Goal: Task Accomplishment & Management: Use online tool/utility

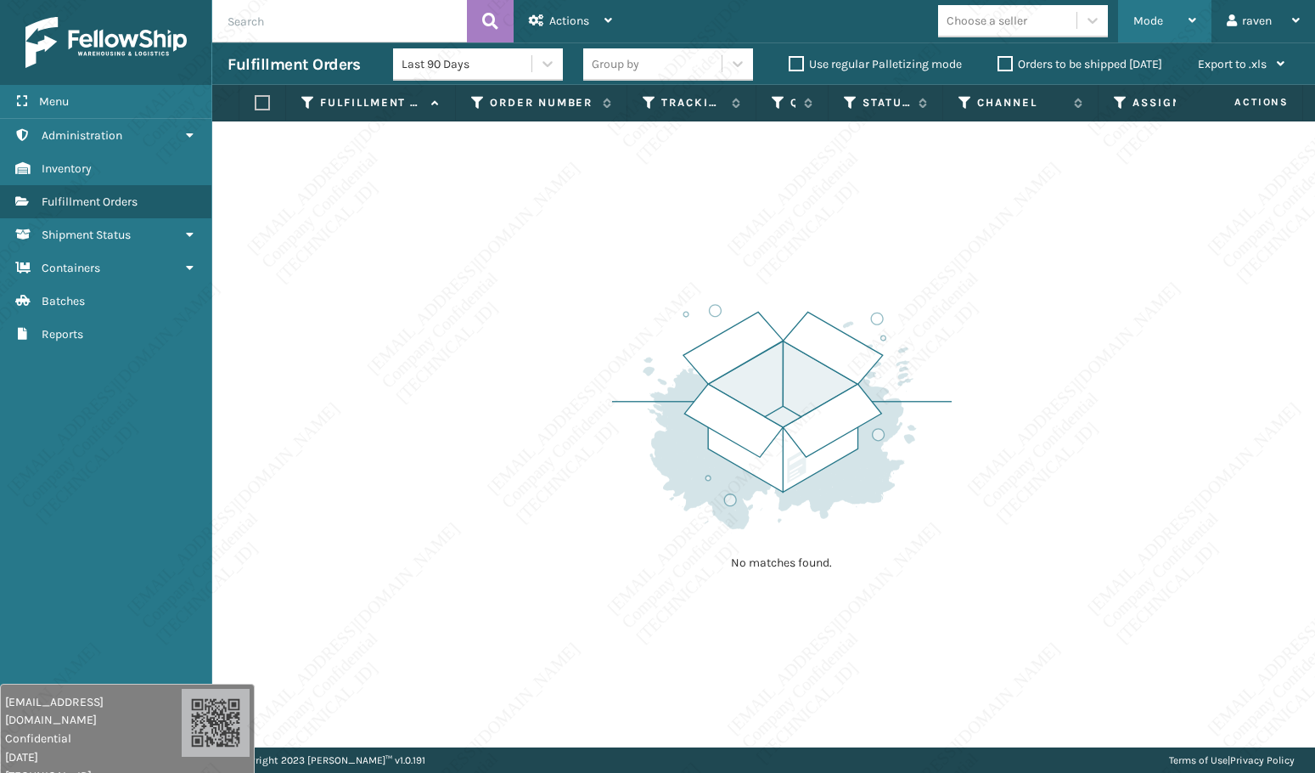
click at [1148, 22] on span "Mode" at bounding box center [1148, 21] width 30 height 14
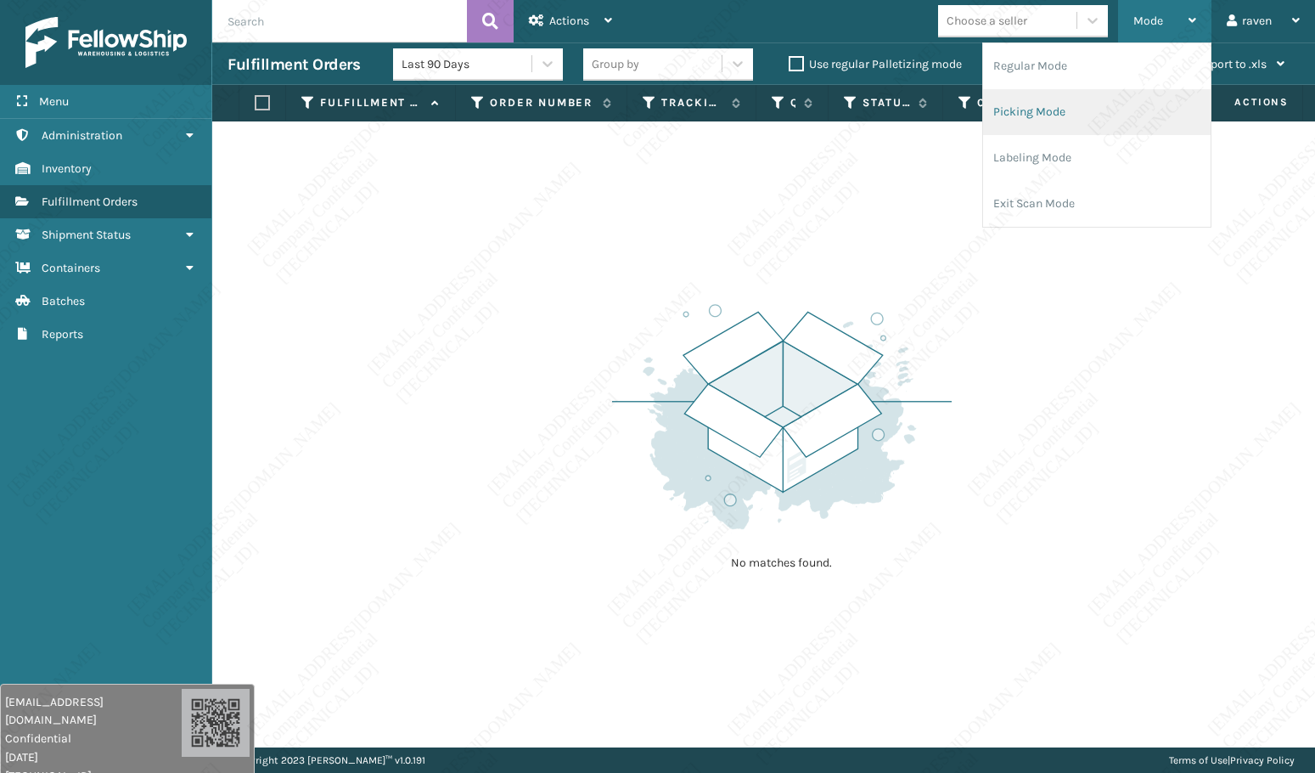
click at [1051, 111] on li "Picking Mode" at bounding box center [1097, 112] width 228 height 46
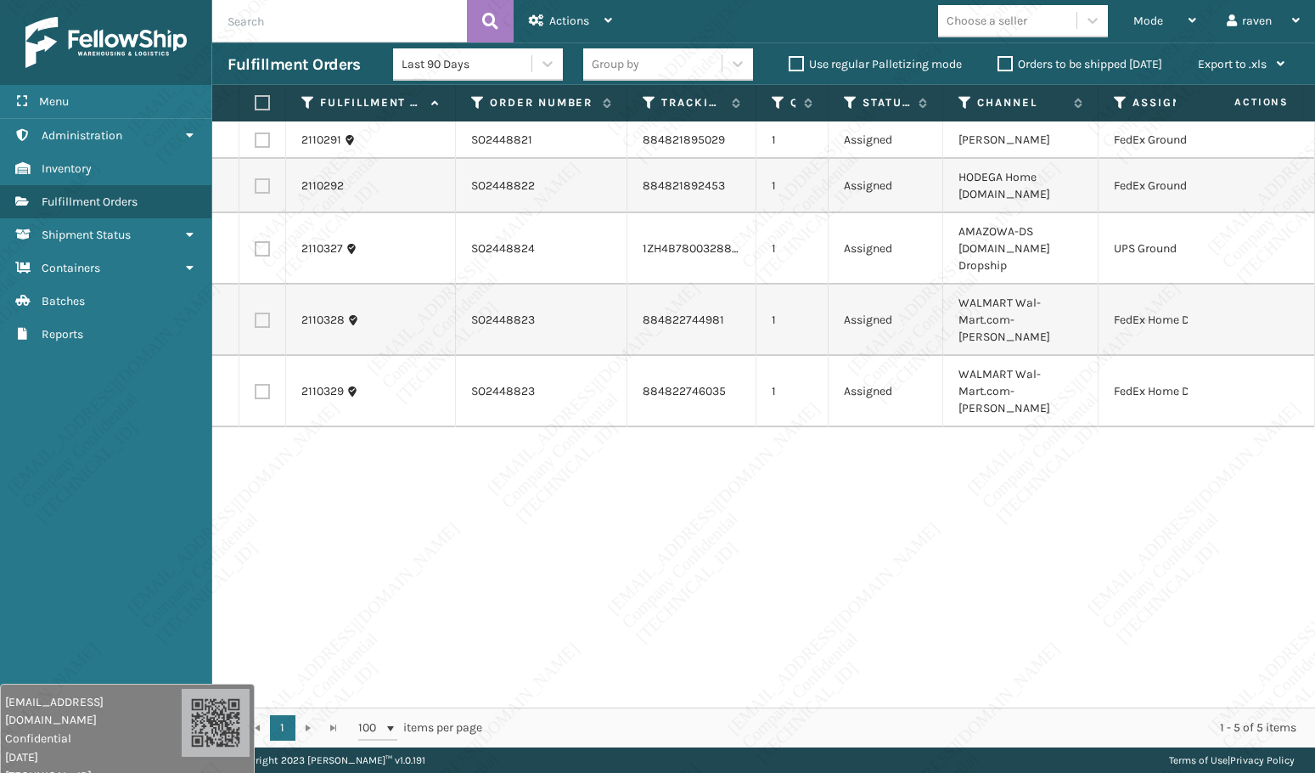
click at [664, 509] on div "2110291 SO2448821 884821895029 1 Assigned Ashley Furniture FedEx Ground 2110292…" at bounding box center [763, 414] width 1103 height 586
click at [294, 22] on input "text" at bounding box center [339, 21] width 255 height 42
click at [1128, 19] on div "Mode Regular Mode Picking Mode Labeling Mode Exit Scan Mode" at bounding box center [1164, 21] width 93 height 42
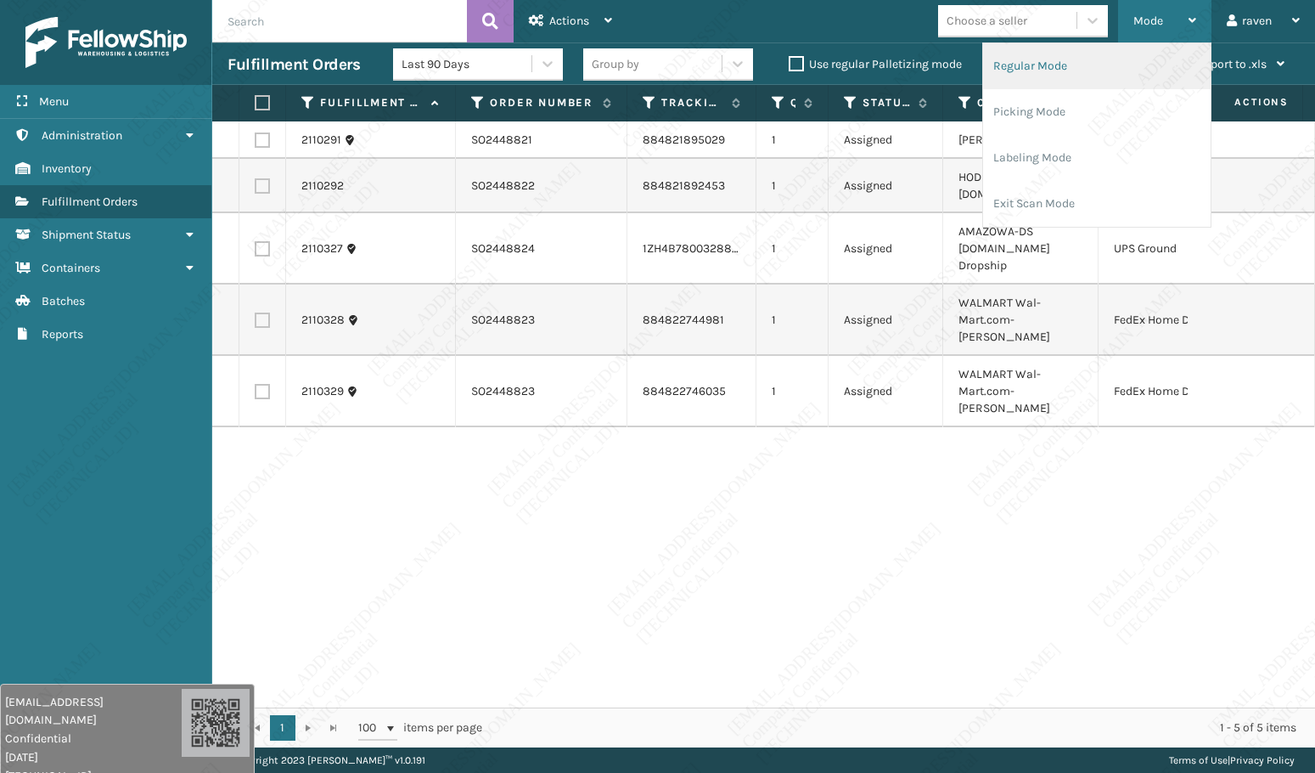
click at [1075, 65] on li "Regular Mode" at bounding box center [1097, 66] width 228 height 46
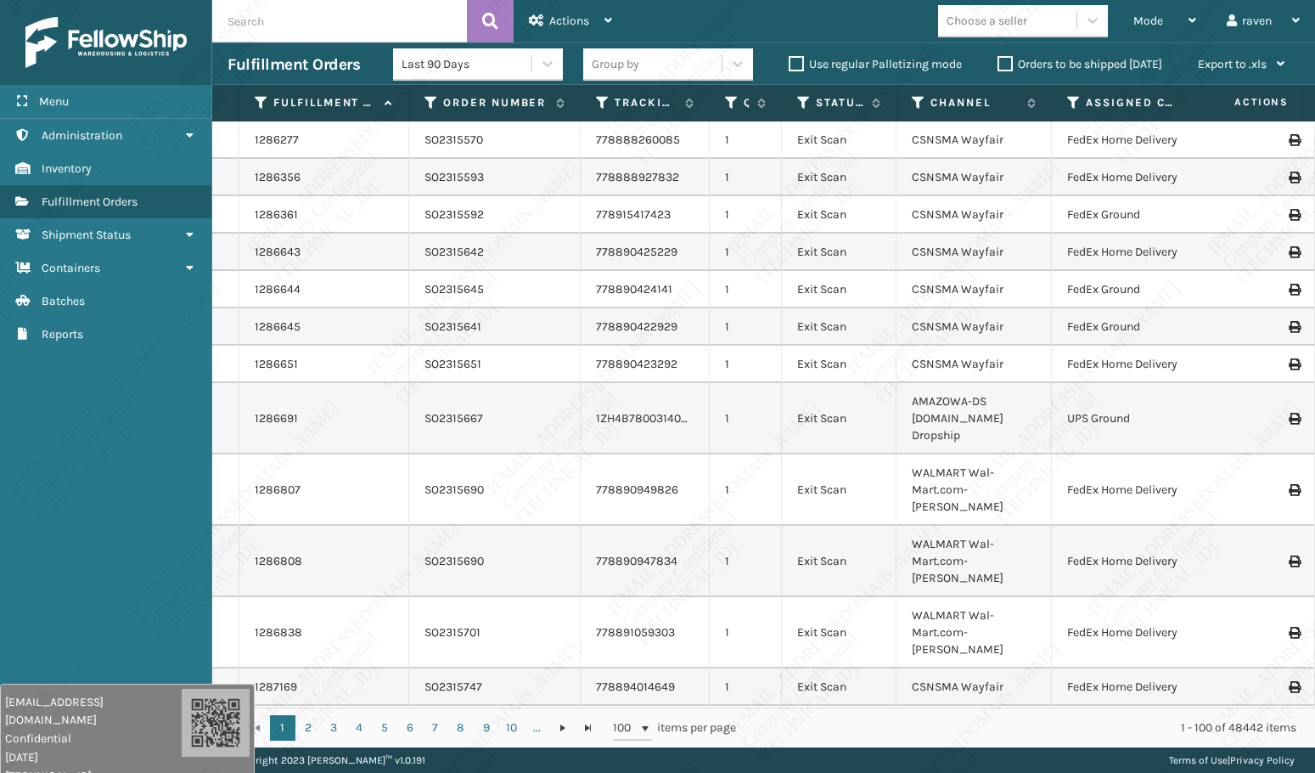
click at [279, 26] on input "text" at bounding box center [339, 21] width 255 height 42
paste input "SO2448319"
click at [483, 21] on icon at bounding box center [490, 20] width 16 height 25
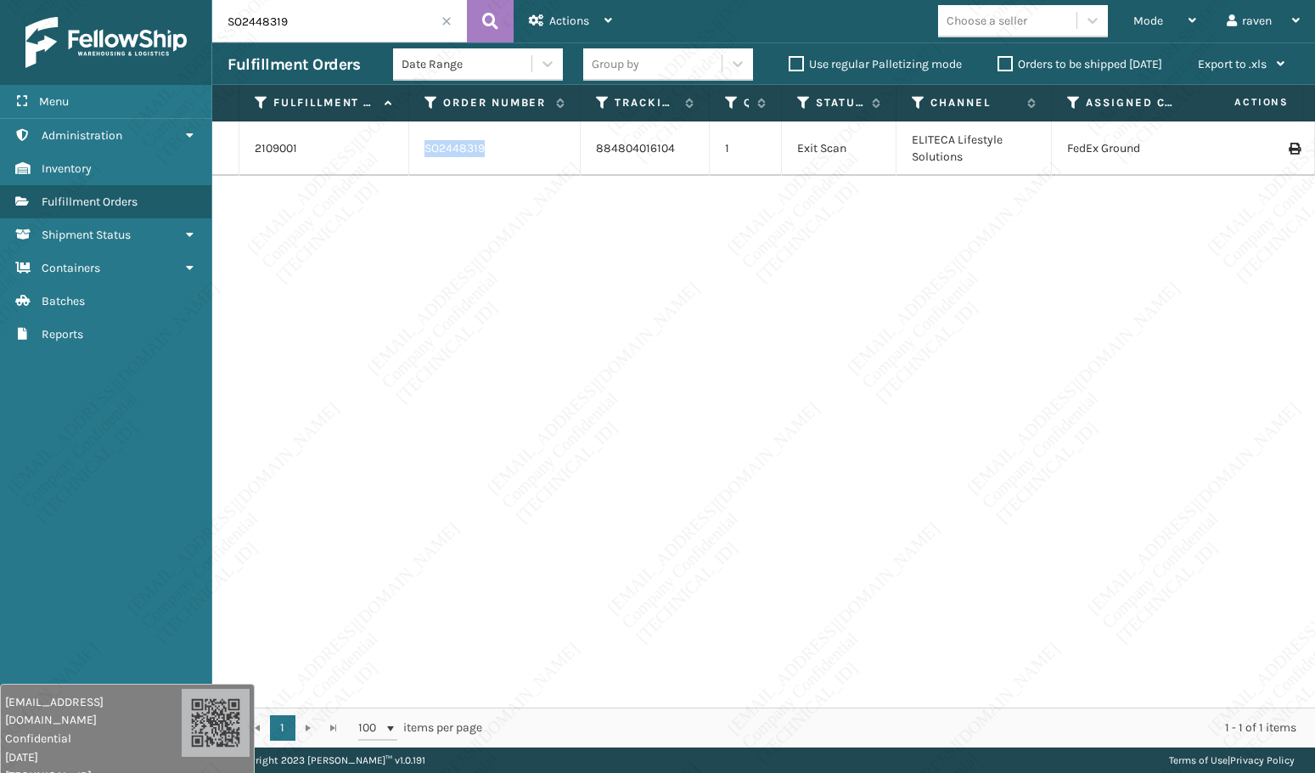
copy td "SO2448319"
drag, startPoint x: 494, startPoint y: 145, endPoint x: 423, endPoint y: 146, distance: 71.3
click at [423, 146] on td "SO2448319" at bounding box center [495, 148] width 172 height 54
click at [1143, 19] on span "Mode" at bounding box center [1148, 21] width 30 height 14
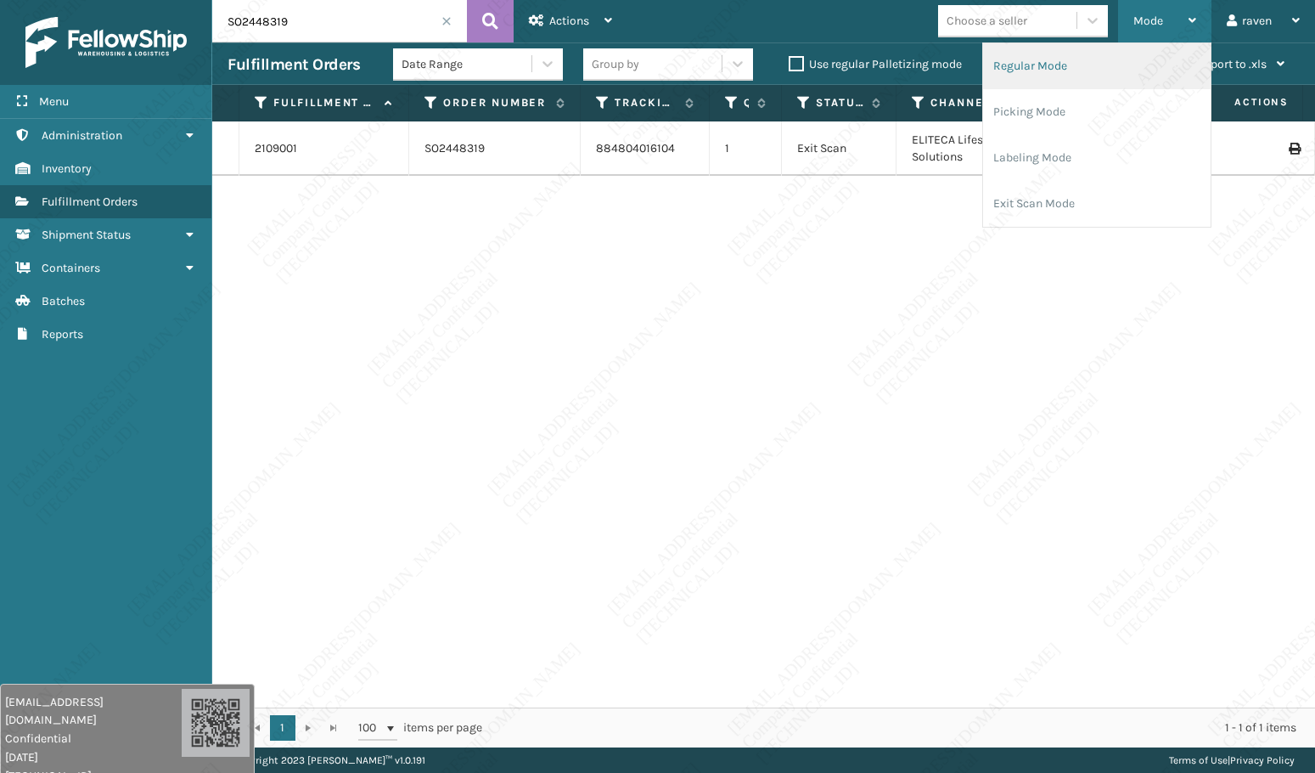
click at [1063, 68] on li "Regular Mode" at bounding box center [1097, 66] width 228 height 46
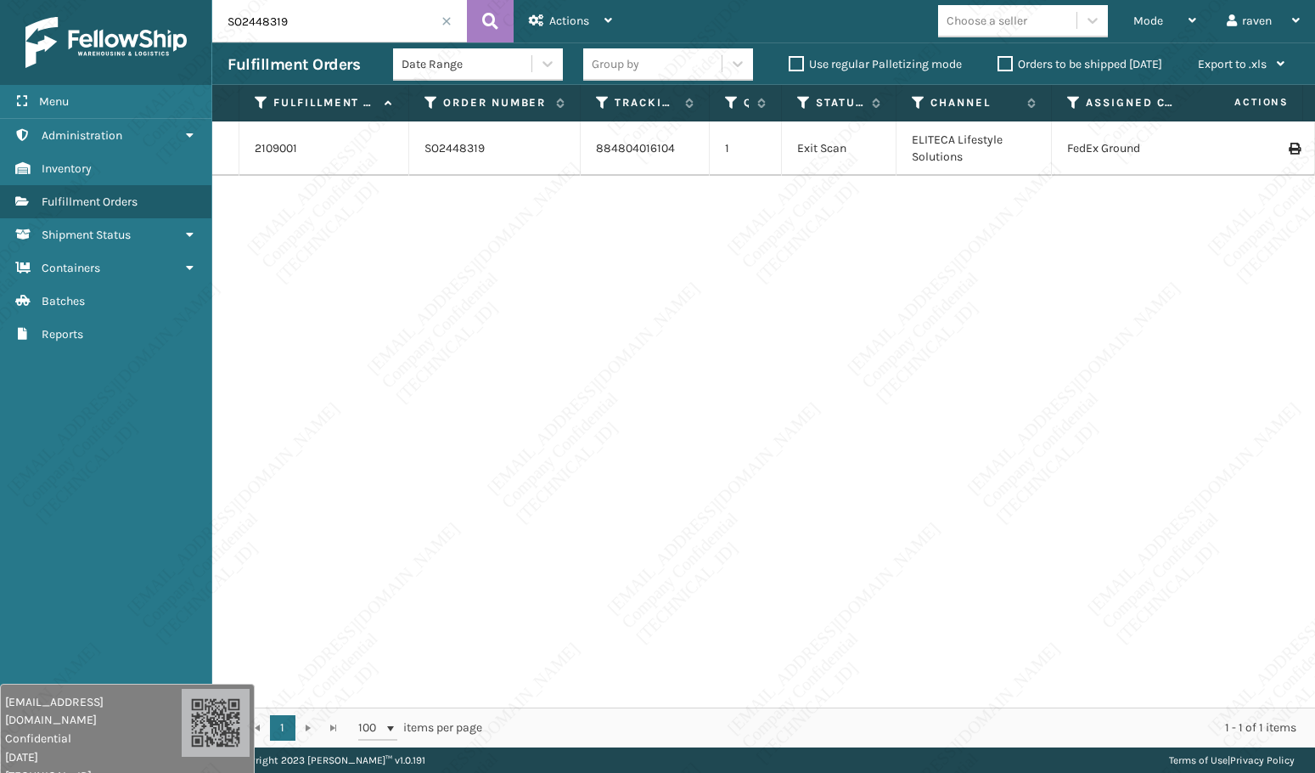
click at [327, 25] on input "SO2448319" at bounding box center [339, 21] width 255 height 42
paste input "SO2447118"
click at [252, 28] on input "SO2447118" at bounding box center [339, 21] width 255 height 42
type input "SO2447118"
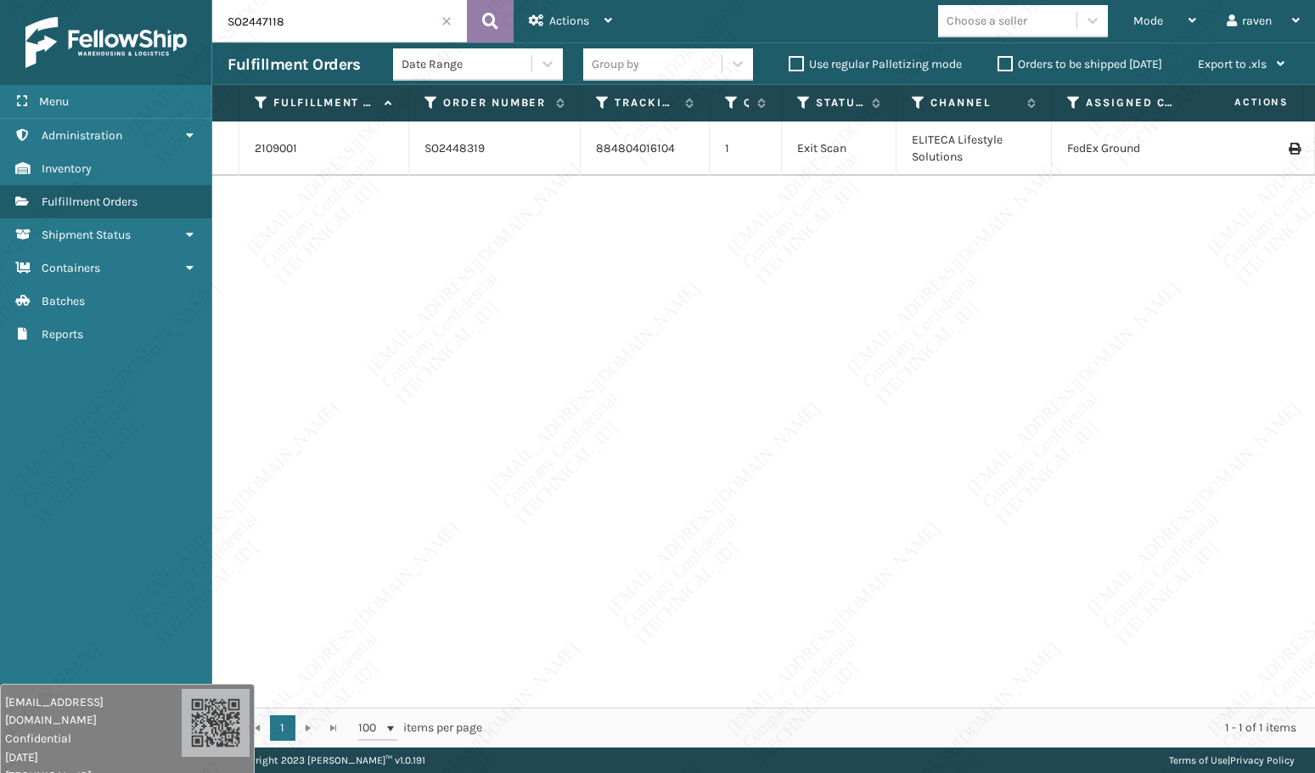
click at [476, 20] on button at bounding box center [490, 21] width 47 height 42
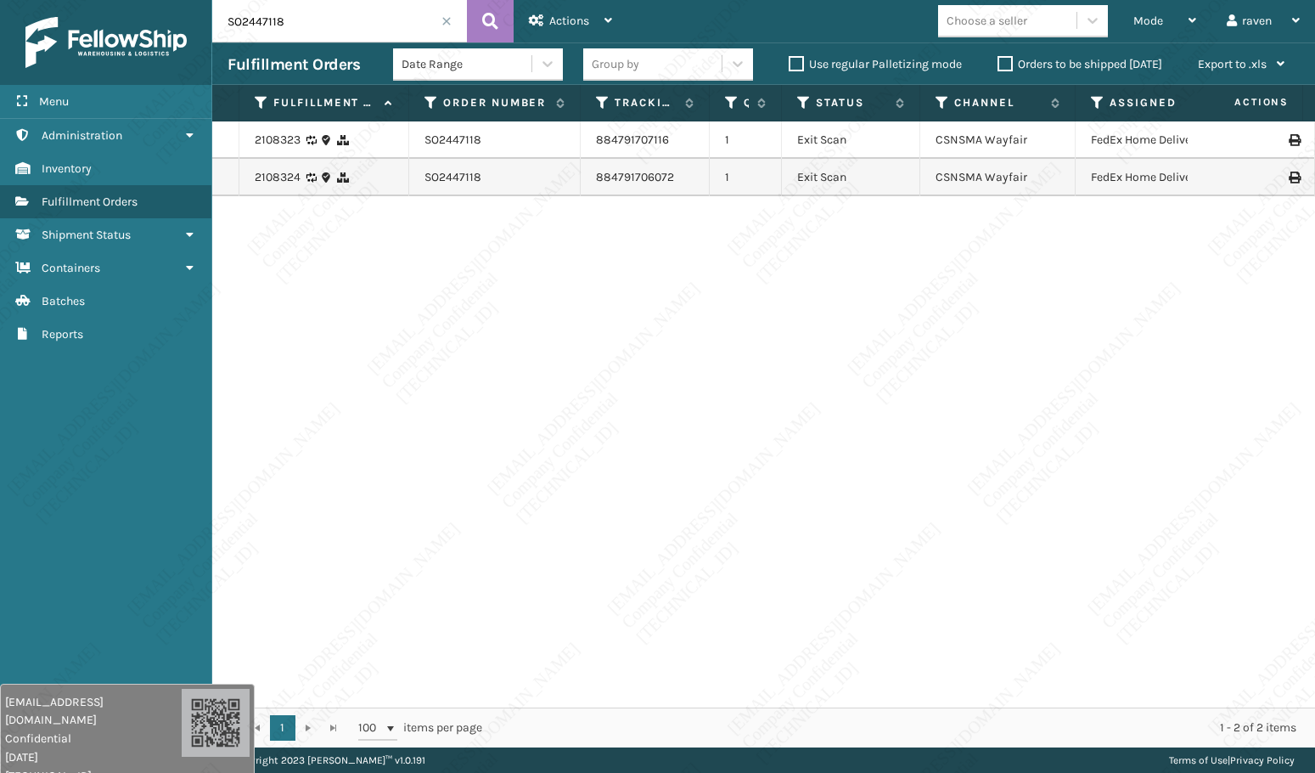
drag, startPoint x: 891, startPoint y: 100, endPoint x: 917, endPoint y: 107, distance: 27.2
click at [917, 107] on span at bounding box center [916, 263] width 5 height 357
click at [571, 295] on div "2108323 SO2447118 884791707116 1 Exit Scan CSNSMA Wayfair FedEx Home Delivery 2…" at bounding box center [763, 414] width 1103 height 586
click at [285, 140] on link "2108323" at bounding box center [278, 140] width 46 height 17
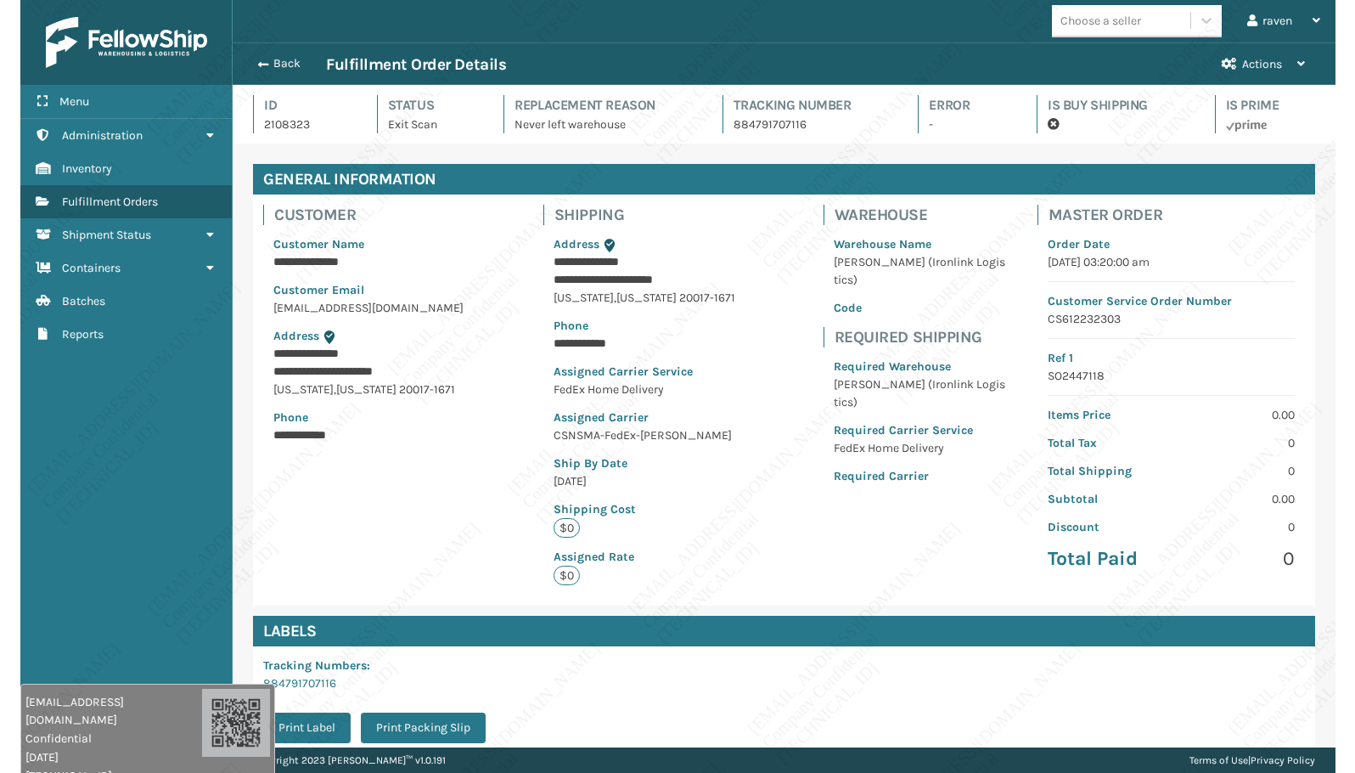
scroll to position [41, 1103]
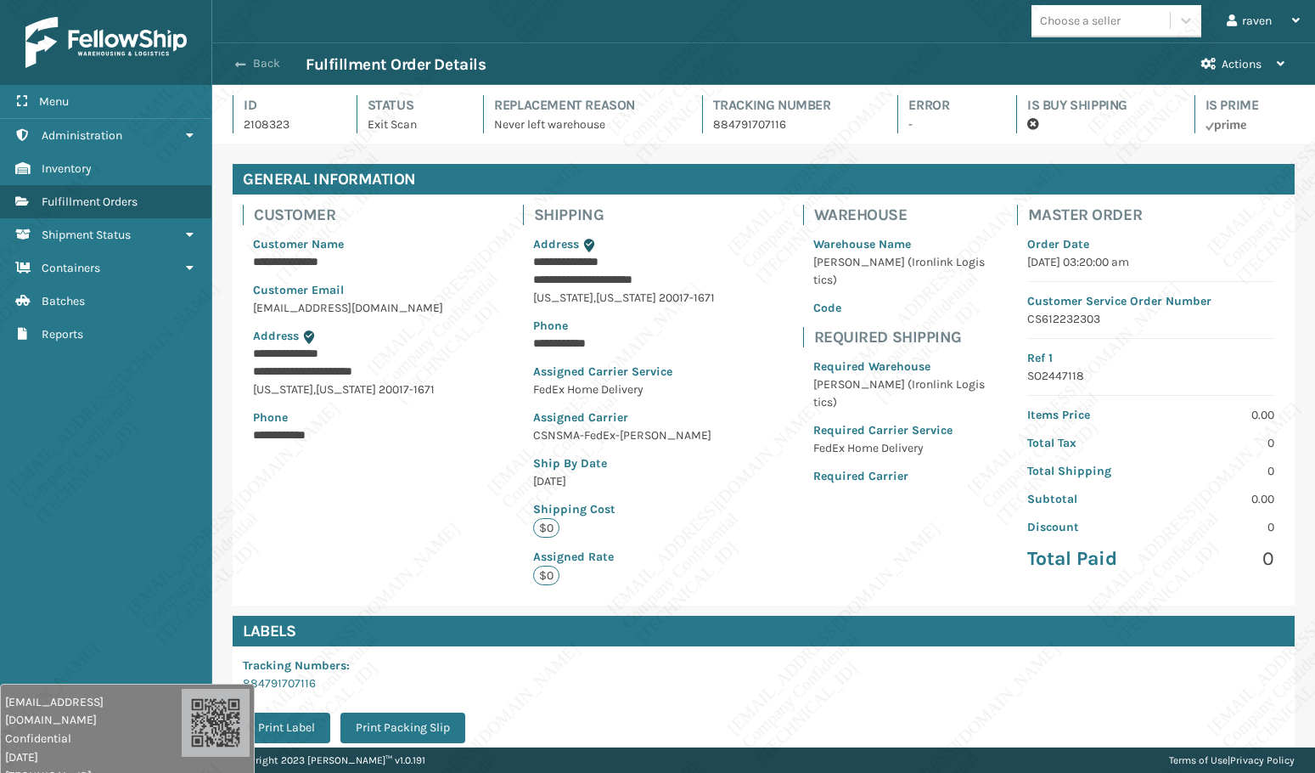
click at [238, 64] on span "button" at bounding box center [240, 65] width 10 height 12
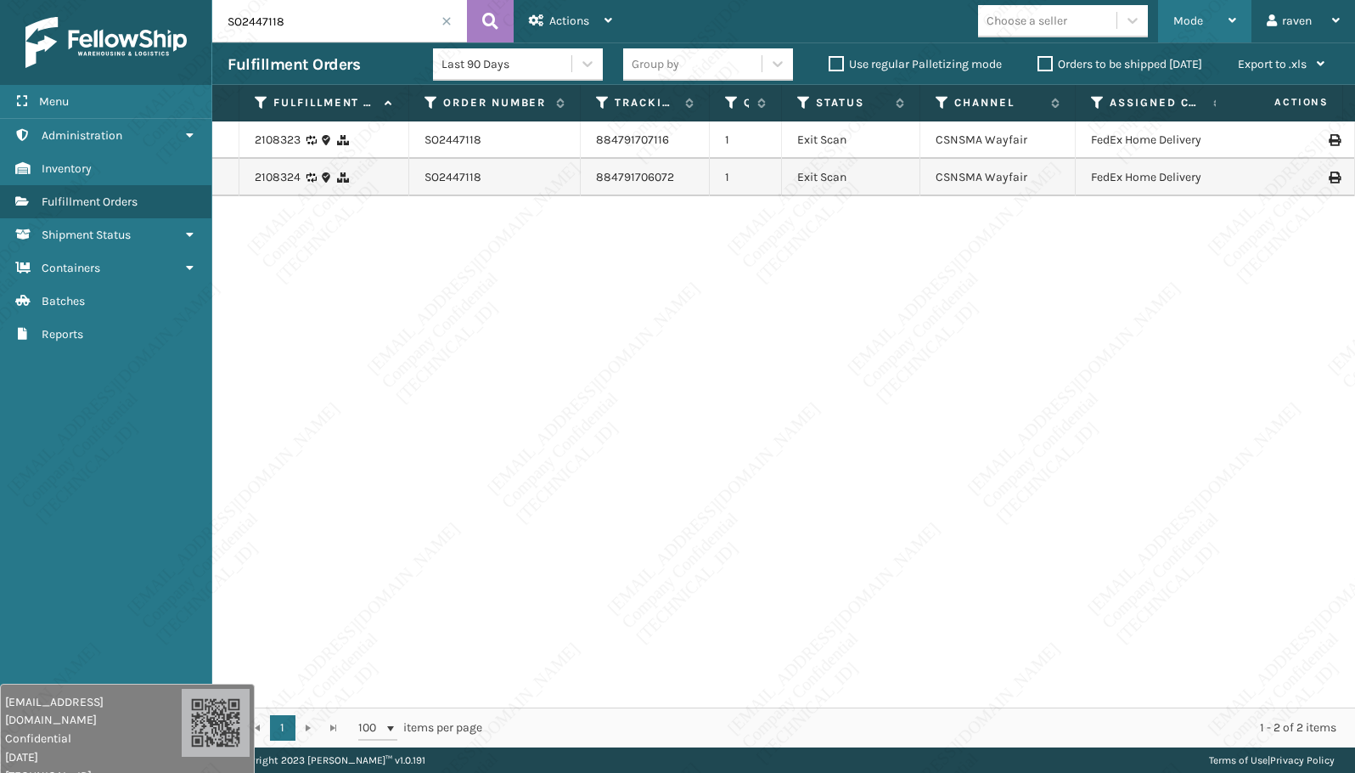
click at [1203, 16] on div "Mode" at bounding box center [1204, 21] width 63 height 42
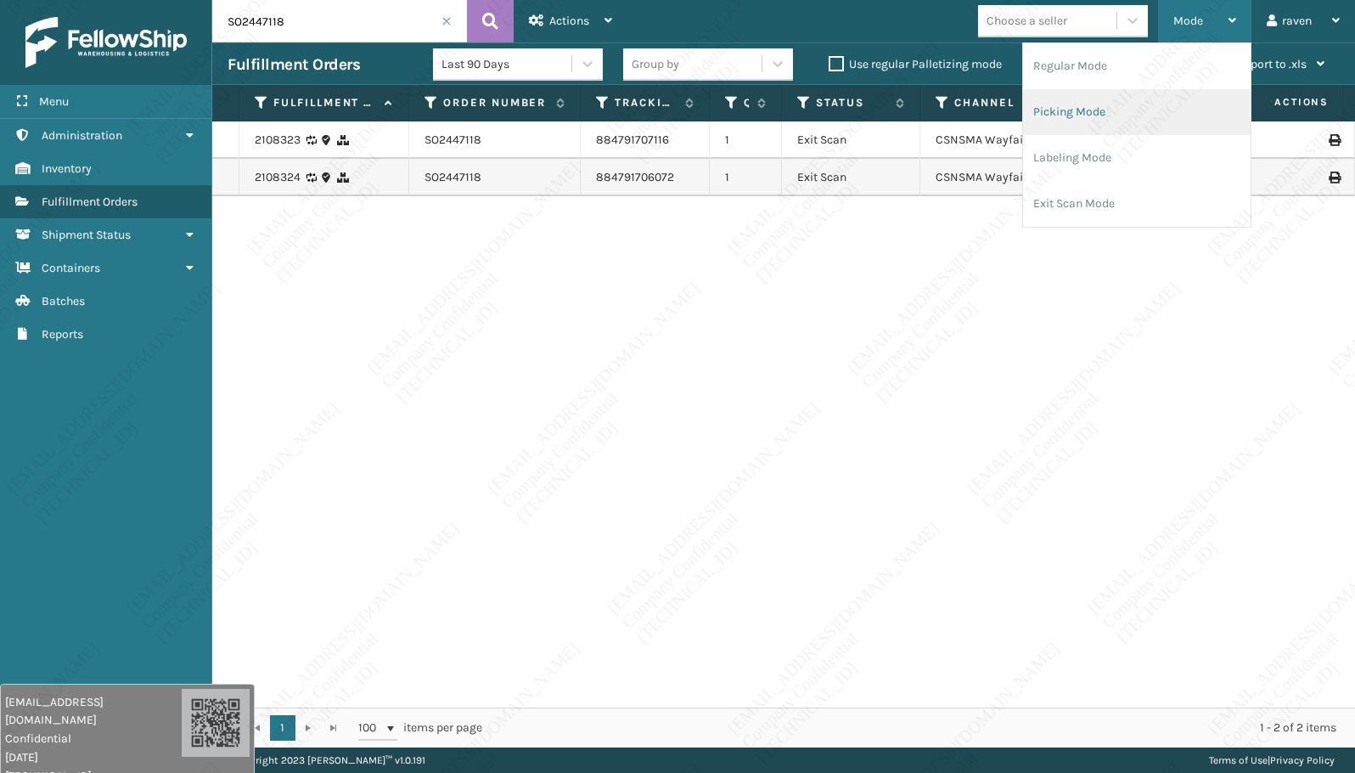
click at [1128, 111] on li "Picking Mode" at bounding box center [1137, 112] width 228 height 46
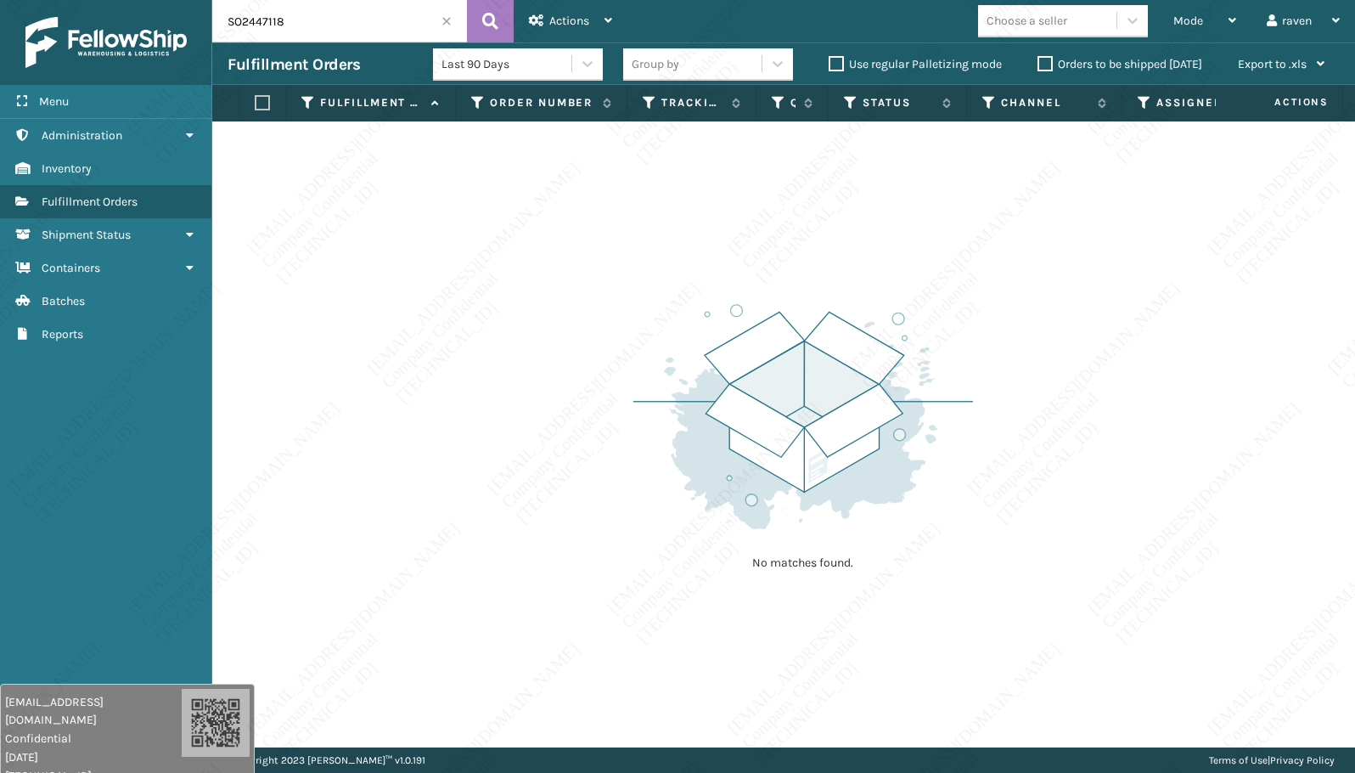
click at [447, 18] on span at bounding box center [446, 21] width 10 height 10
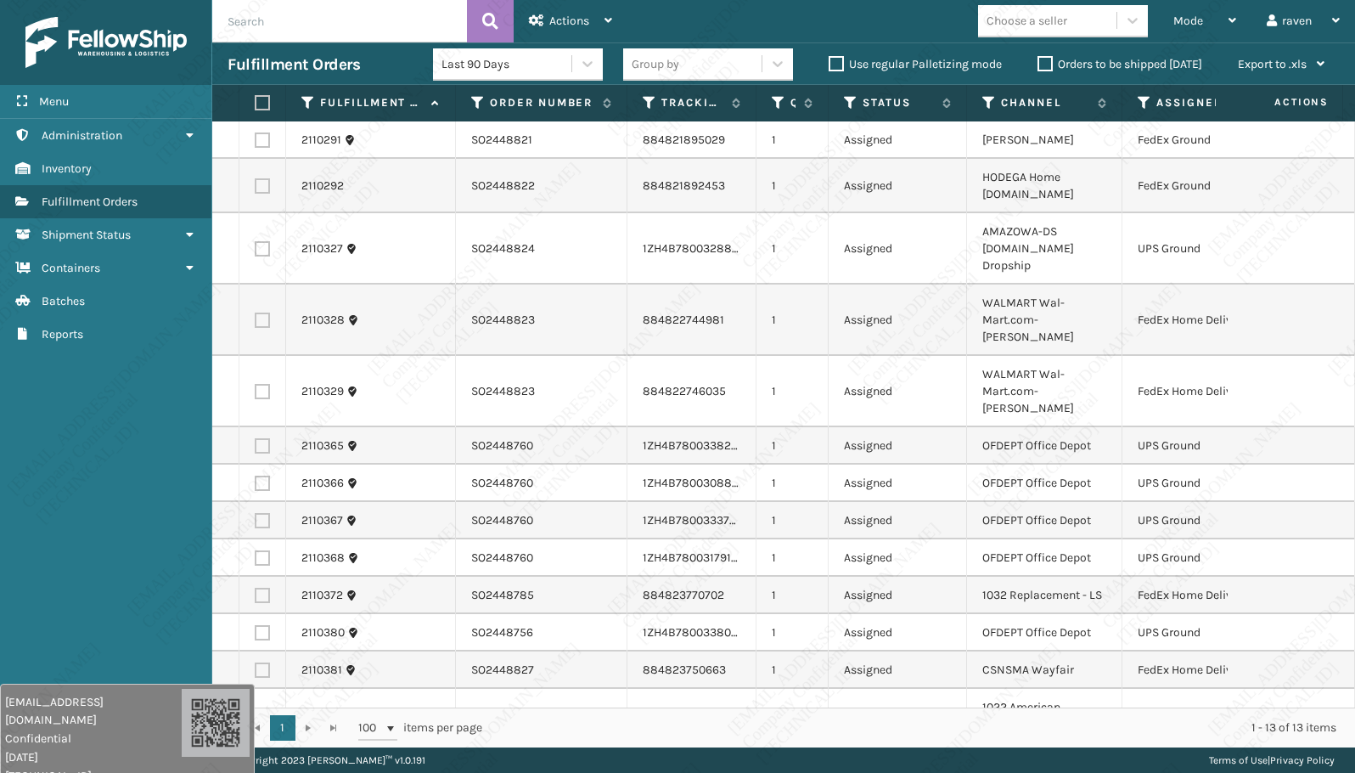
click at [1139, 98] on icon at bounding box center [1145, 102] width 14 height 15
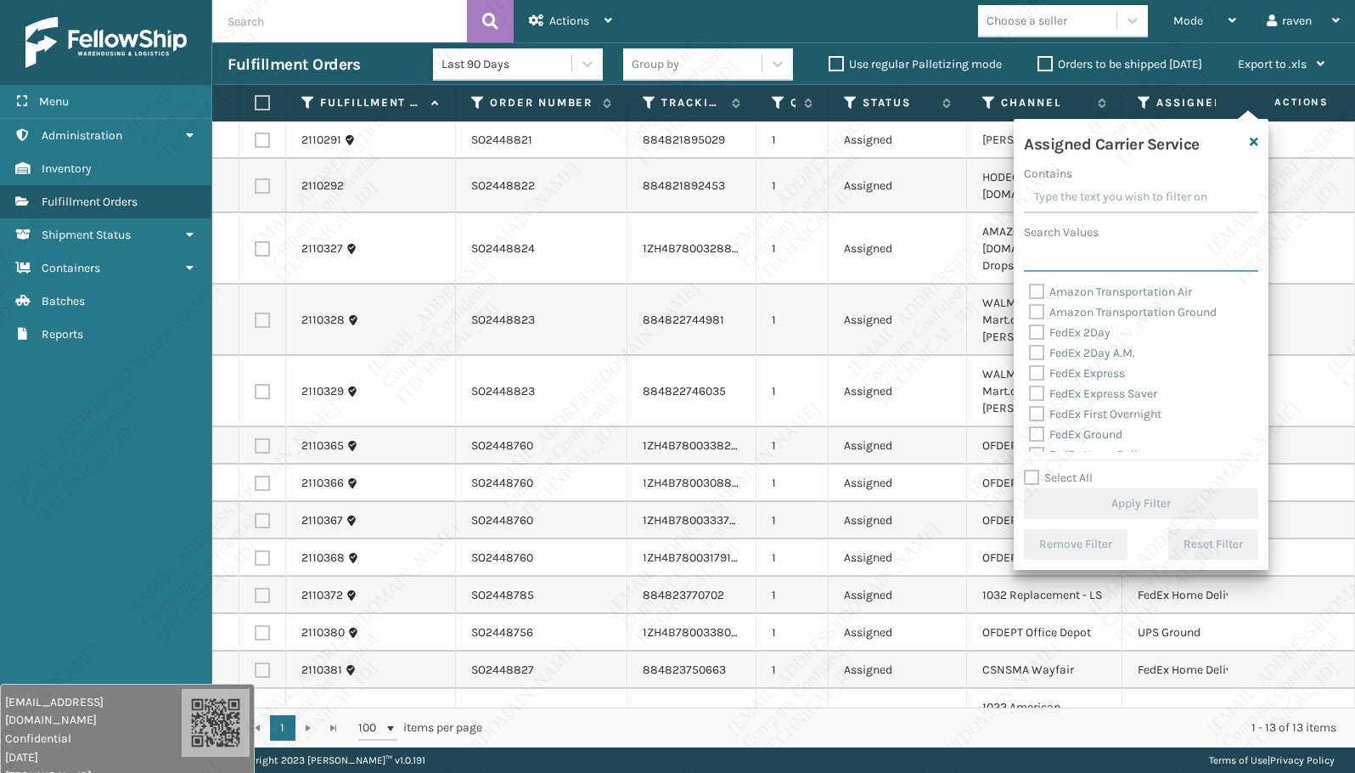
click at [1088, 261] on input "Search Values" at bounding box center [1141, 256] width 234 height 31
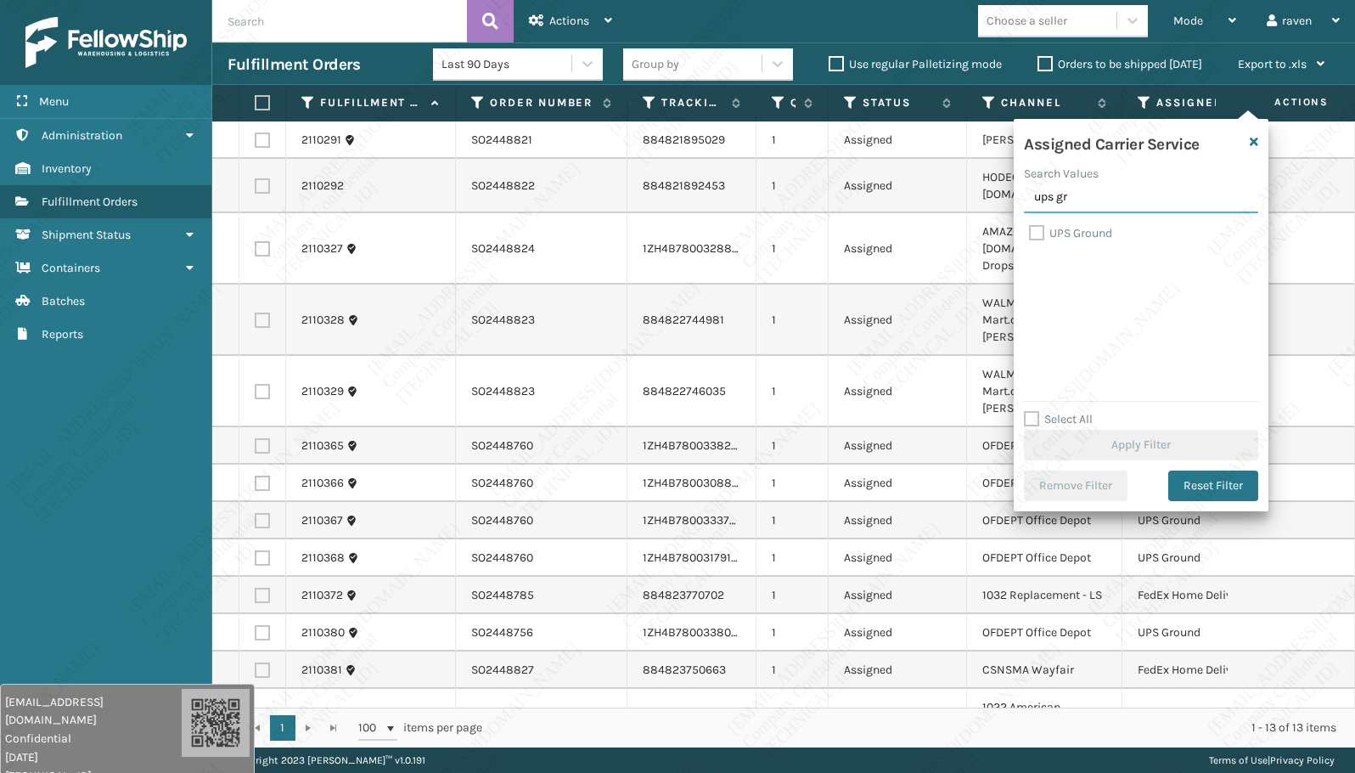
type input "ups gr"
click at [1054, 231] on label "UPS Ground" at bounding box center [1070, 233] width 83 height 14
click at [1030, 231] on input "UPS Ground" at bounding box center [1029, 228] width 1 height 11
checkbox input "true"
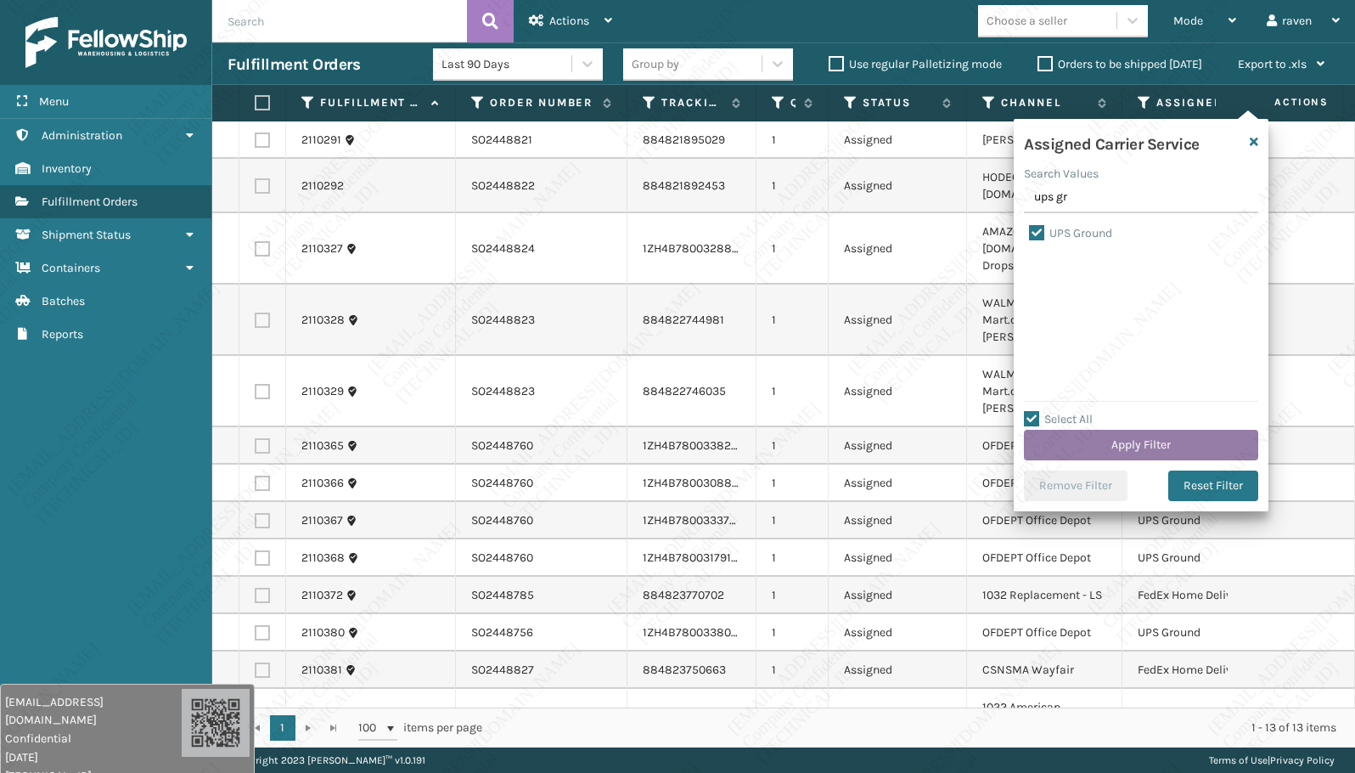
click at [1191, 441] on button "Apply Filter" at bounding box center [1141, 445] width 234 height 31
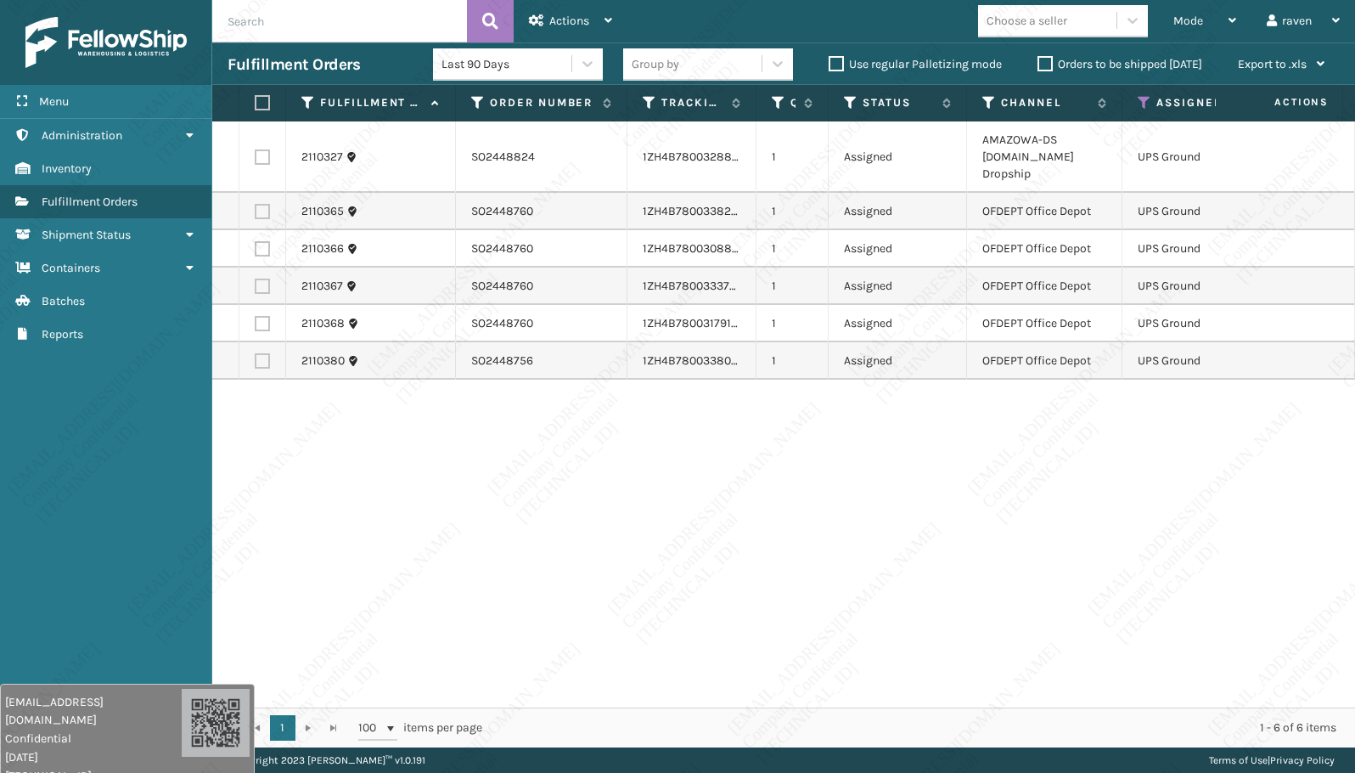
click at [262, 99] on label at bounding box center [260, 102] width 10 height 15
click at [256, 99] on input "checkbox" at bounding box center [255, 103] width 1 height 11
checkbox input "true"
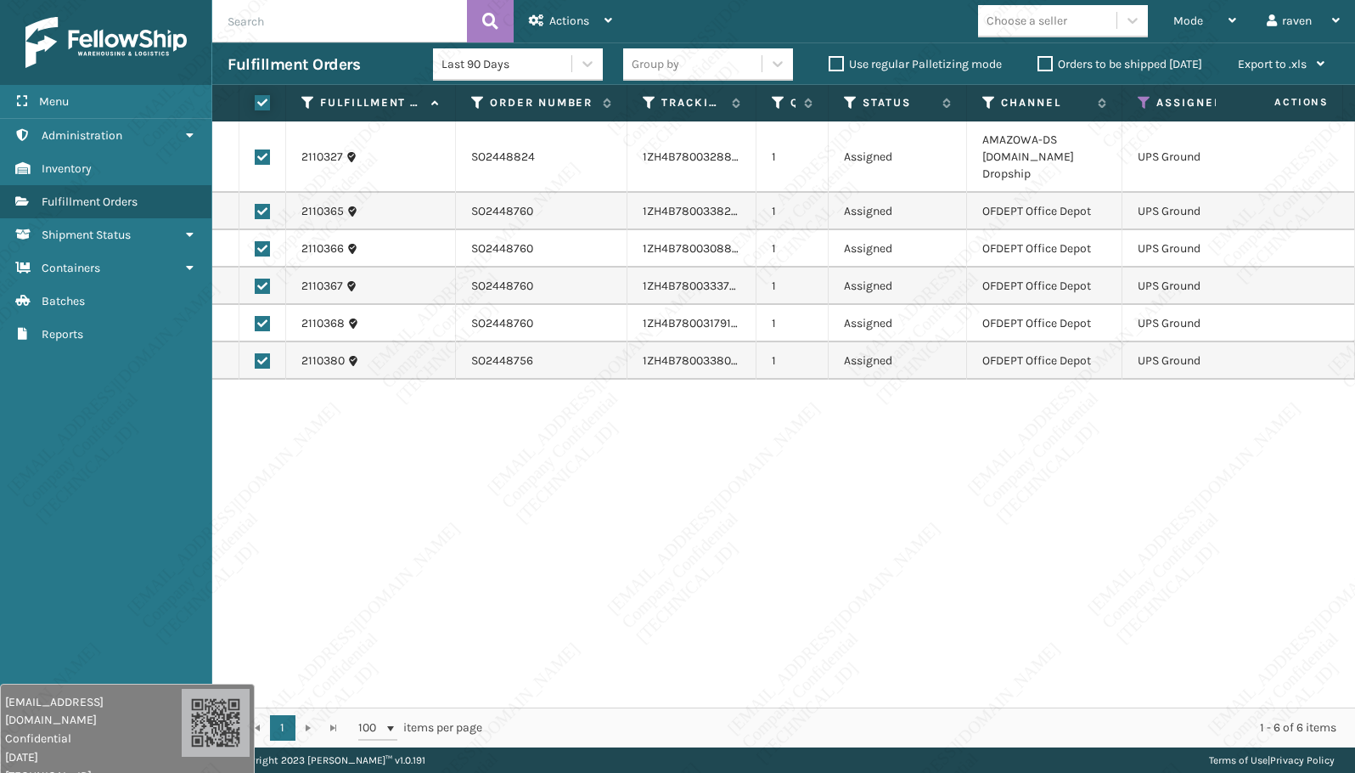
checkbox input "true"
click at [567, 14] on span "Actions" at bounding box center [569, 21] width 40 height 14
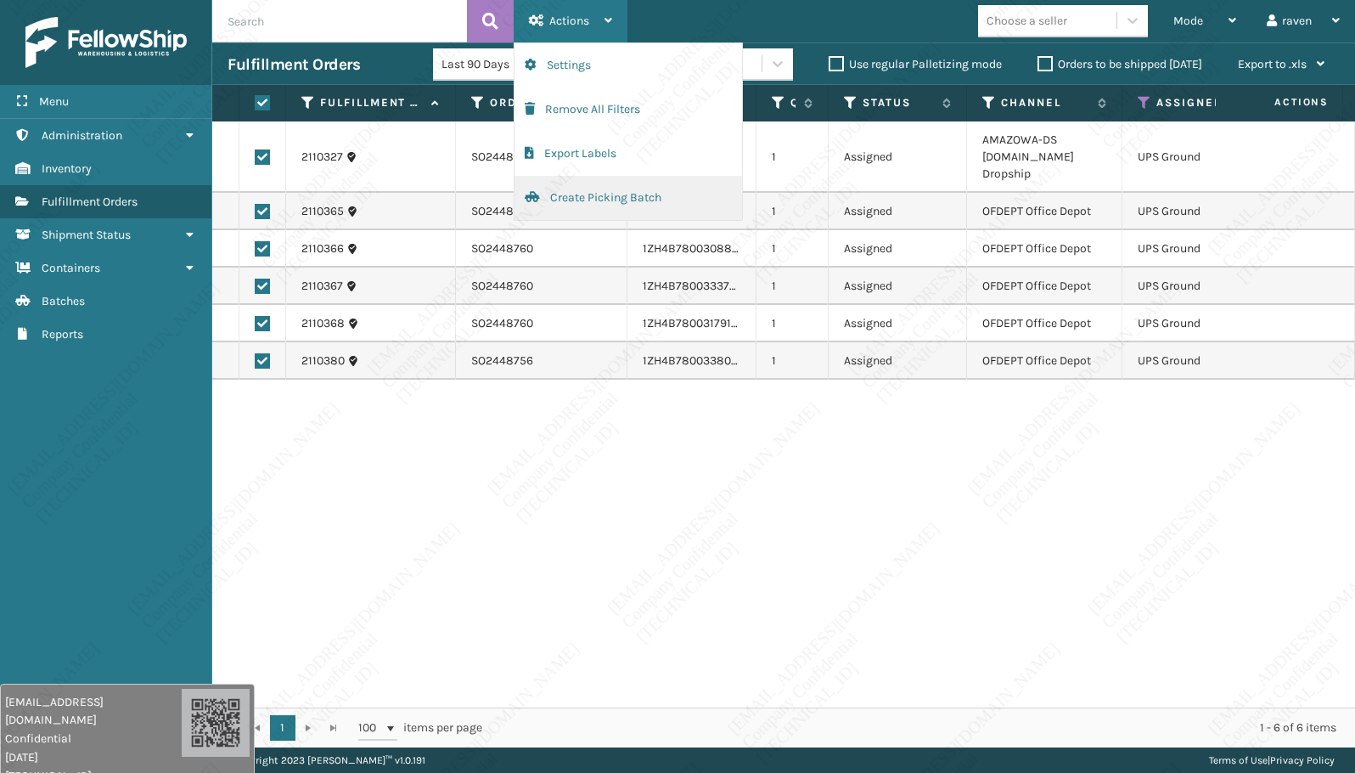
click at [588, 195] on button "Create Picking Batch" at bounding box center [629, 198] width 228 height 44
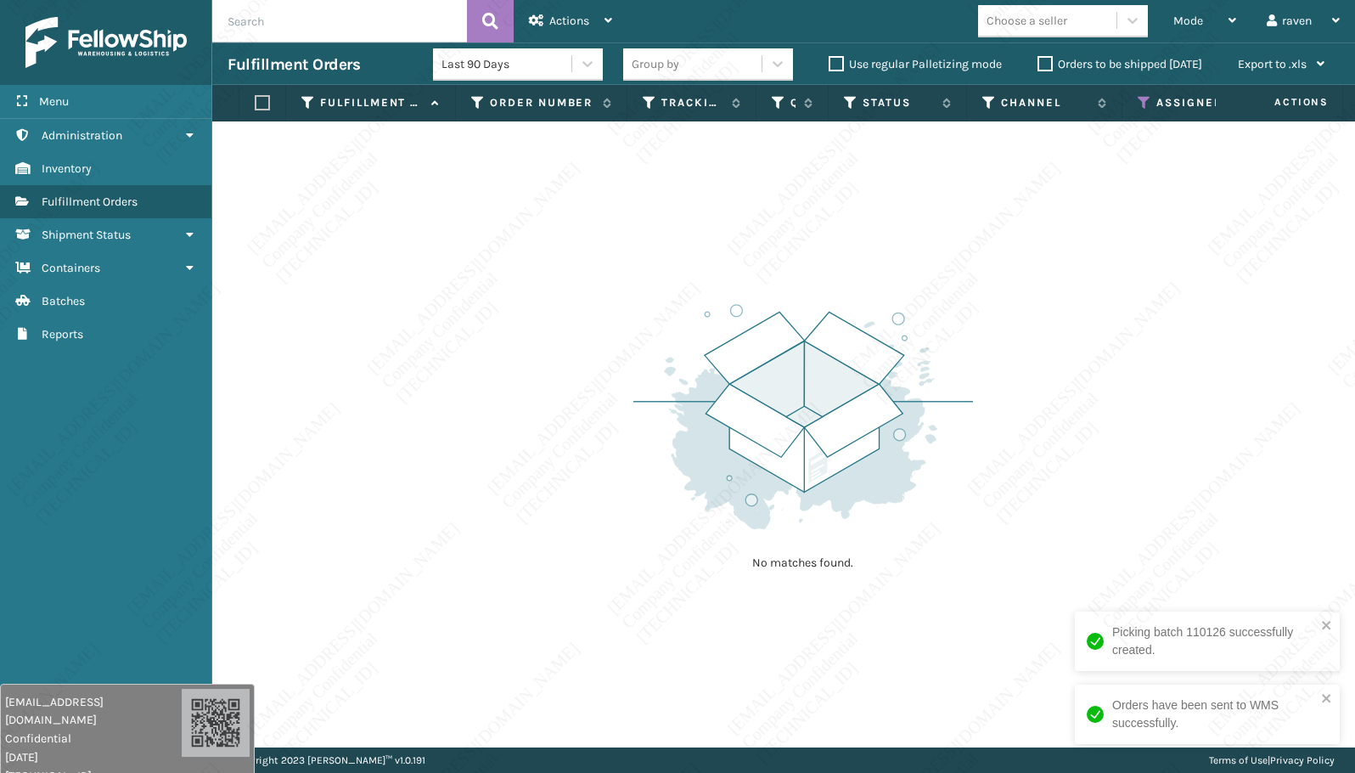
click at [1150, 95] on icon at bounding box center [1145, 102] width 14 height 15
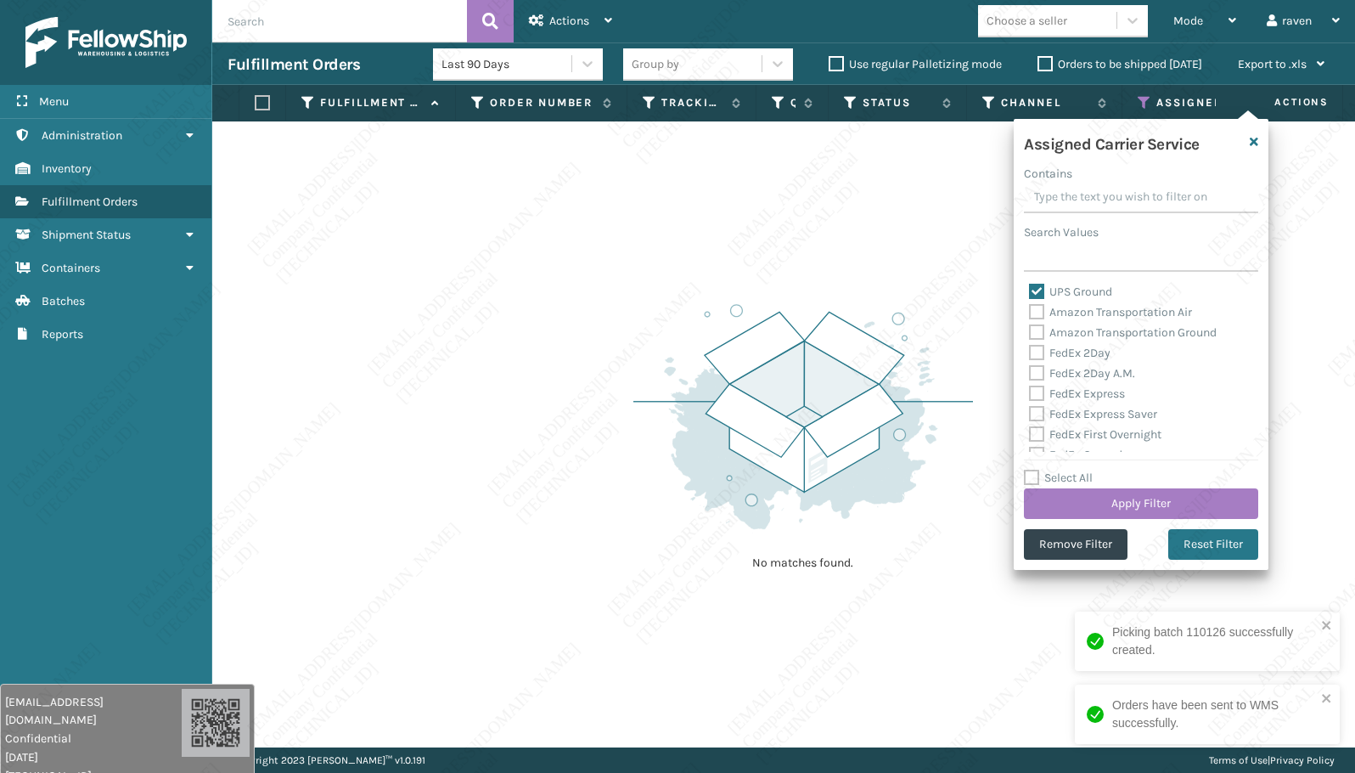
click at [1029, 290] on label "UPS Ground" at bounding box center [1070, 291] width 83 height 14
click at [1029, 290] on input "UPS Ground" at bounding box center [1029, 287] width 1 height 11
checkbox input "false"
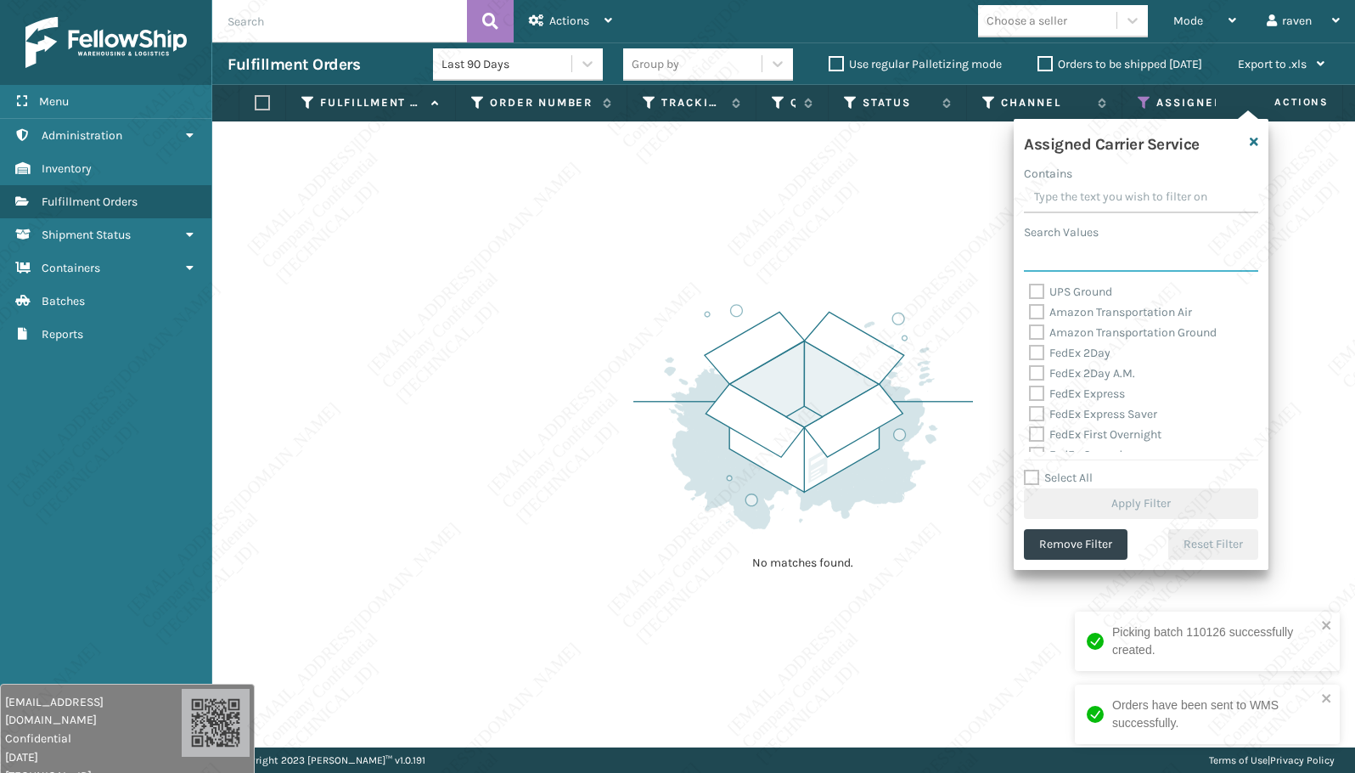
click at [1057, 250] on input "Search Values" at bounding box center [1141, 256] width 234 height 31
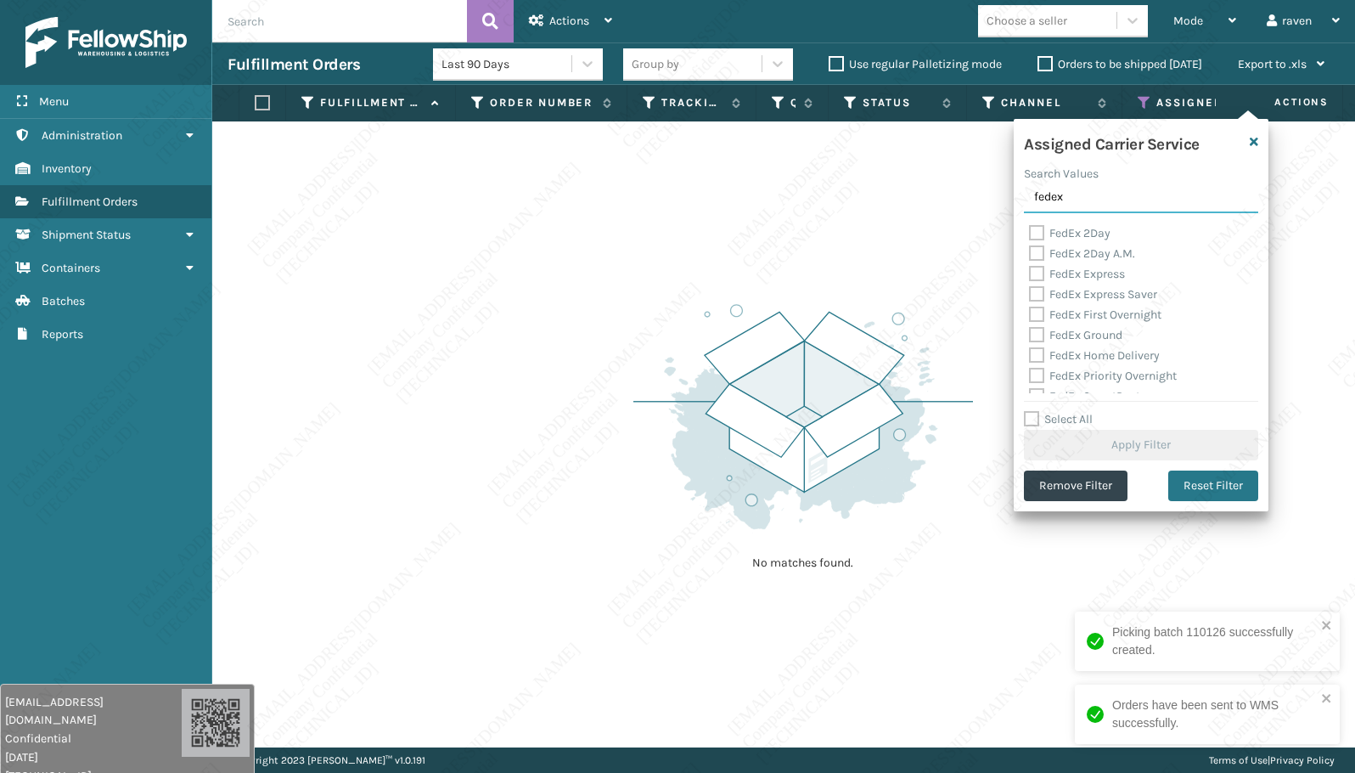
type input "fedex"
click at [1088, 233] on label "FedEx 2Day" at bounding box center [1070, 233] width 82 height 14
click at [1030, 233] on input "FedEx 2Day" at bounding box center [1029, 228] width 1 height 11
click at [1088, 233] on label "FedEx 2Day" at bounding box center [1070, 233] width 82 height 14
click at [1030, 233] on input "FedEx 2Day" at bounding box center [1029, 228] width 1 height 11
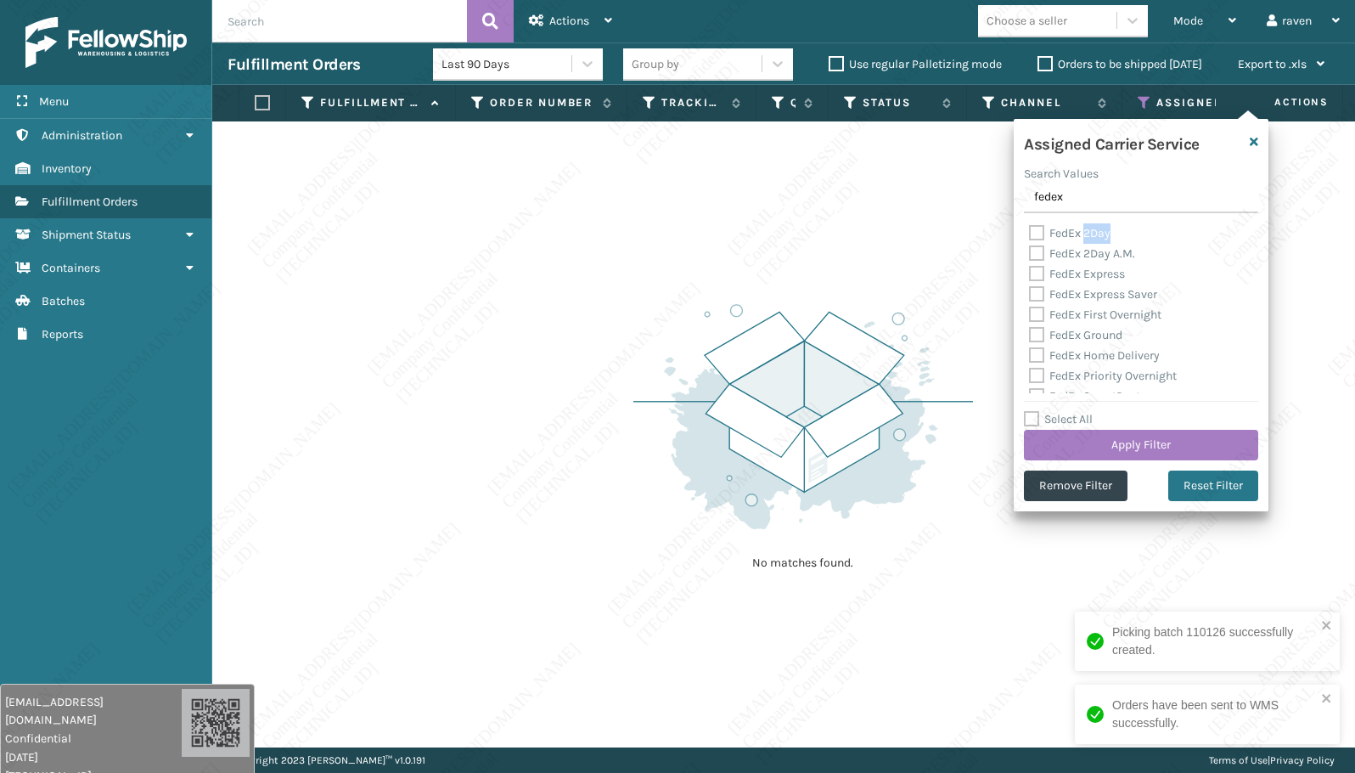
checkbox input "false"
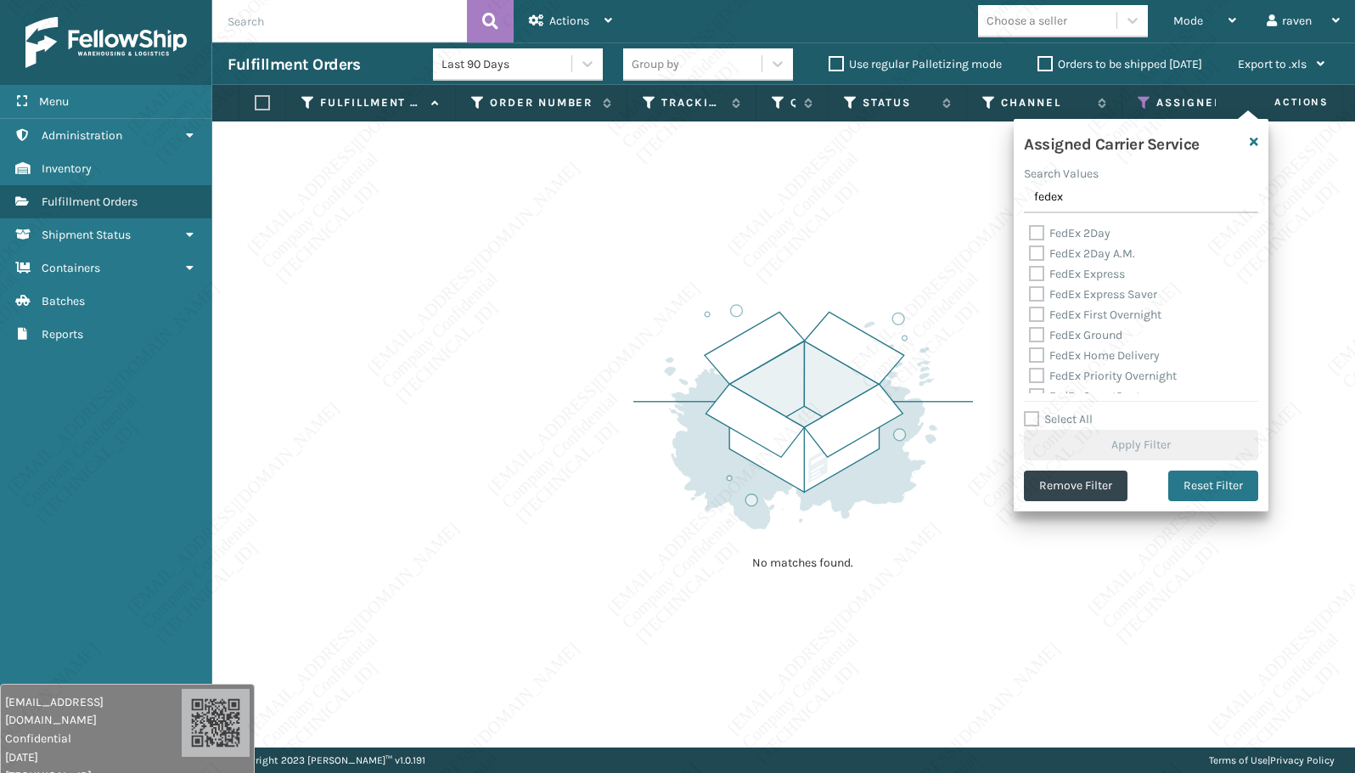
click at [1084, 325] on div "FedEx Ground" at bounding box center [1141, 335] width 224 height 20
click at [1083, 329] on label "FedEx Ground" at bounding box center [1075, 335] width 93 height 14
click at [1030, 329] on input "FedEx Ground" at bounding box center [1029, 330] width 1 height 11
checkbox input "true"
click at [1123, 431] on button "Apply Filter" at bounding box center [1141, 445] width 234 height 31
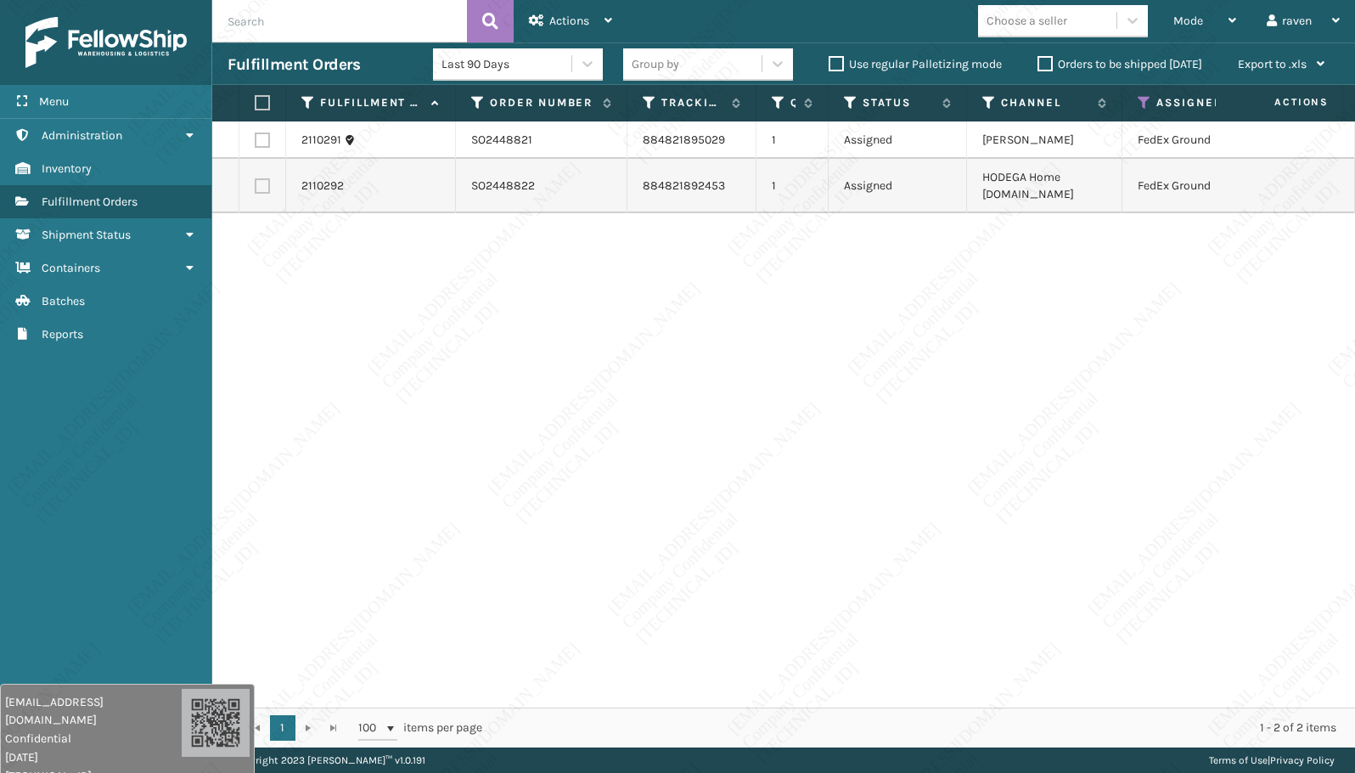
click at [745, 323] on div "2110291 SO2448821 884821895029 1 Assigned Ashley Furniture FedEx Ground 2110292…" at bounding box center [783, 414] width 1143 height 586
click at [265, 102] on label at bounding box center [260, 102] width 10 height 15
click at [256, 102] on input "checkbox" at bounding box center [255, 103] width 1 height 11
checkbox input "true"
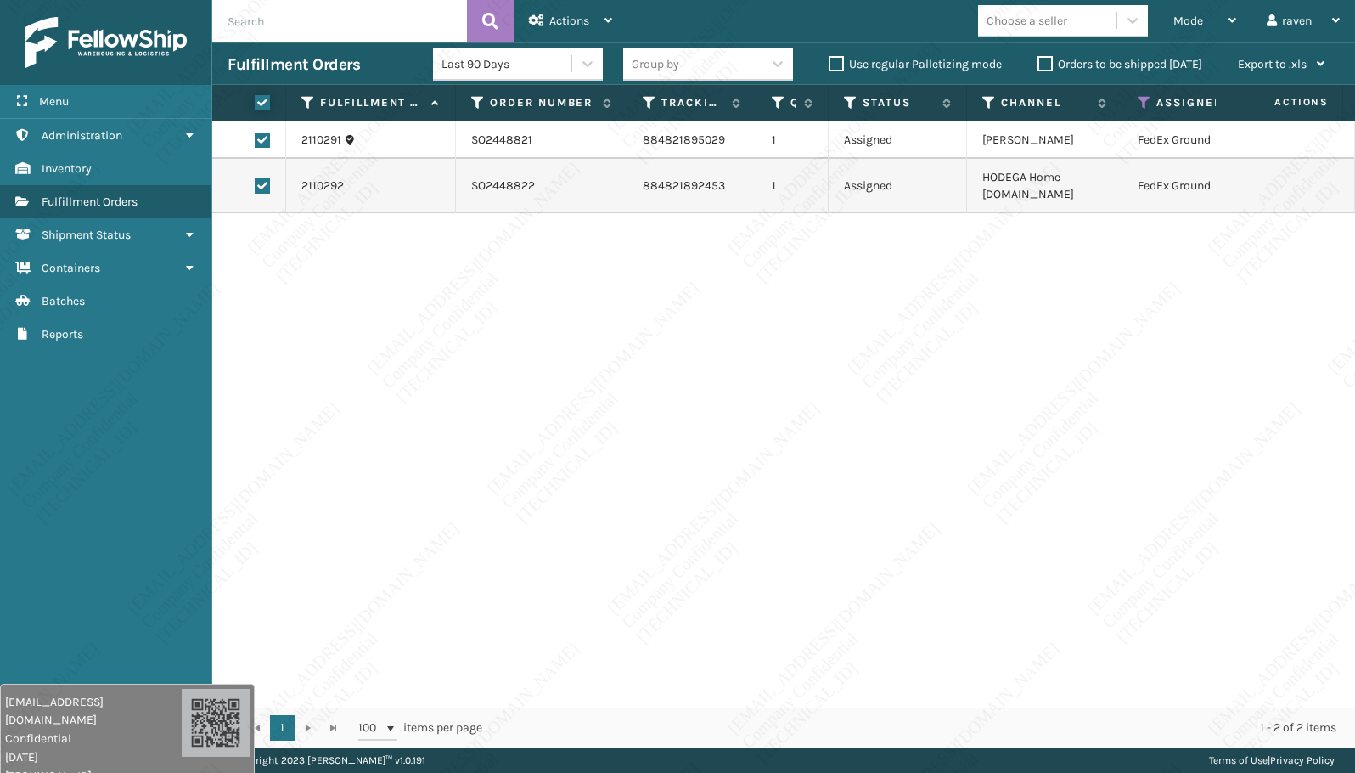
checkbox input "true"
click at [573, 20] on span "Actions" at bounding box center [569, 21] width 40 height 14
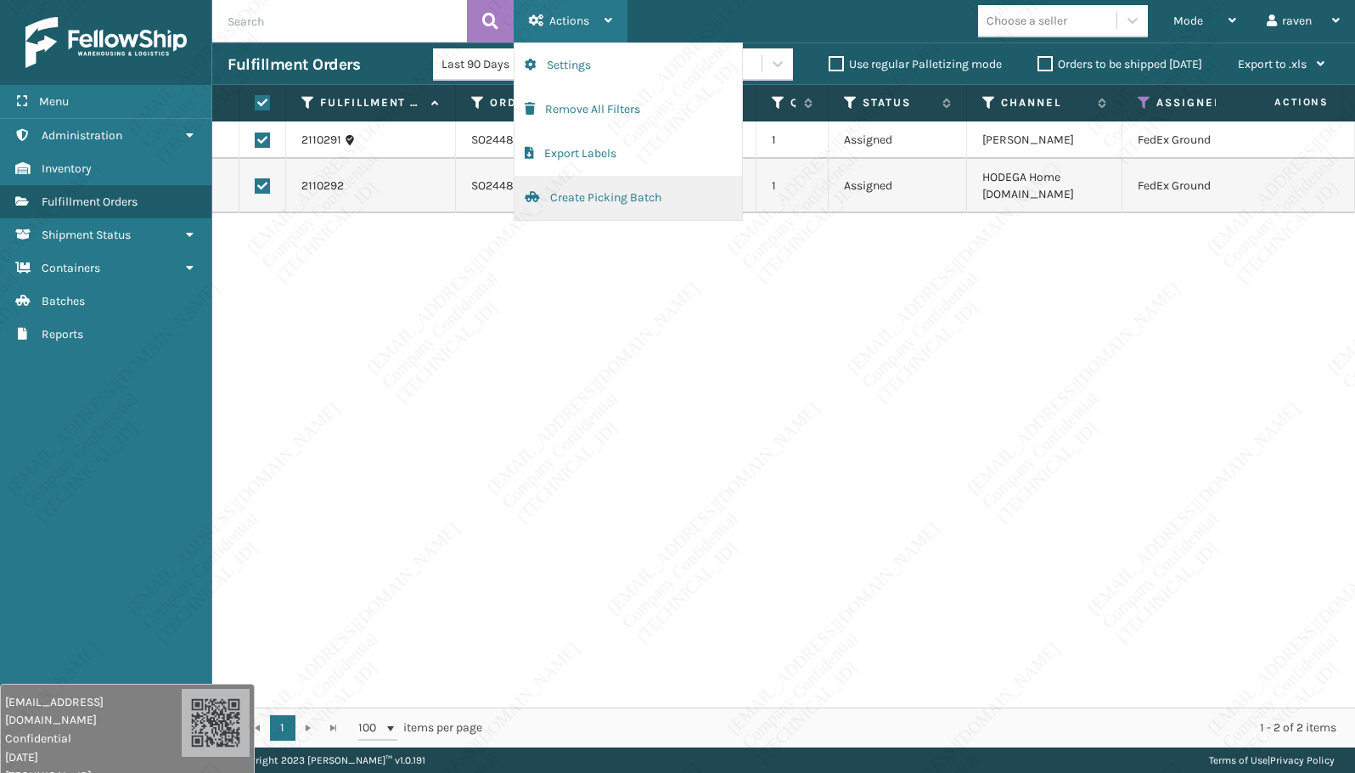
click at [597, 193] on button "Create Picking Batch" at bounding box center [629, 198] width 228 height 44
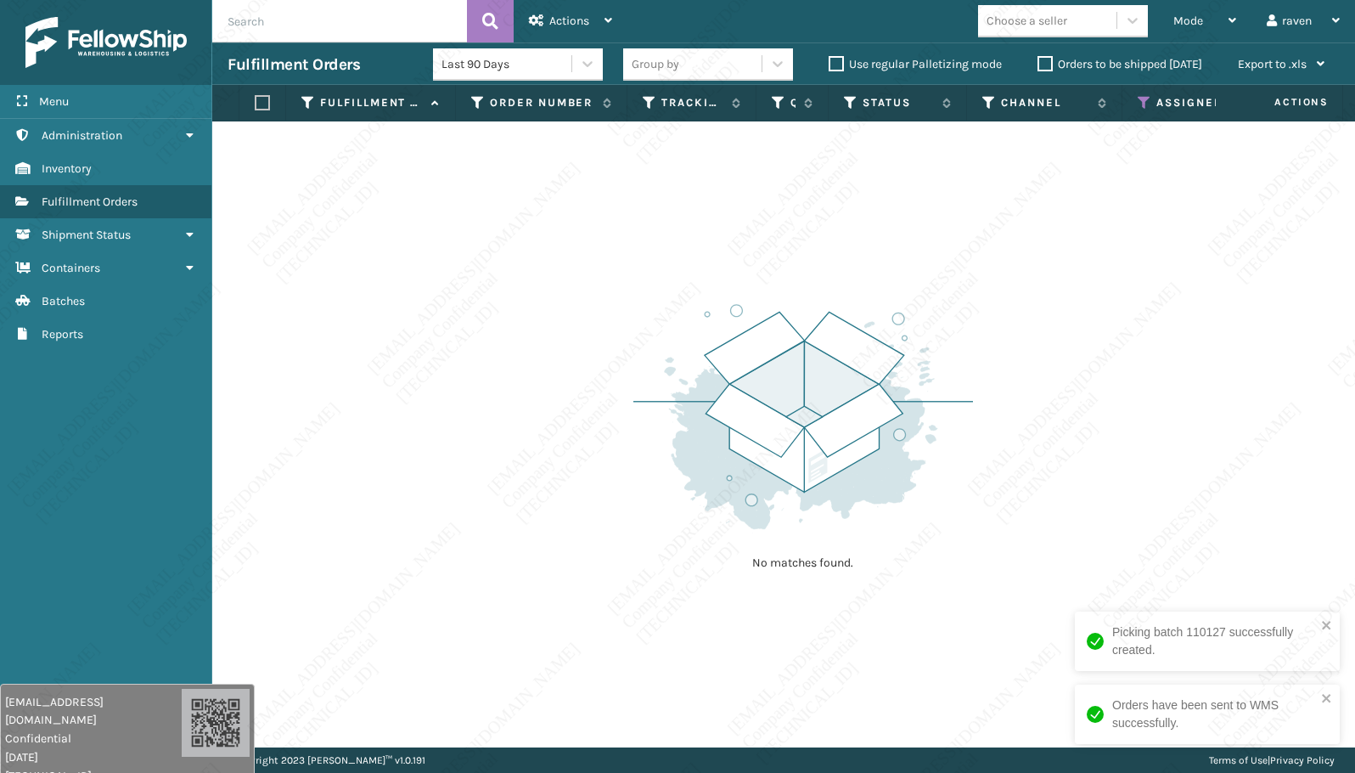
drag, startPoint x: 1139, startPoint y: 100, endPoint x: 1138, endPoint y: 118, distance: 17.9
click at [1141, 98] on icon at bounding box center [1145, 102] width 14 height 15
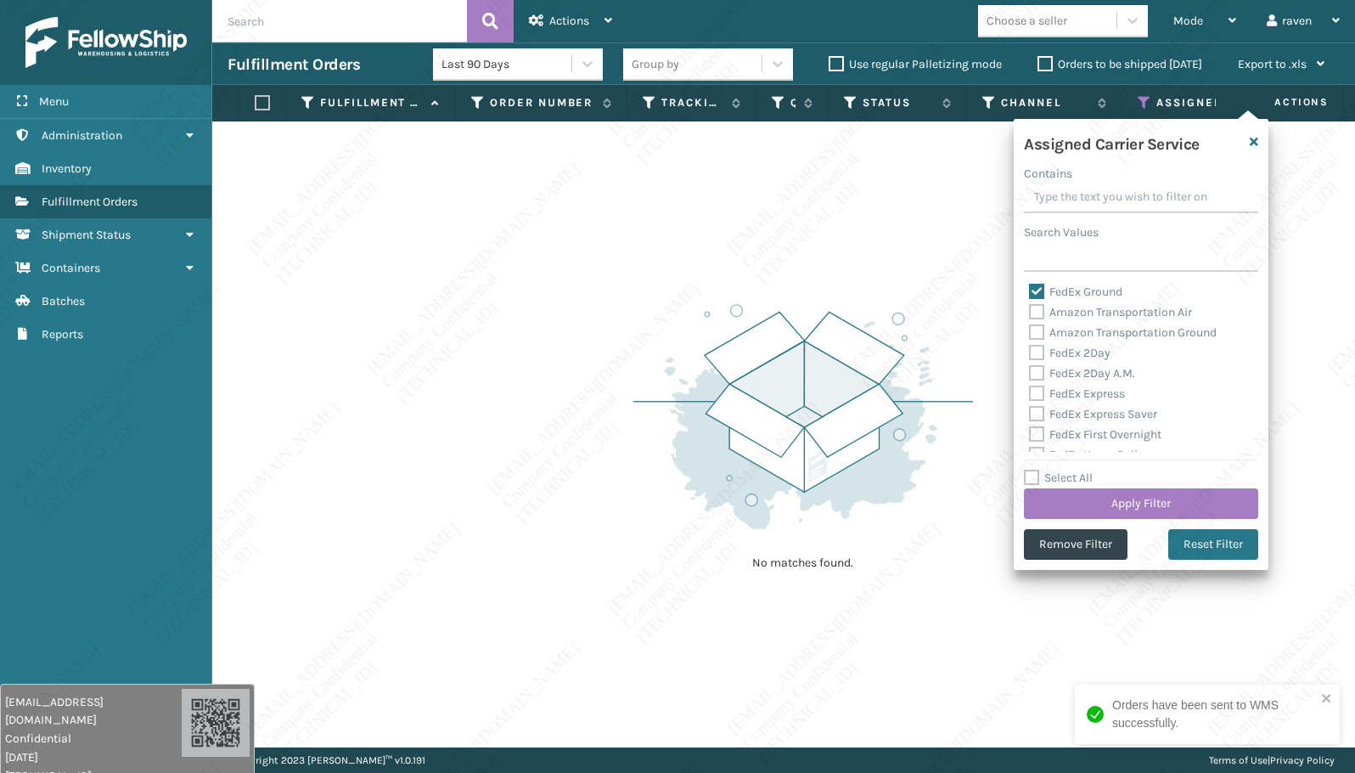
click at [1079, 288] on label "FedEx Ground" at bounding box center [1075, 291] width 93 height 14
click at [1030, 288] on input "FedEx Ground" at bounding box center [1029, 287] width 1 height 11
checkbox input "false"
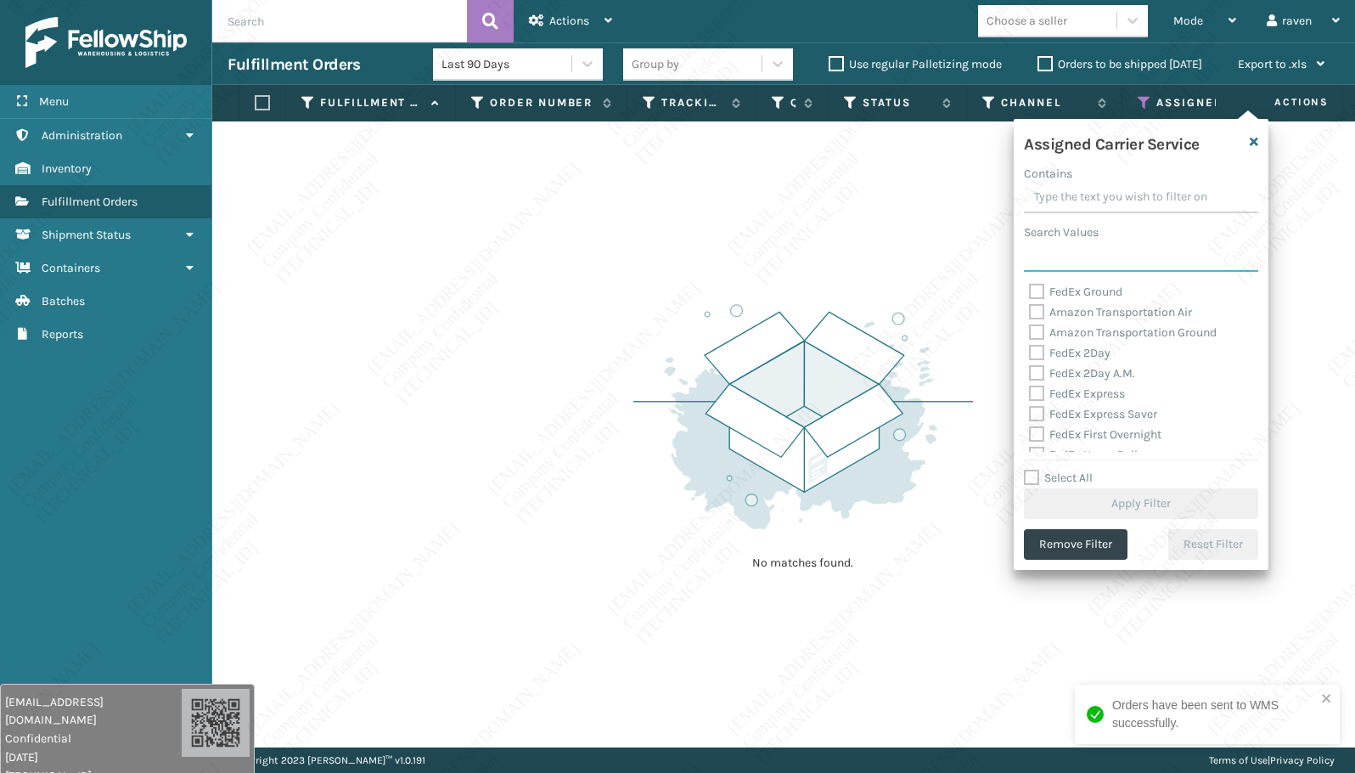
click at [1072, 250] on input "Search Values" at bounding box center [1141, 256] width 234 height 31
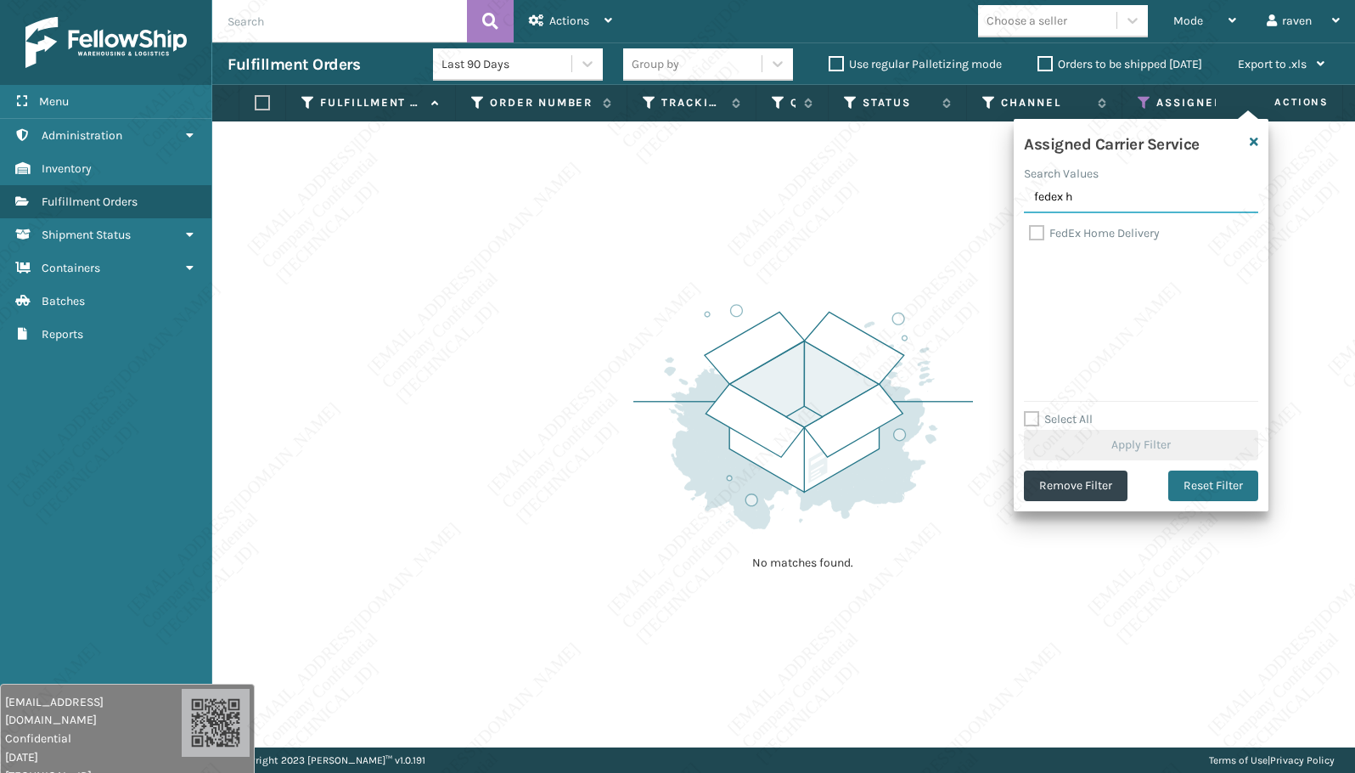
type input "fedex h"
click at [1090, 233] on label "FedEx Home Delivery" at bounding box center [1094, 233] width 131 height 14
click at [1030, 233] on input "FedEx Home Delivery" at bounding box center [1029, 228] width 1 height 11
checkbox input "true"
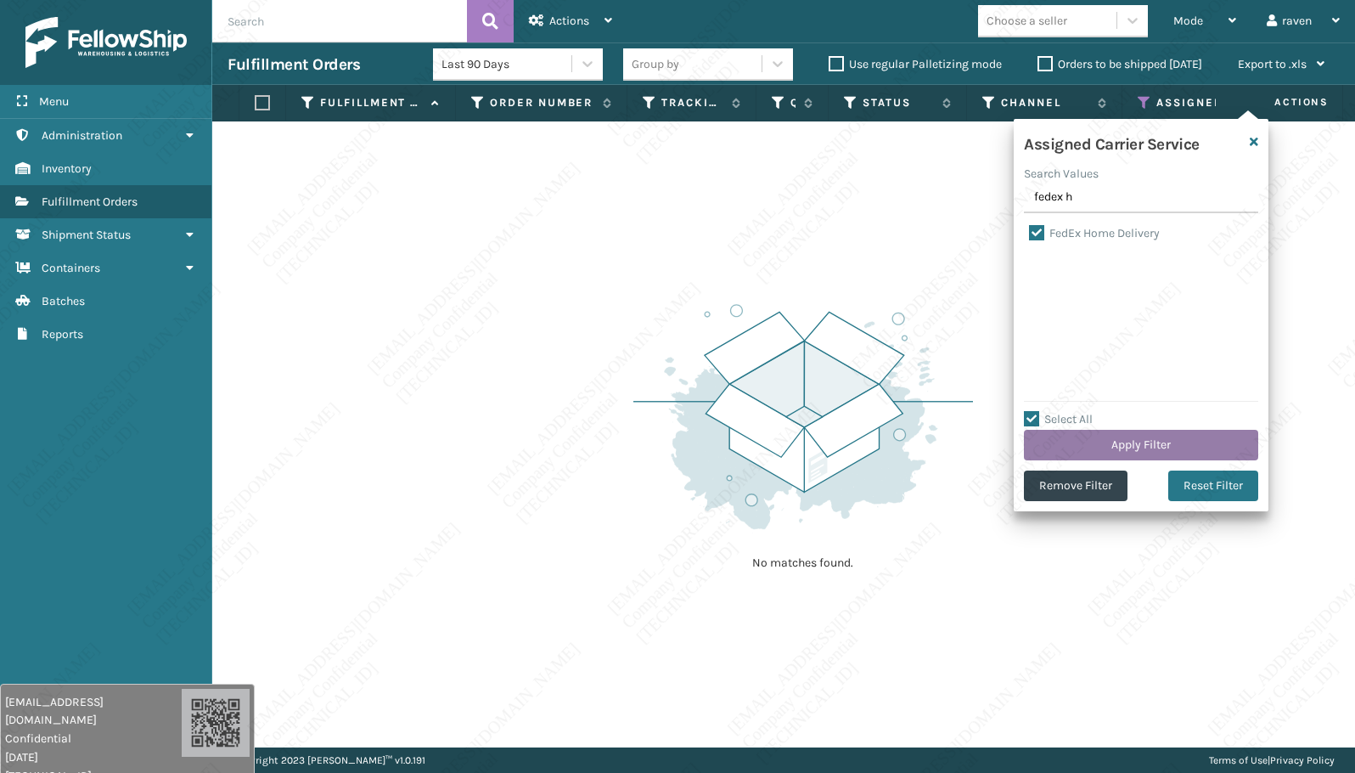
click at [1106, 436] on button "Apply Filter" at bounding box center [1141, 445] width 234 height 31
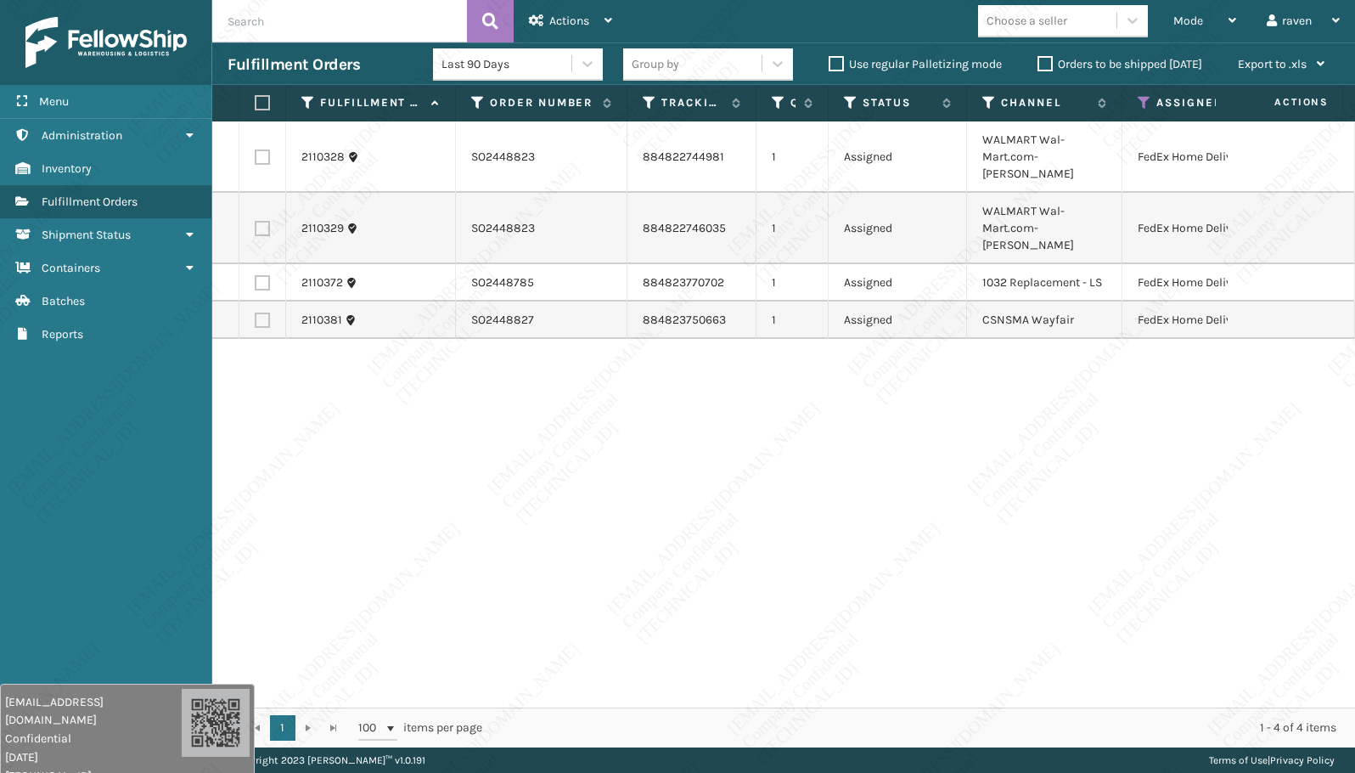
drag, startPoint x: 267, startPoint y: 97, endPoint x: 284, endPoint y: 87, distance: 20.1
click at [265, 96] on label at bounding box center [260, 102] width 10 height 15
click at [256, 98] on input "checkbox" at bounding box center [255, 103] width 1 height 11
checkbox input "true"
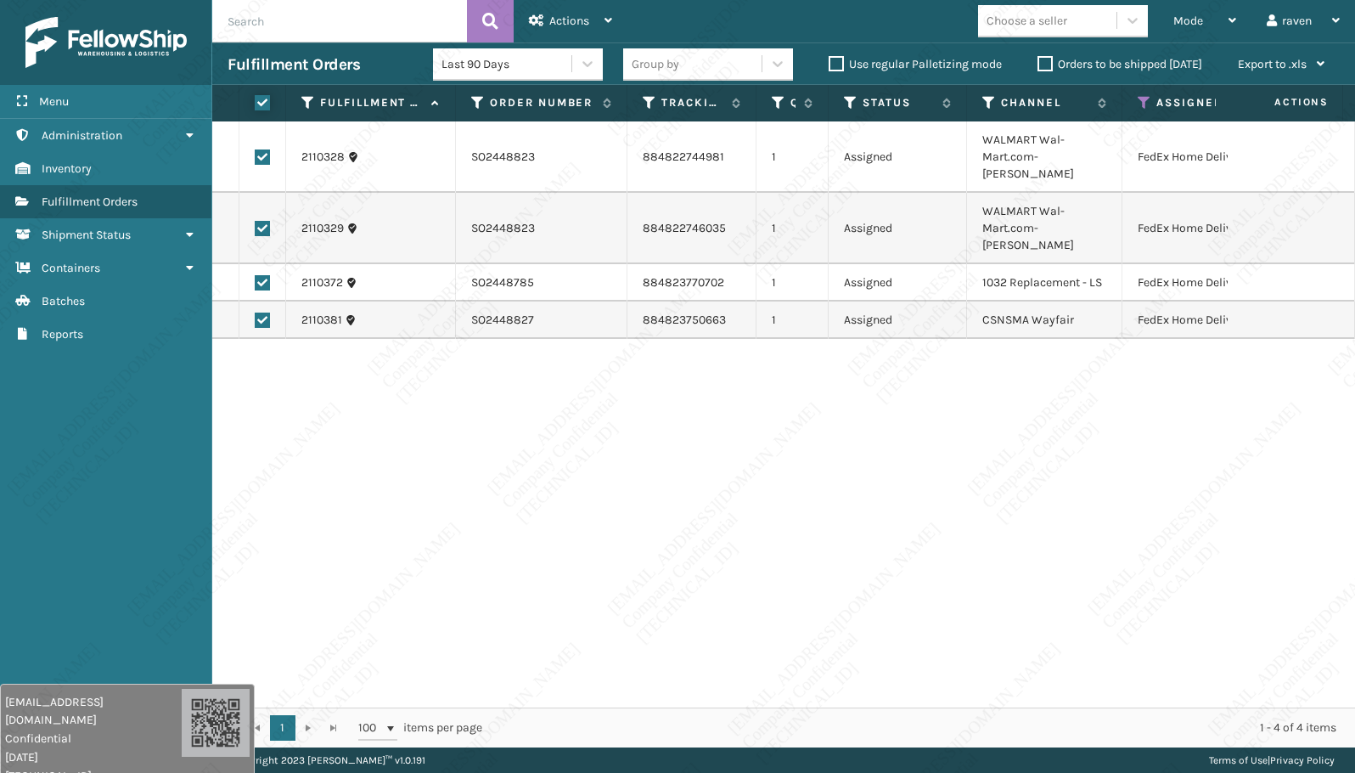
checkbox input "true"
click at [562, 25] on span "Actions" at bounding box center [569, 21] width 40 height 14
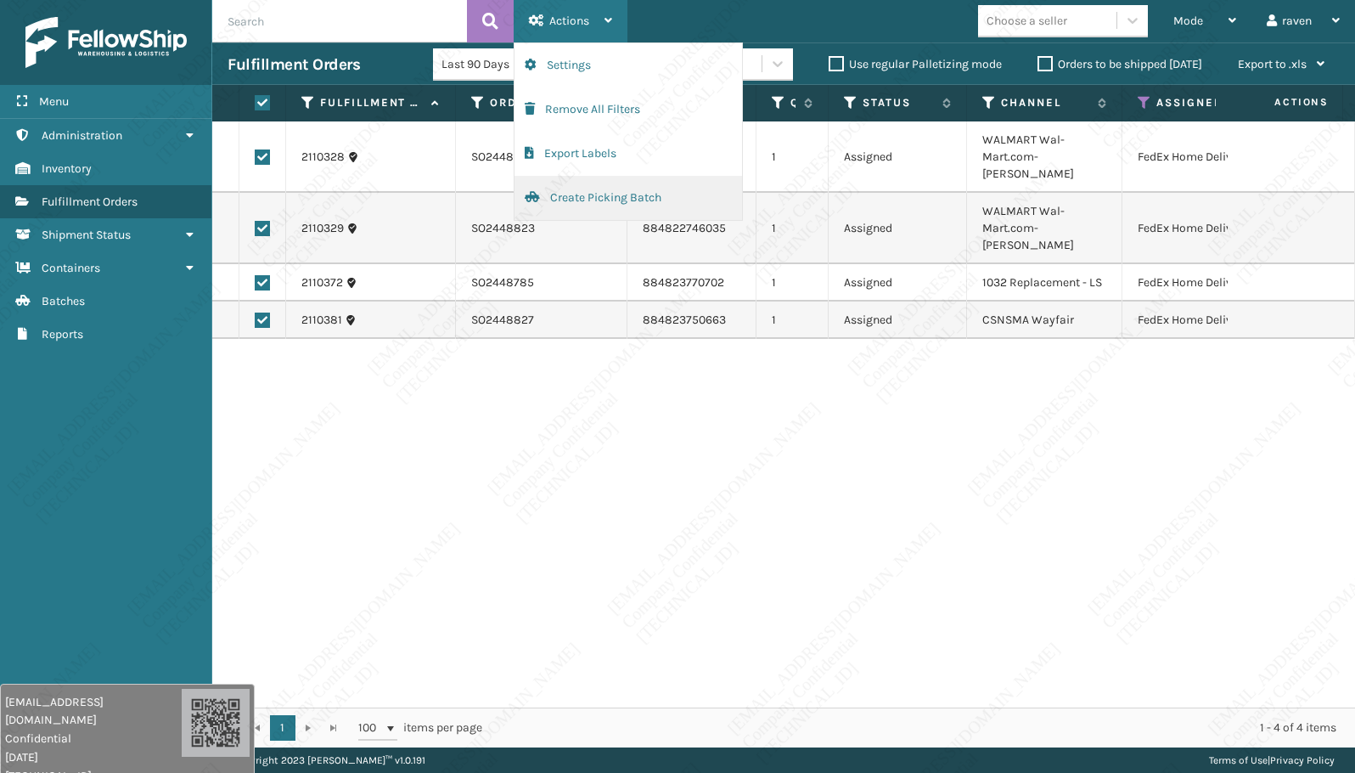
click at [589, 190] on button "Create Picking Batch" at bounding box center [629, 198] width 228 height 44
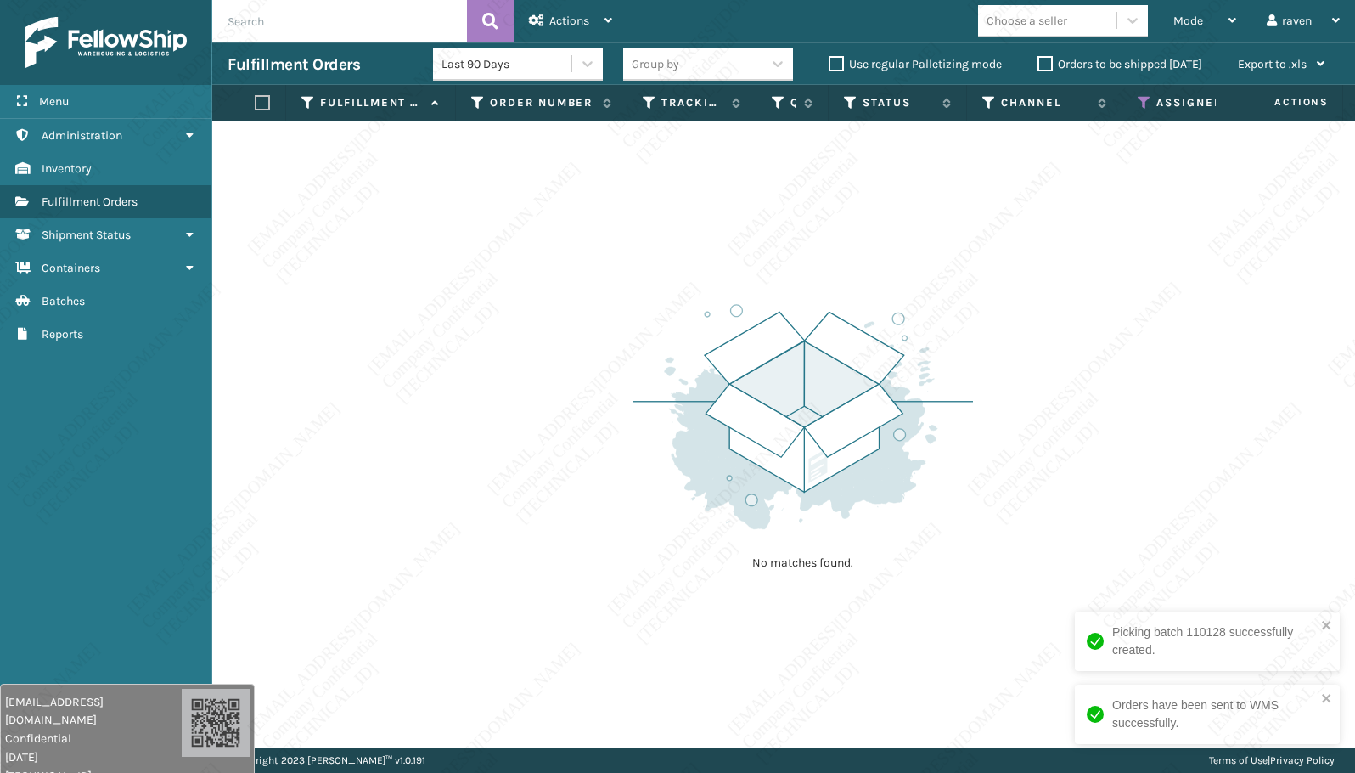
click at [1145, 101] on icon at bounding box center [1145, 102] width 14 height 15
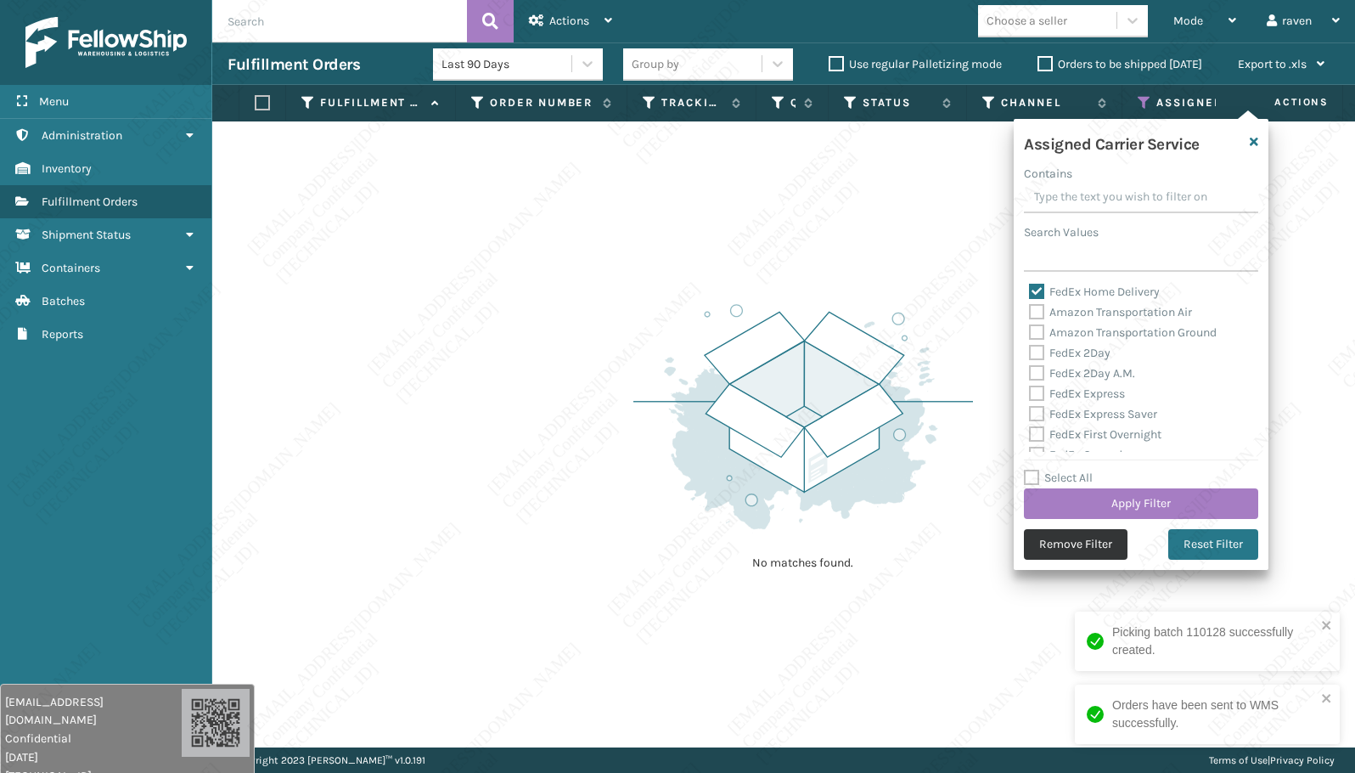
click at [1077, 539] on button "Remove Filter" at bounding box center [1076, 544] width 104 height 31
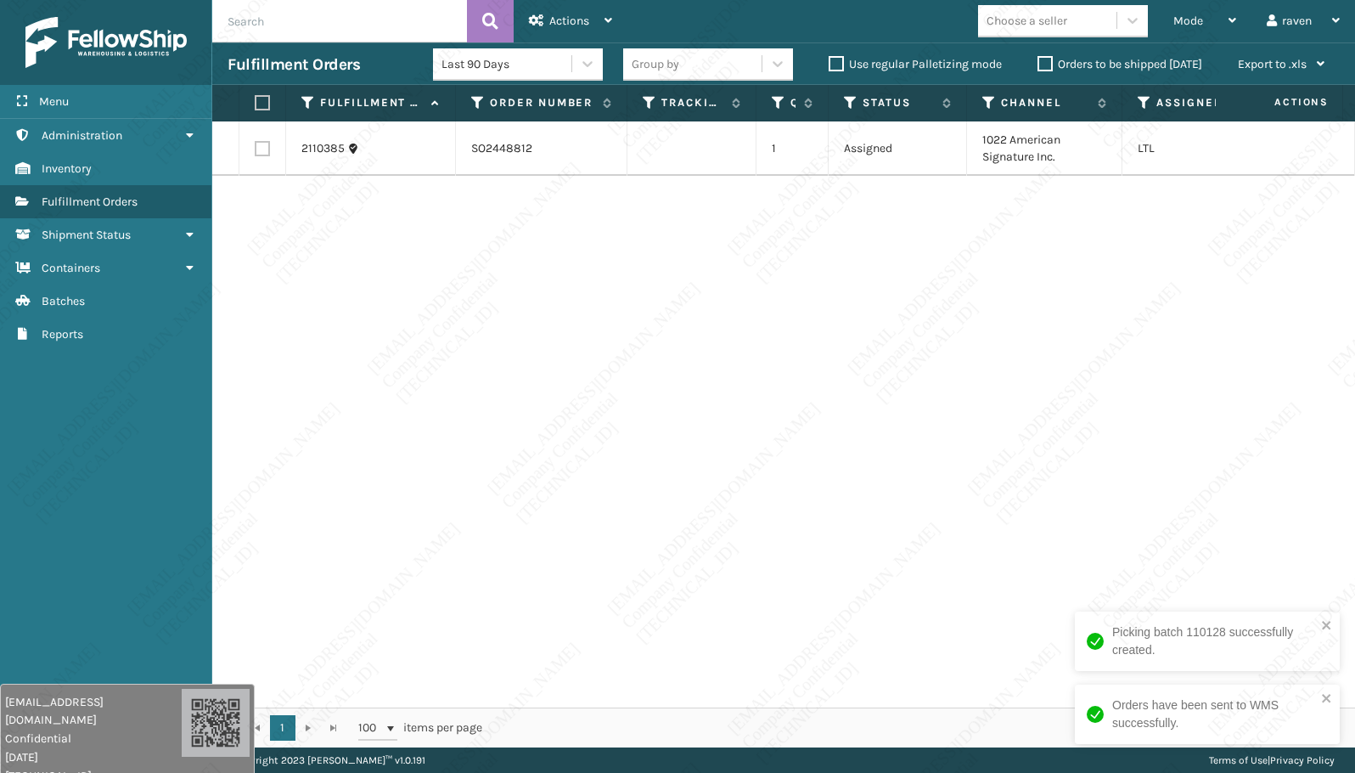
click at [1015, 378] on div "2110385 SO2448812 1 Assigned 1022 American Signature Inc. LTL" at bounding box center [783, 414] width 1143 height 586
copy td "1022 American Signature Inc."
drag, startPoint x: 1065, startPoint y: 154, endPoint x: 969, endPoint y: 132, distance: 98.3
click at [969, 132] on td "1022 American Signature Inc." at bounding box center [1044, 148] width 155 height 54
click at [265, 102] on label at bounding box center [260, 102] width 10 height 15
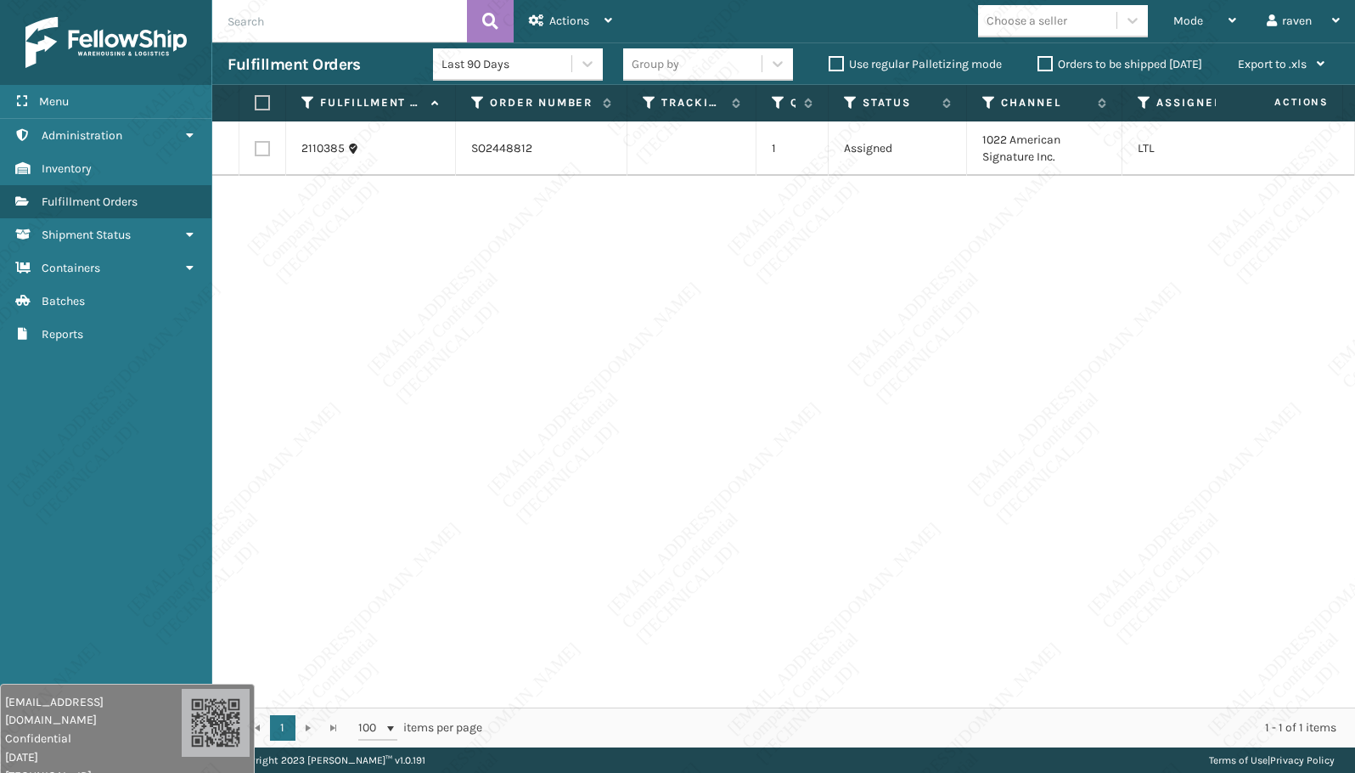
click at [256, 102] on input "checkbox" at bounding box center [255, 103] width 1 height 11
checkbox input "true"
click at [589, 28] on div "Actions" at bounding box center [570, 21] width 83 height 42
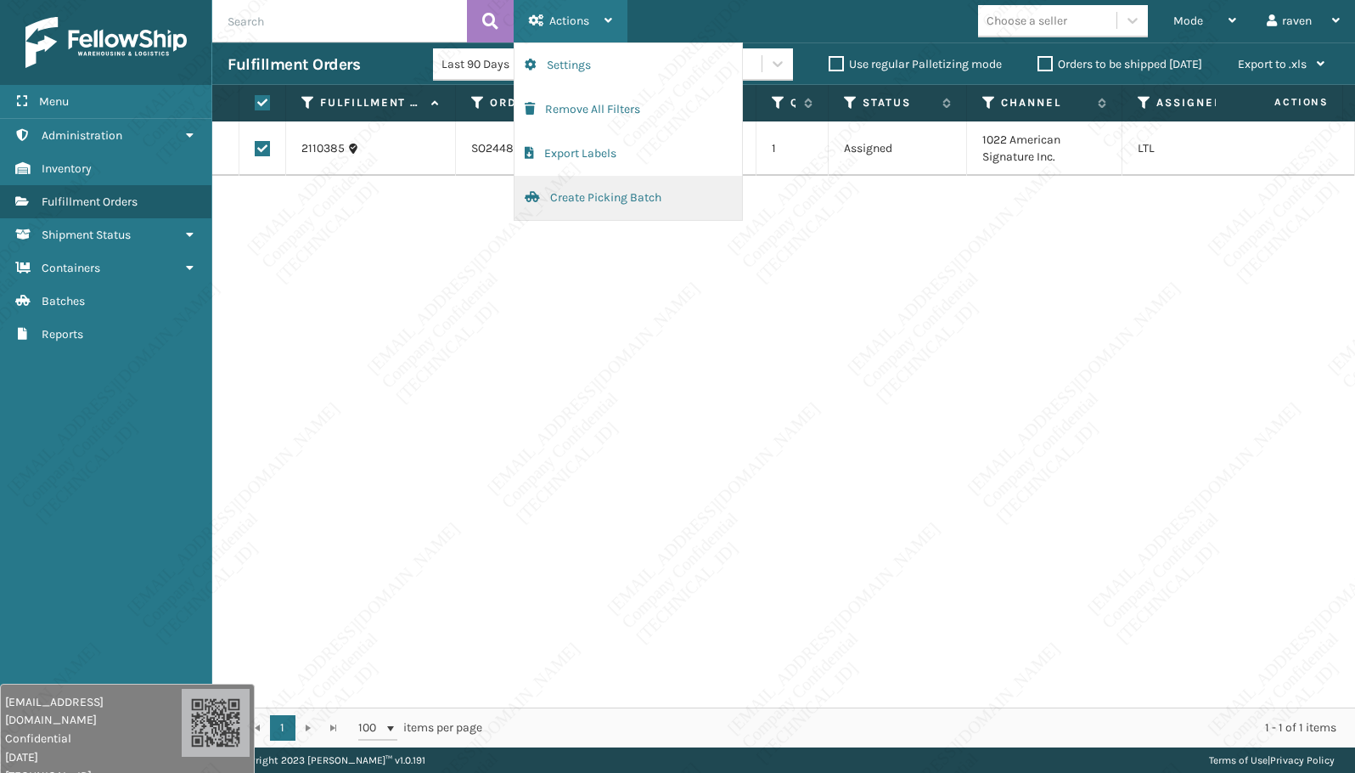
click at [575, 193] on button "Create Picking Batch" at bounding box center [629, 198] width 228 height 44
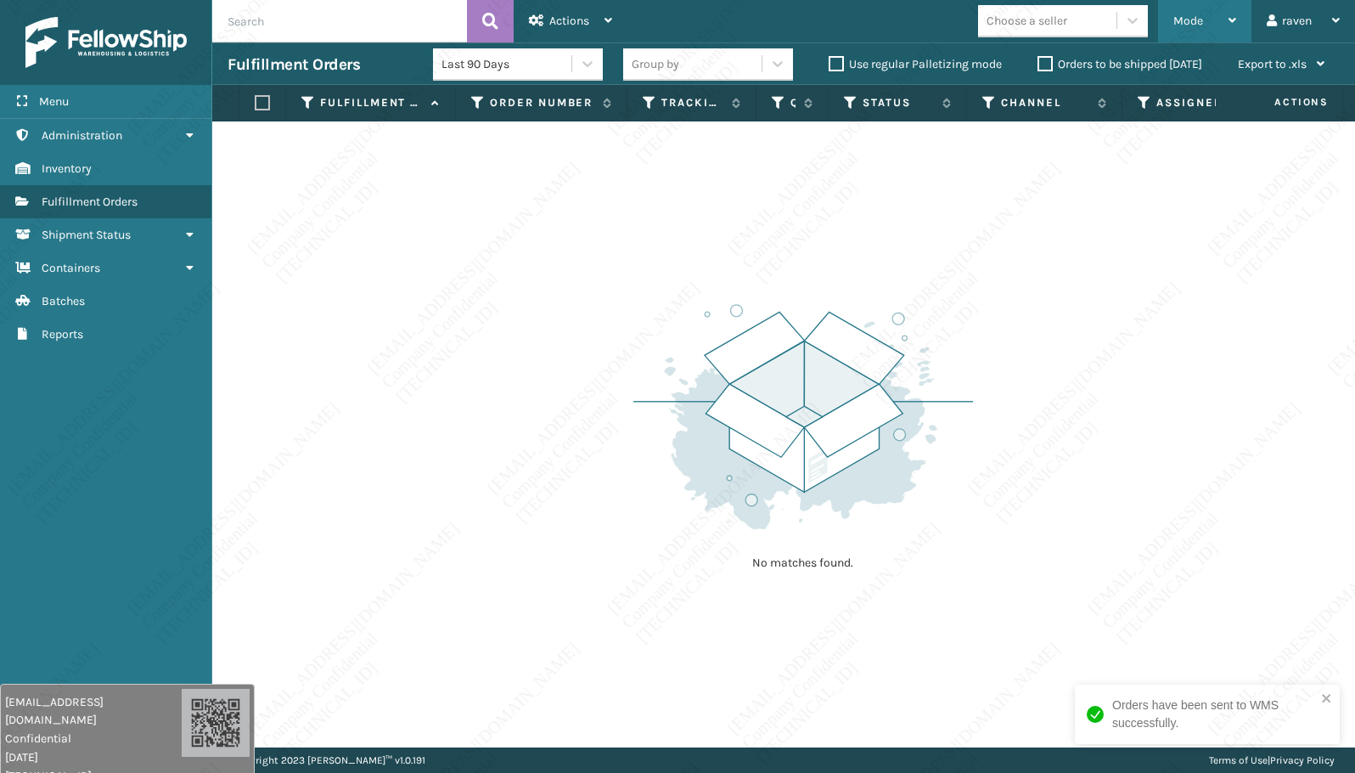
click at [1200, 15] on span "Mode" at bounding box center [1188, 21] width 30 height 14
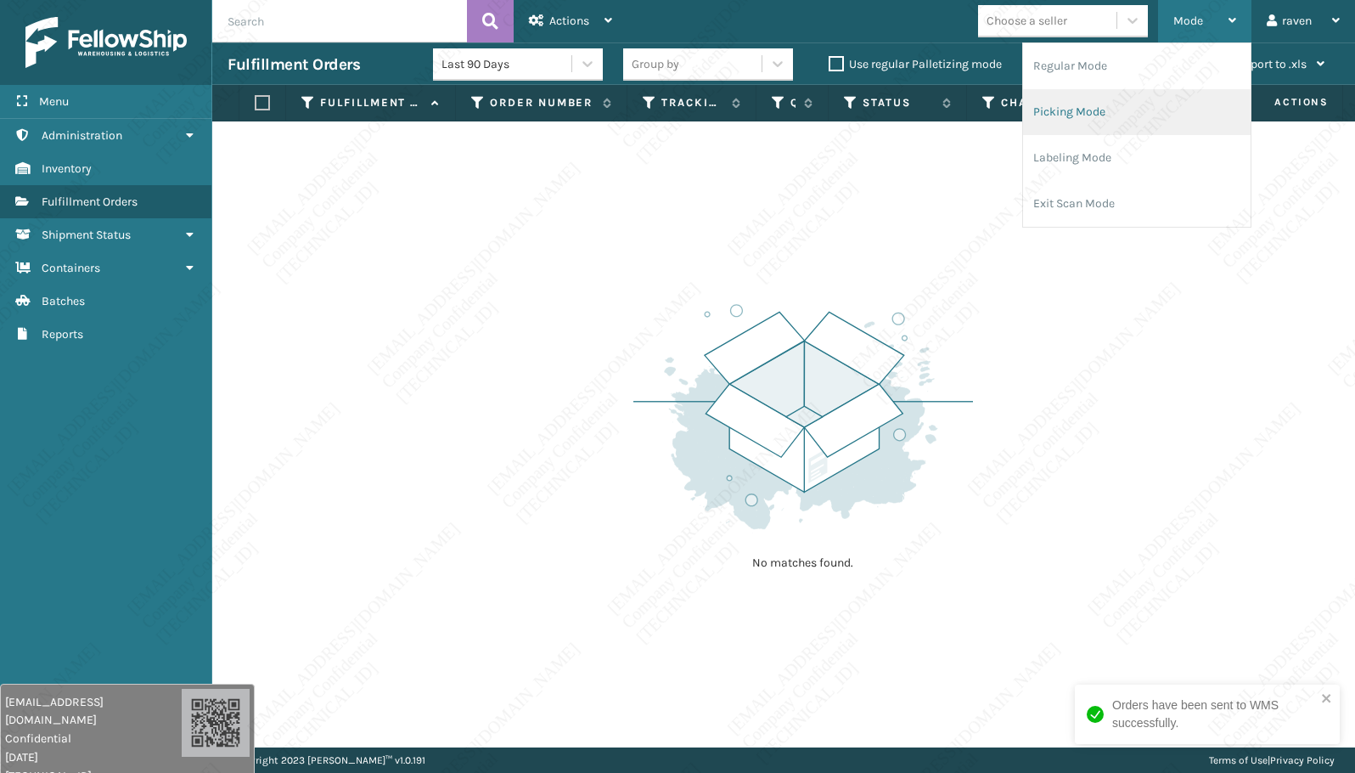
click at [1133, 93] on li "Picking Mode" at bounding box center [1137, 112] width 228 height 46
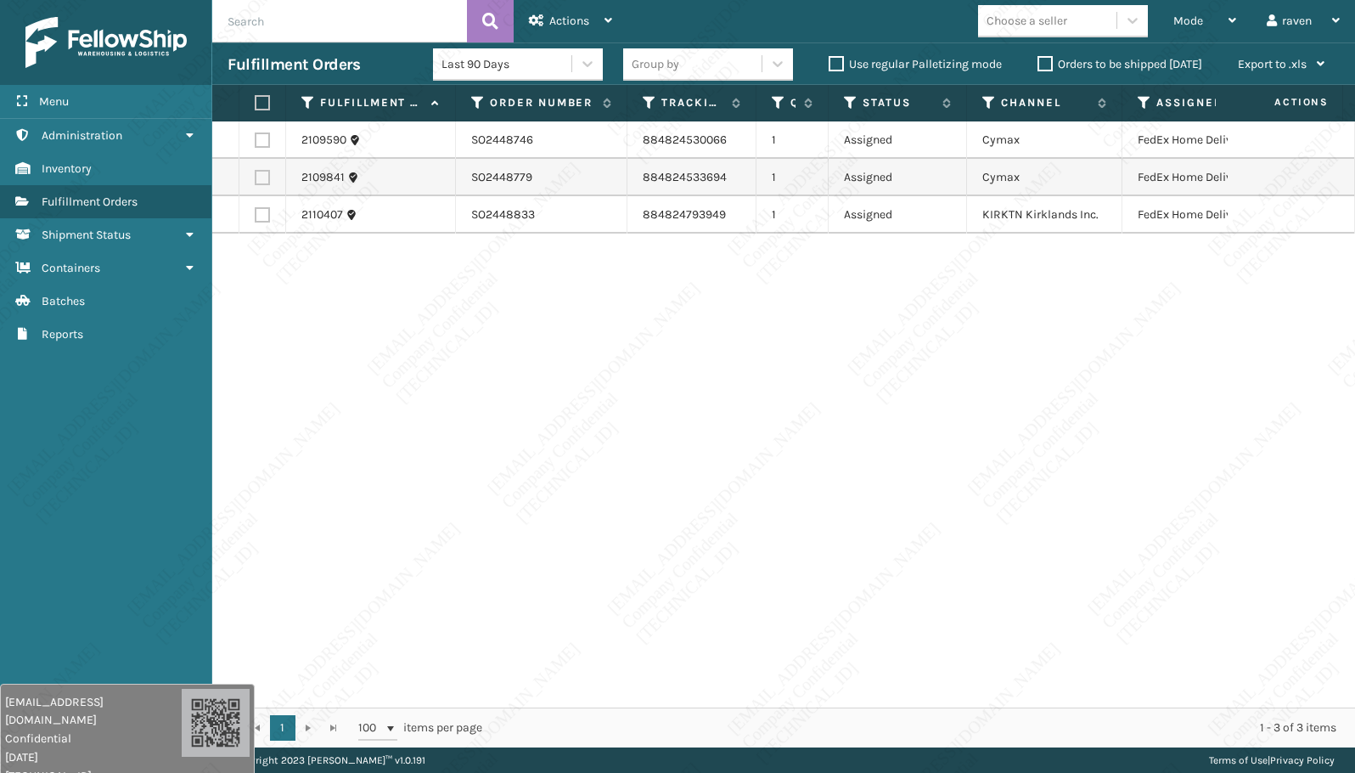
click at [1015, 410] on div "2109590 SO2448746 884824530066 1 Assigned Cymax FedEx Home Delivery 2109841 SO2…" at bounding box center [783, 414] width 1143 height 586
click at [262, 105] on label at bounding box center [260, 102] width 10 height 15
click at [256, 105] on input "checkbox" at bounding box center [255, 103] width 1 height 11
checkbox input "true"
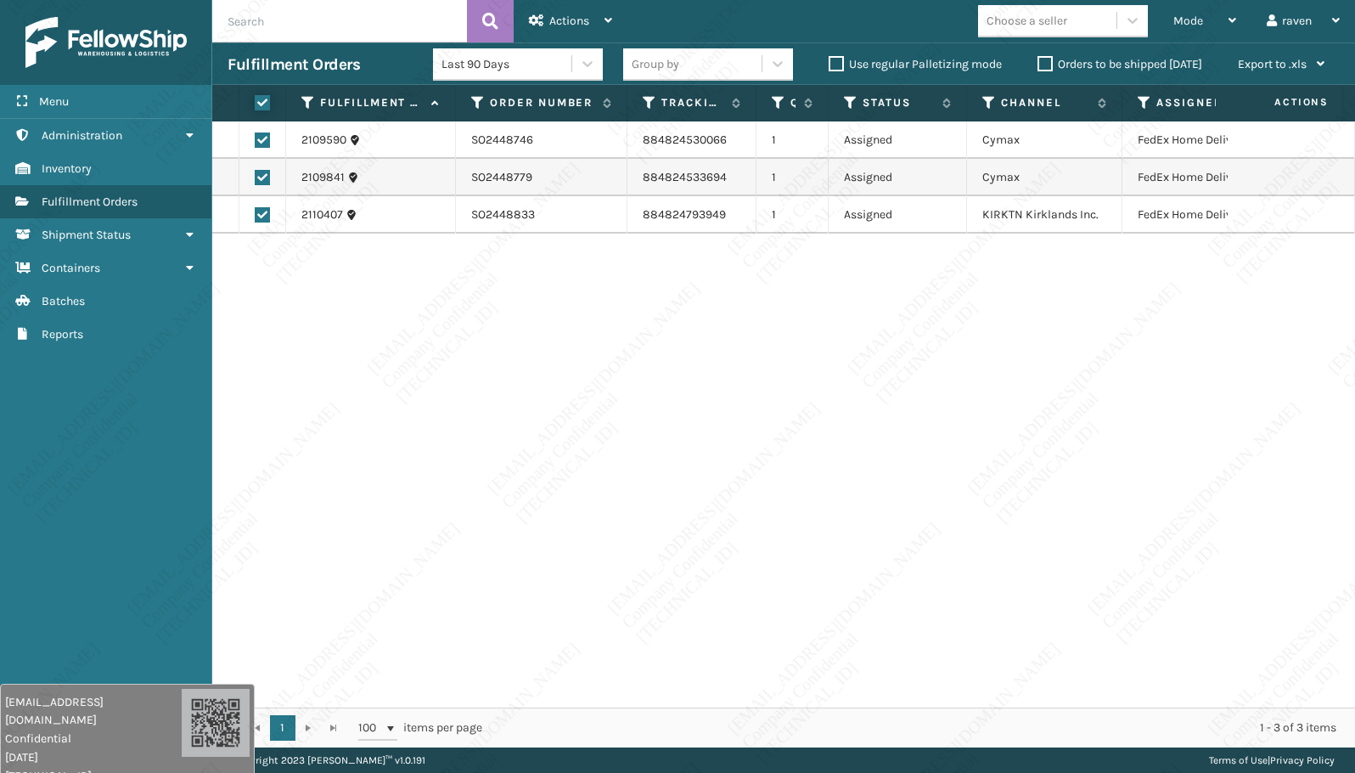
checkbox input "true"
click at [579, 25] on span "Actions" at bounding box center [569, 21] width 40 height 14
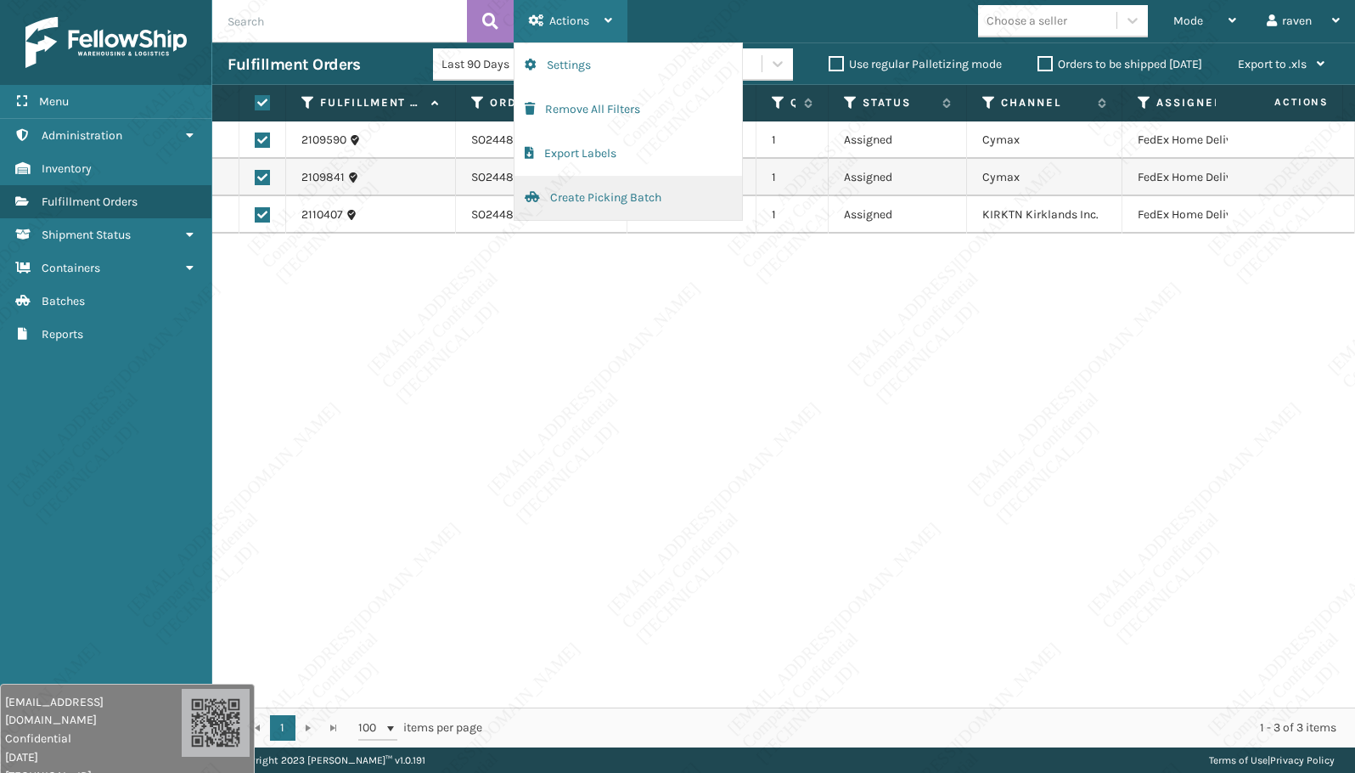
click at [580, 194] on button "Create Picking Batch" at bounding box center [629, 198] width 228 height 44
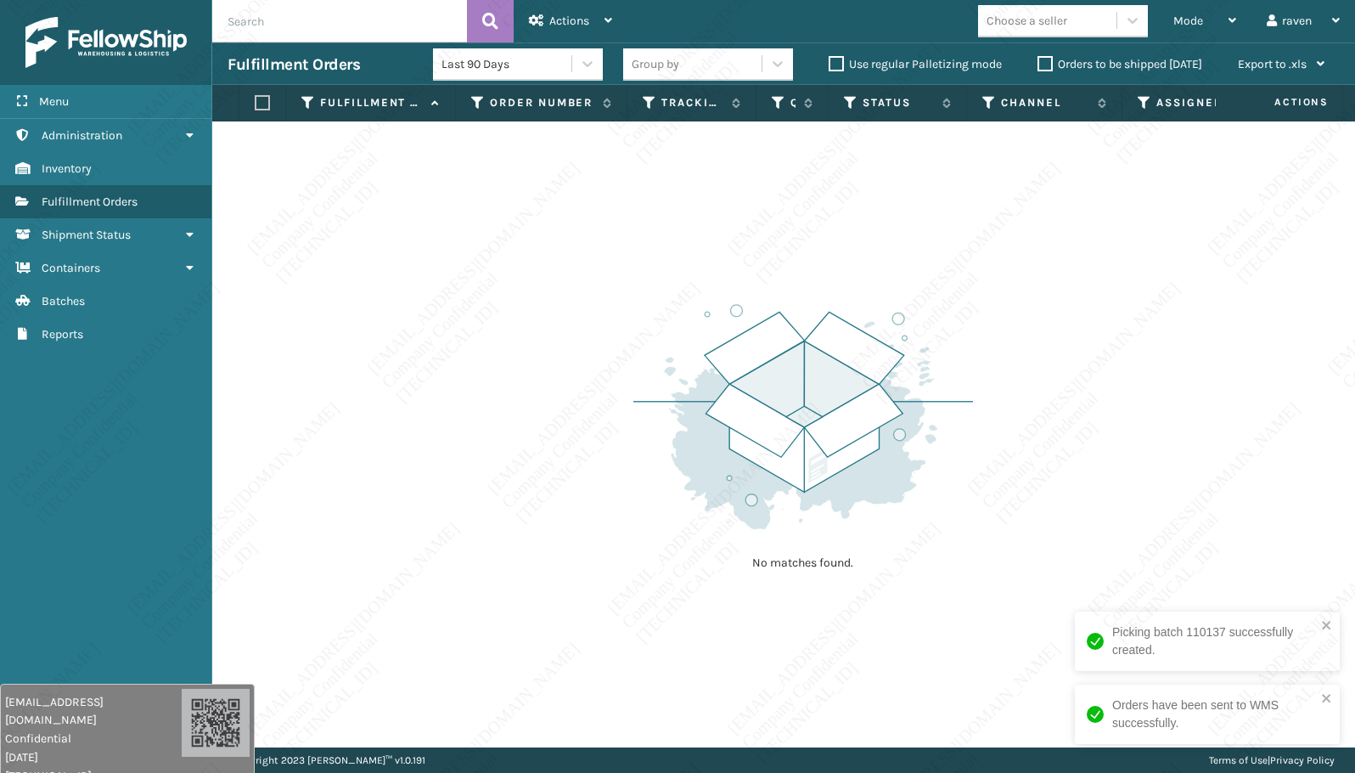
click at [1192, 426] on div "No matches found." at bounding box center [783, 434] width 1143 height 626
drag, startPoint x: 1180, startPoint y: 440, endPoint x: 1195, endPoint y: 444, distance: 15.9
click at [1184, 441] on div "No matches found." at bounding box center [783, 434] width 1143 height 626
click at [1196, 451] on div "No matches found." at bounding box center [783, 434] width 1143 height 626
drag, startPoint x: 1151, startPoint y: 374, endPoint x: 1140, endPoint y: 387, distance: 16.9
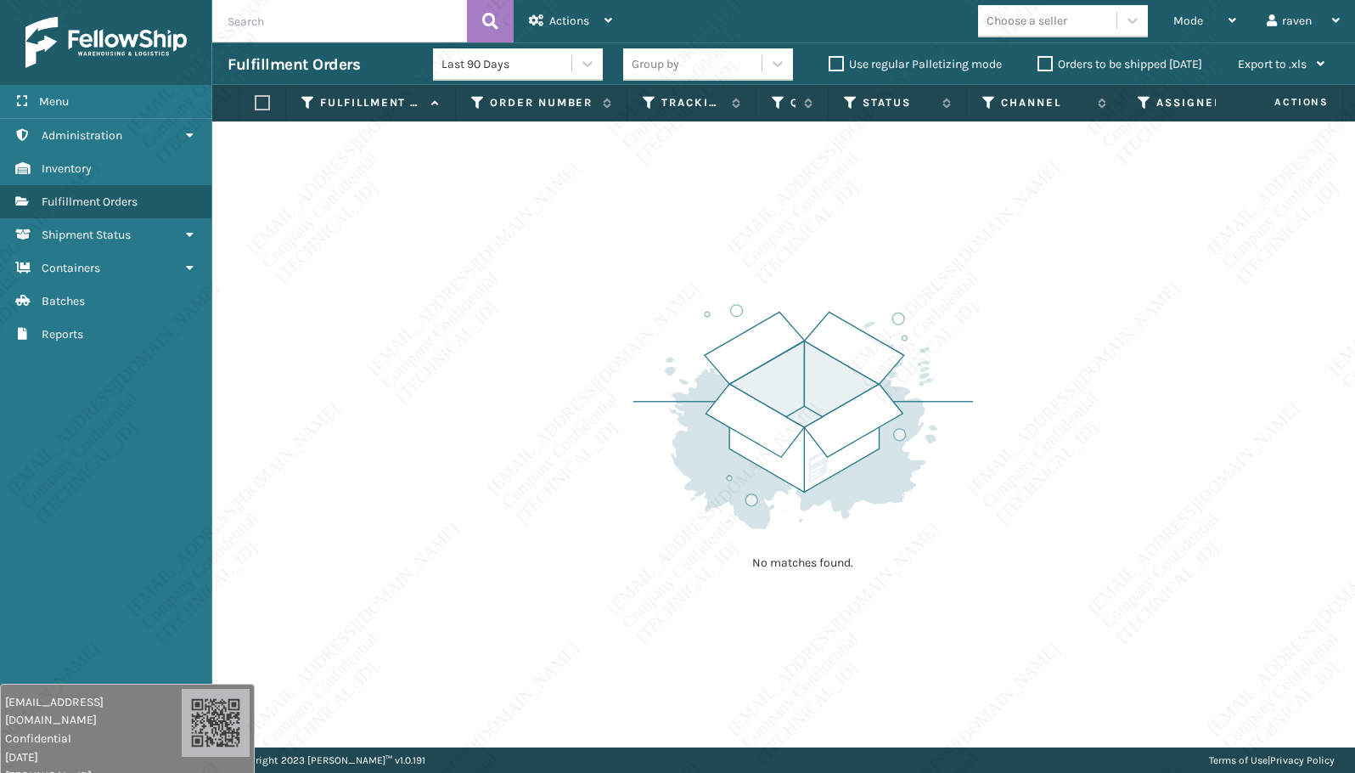
click at [1154, 374] on div "No matches found." at bounding box center [783, 434] width 1143 height 626
click at [1140, 387] on div "No matches found." at bounding box center [783, 434] width 1143 height 626
click at [1146, 394] on div "No matches found." at bounding box center [783, 434] width 1143 height 626
drag, startPoint x: 1146, startPoint y: 396, endPoint x: 1153, endPoint y: 402, distance: 9.0
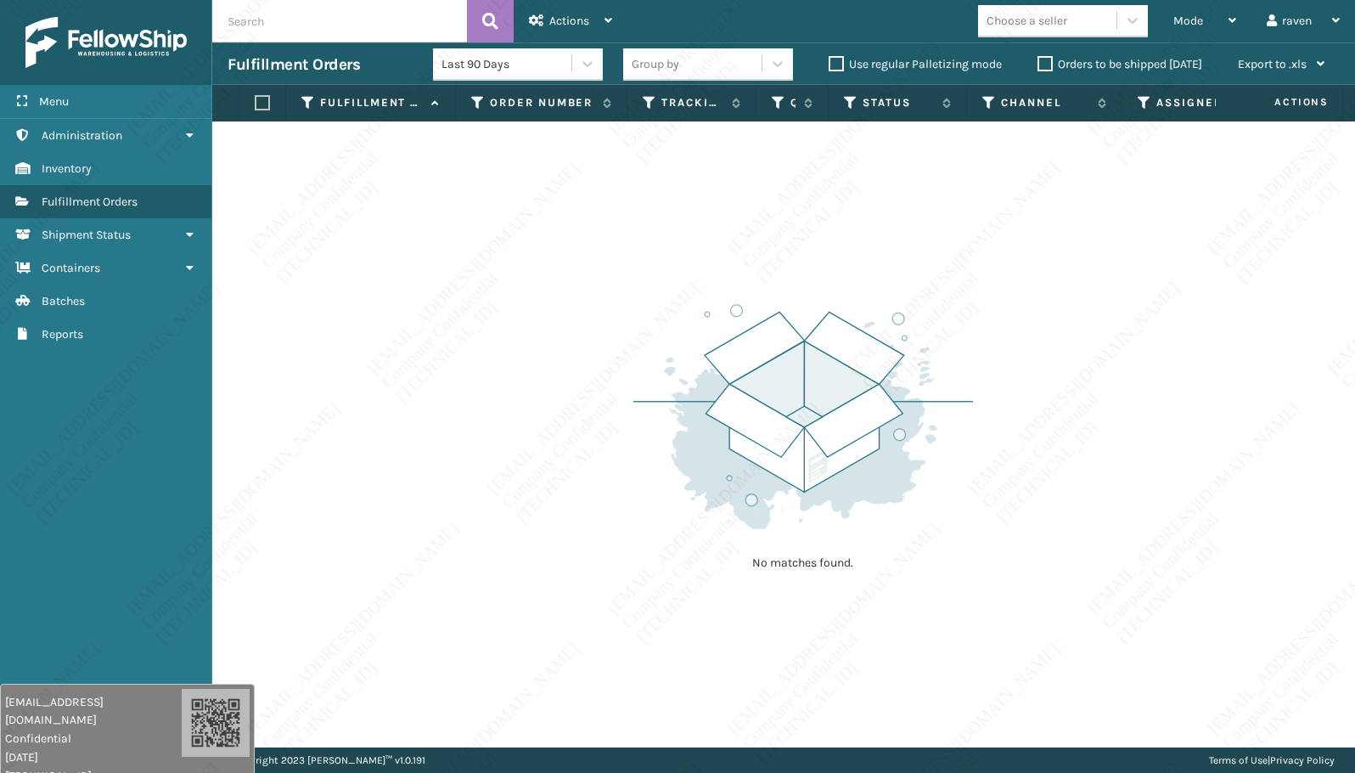
click at [1153, 402] on div "No matches found." at bounding box center [783, 434] width 1143 height 626
click at [1156, 407] on div "No matches found." at bounding box center [783, 434] width 1143 height 626
click at [1158, 408] on div "No matches found." at bounding box center [783, 434] width 1143 height 626
click at [1158, 410] on div "No matches found." at bounding box center [783, 434] width 1143 height 626
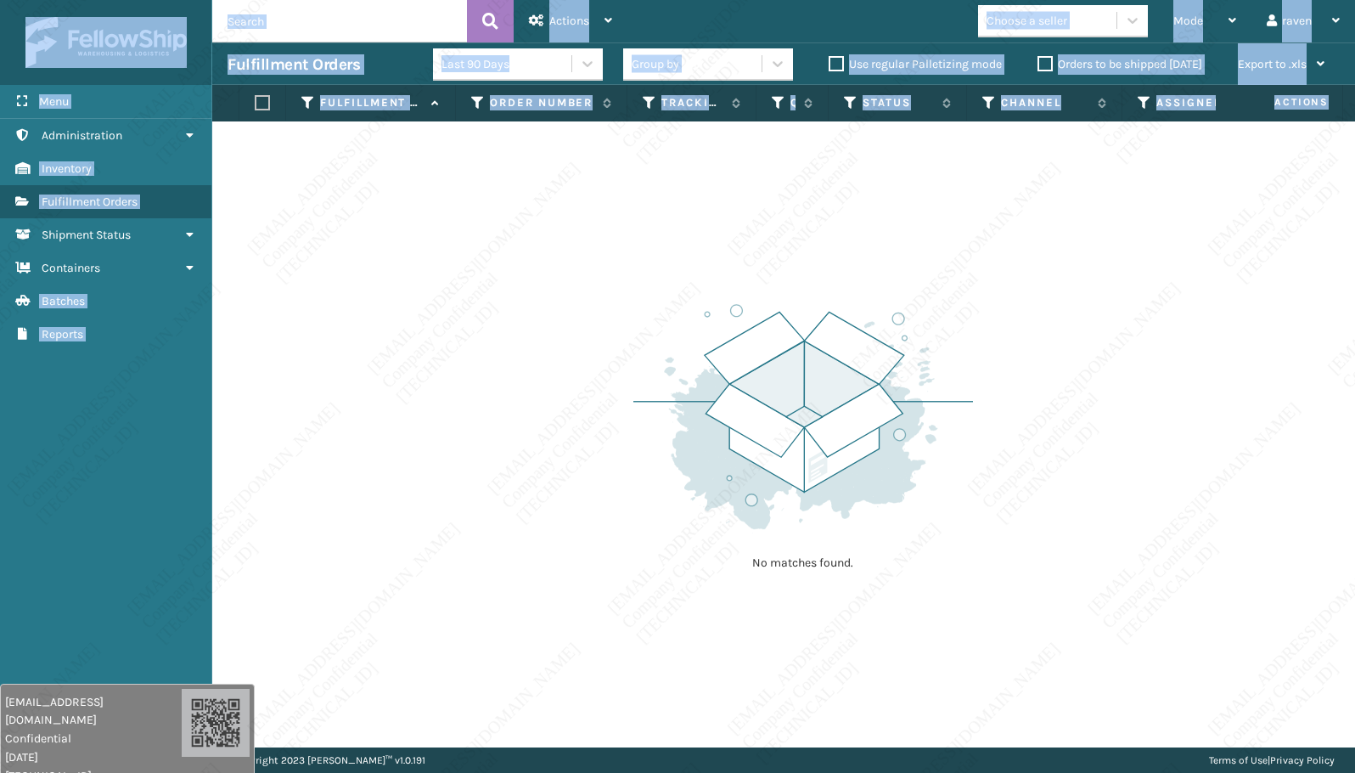
drag, startPoint x: 1392, startPoint y: 621, endPoint x: 1418, endPoint y: 701, distance: 83.8
click at [1314, 701] on html "[EMAIL_ADDRESS][DOMAIN_NAME] Confidential [DATE] [TECHNICAL_ID] [EMAIL_ADDRESS]…" at bounding box center [677, 386] width 1355 height 773
click at [894, 191] on div "No matches found." at bounding box center [783, 434] width 1143 height 626
click at [817, 593] on div "No matches found." at bounding box center [783, 434] width 1143 height 626
click at [459, 434] on div "No matches found." at bounding box center [783, 434] width 1143 height 626
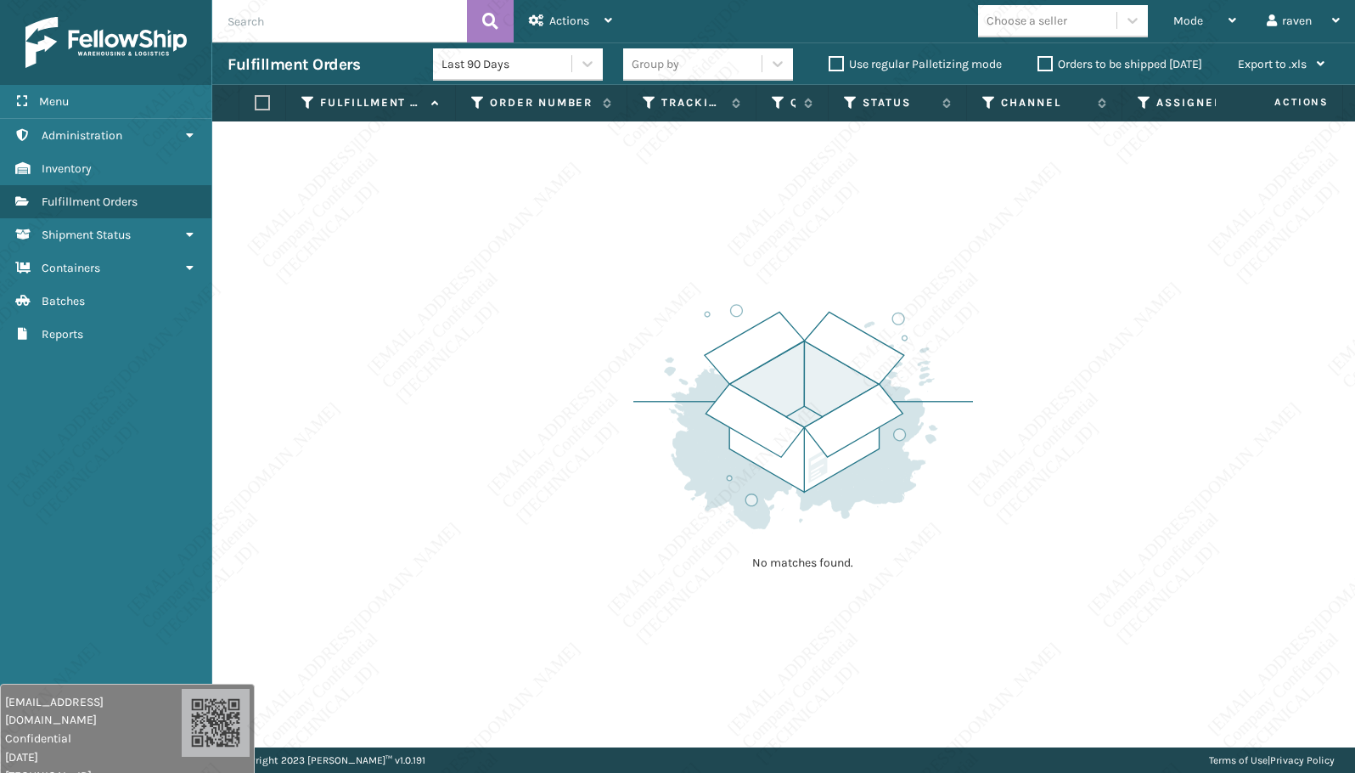
click at [395, 480] on div "No matches found." at bounding box center [783, 434] width 1143 height 626
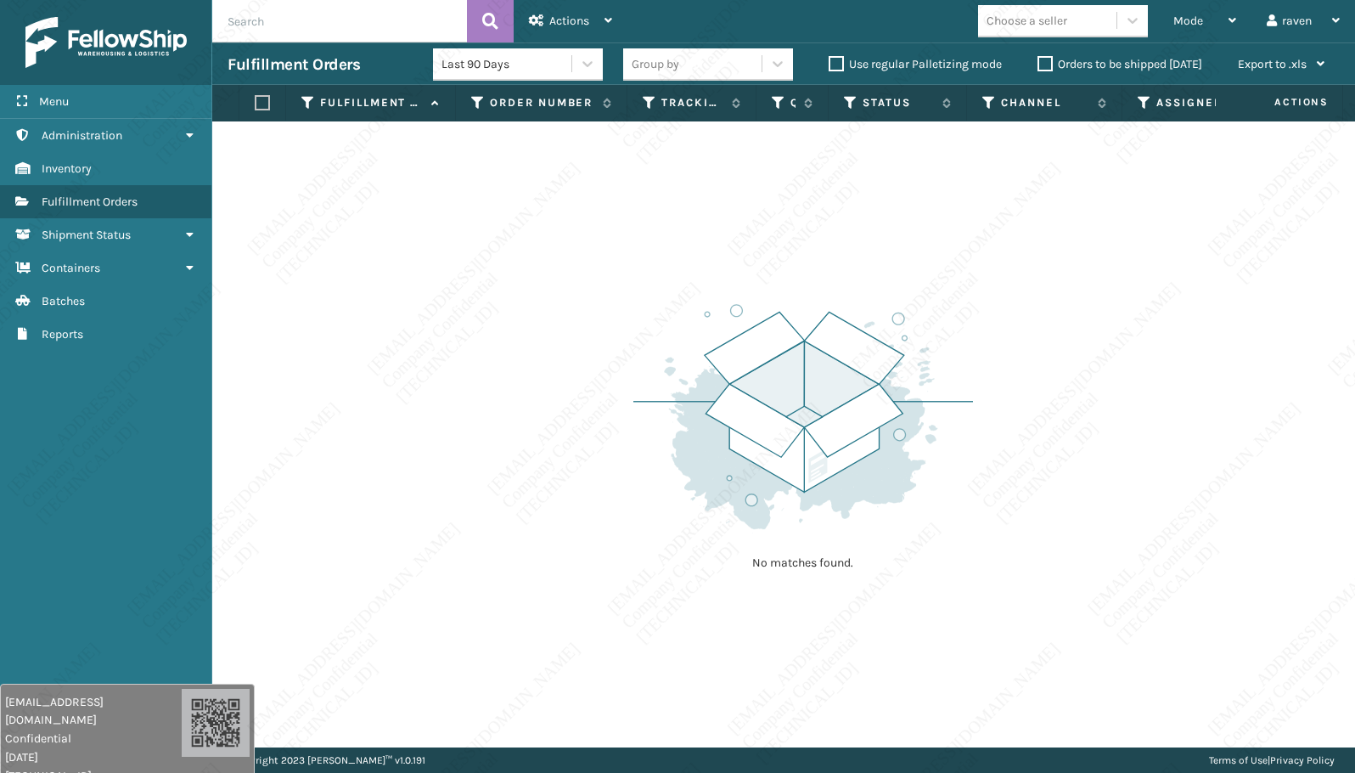
click at [462, 336] on div "No matches found." at bounding box center [783, 434] width 1143 height 626
click at [473, 334] on div "No matches found." at bounding box center [783, 434] width 1143 height 626
click at [475, 335] on div "No matches found." at bounding box center [783, 434] width 1143 height 626
click at [479, 336] on div "No matches found." at bounding box center [783, 434] width 1143 height 626
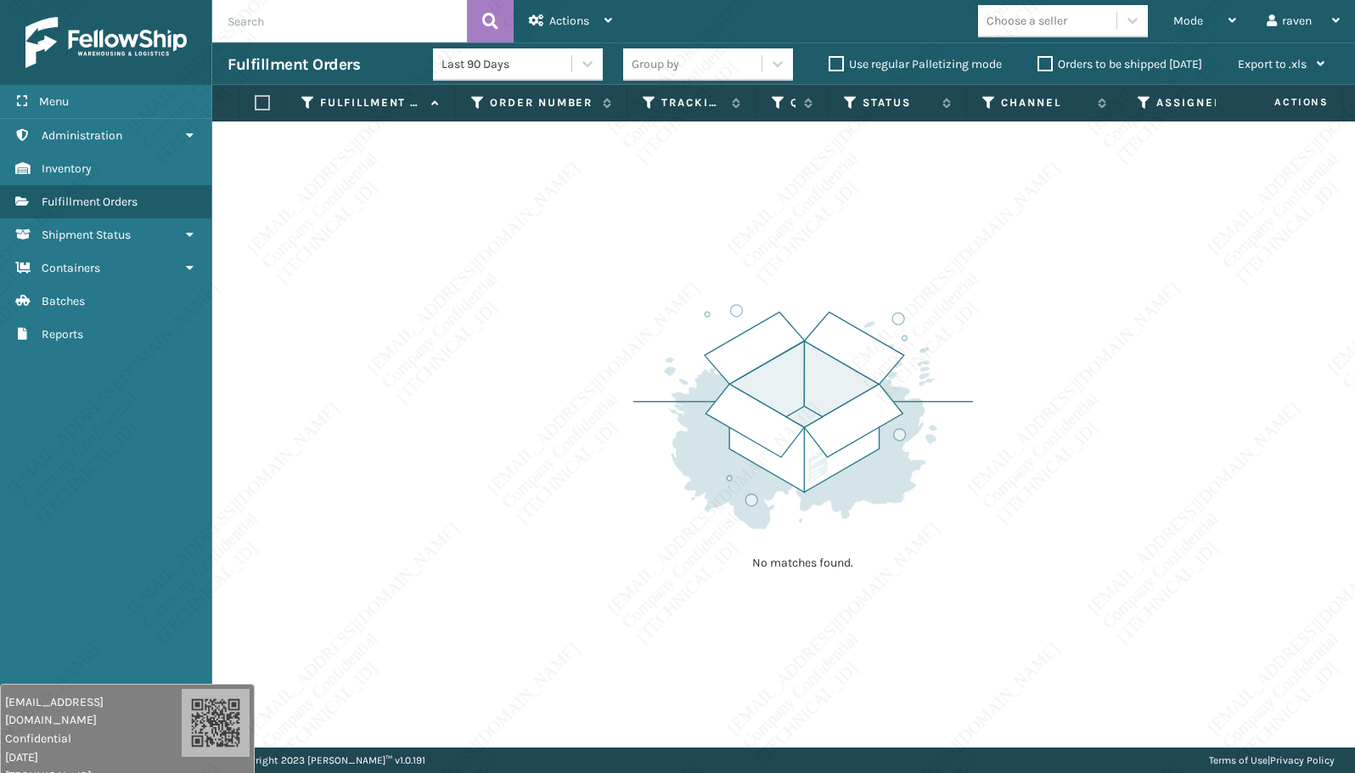
click at [481, 335] on div "No matches found." at bounding box center [783, 434] width 1143 height 626
click at [481, 336] on div "No matches found." at bounding box center [783, 434] width 1143 height 626
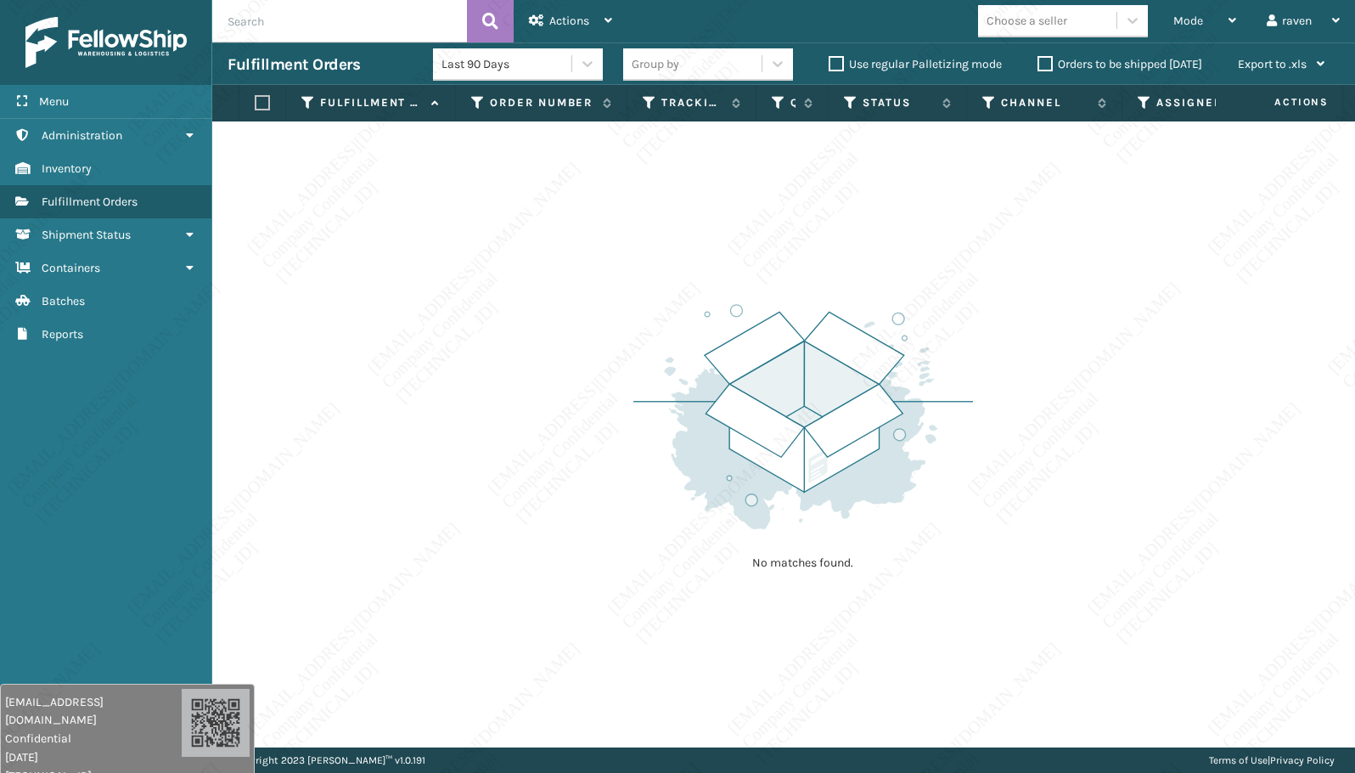
click at [481, 336] on div "No matches found." at bounding box center [783, 434] width 1143 height 626
click at [483, 337] on div "No matches found." at bounding box center [783, 434] width 1143 height 626
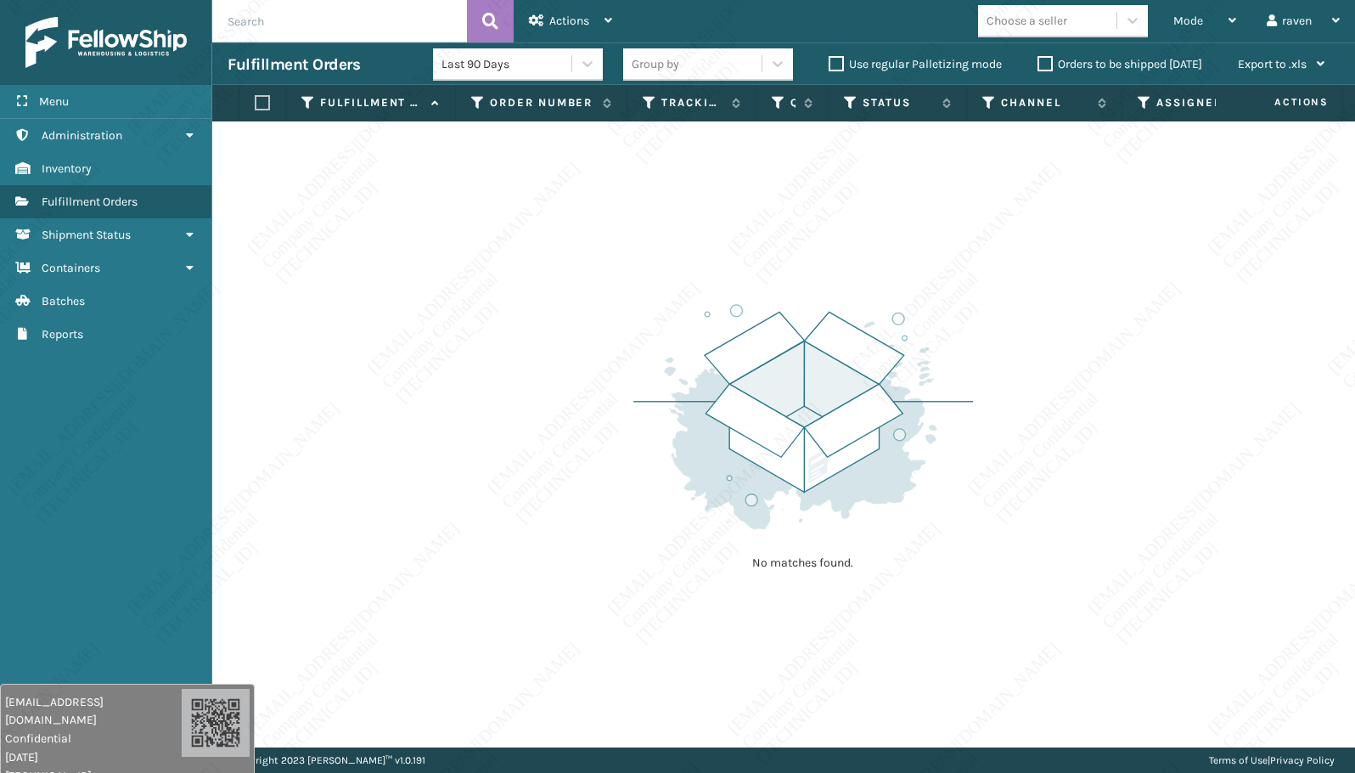
click at [484, 339] on div "No matches found." at bounding box center [783, 434] width 1143 height 626
drag, startPoint x: 383, startPoint y: 90, endPoint x: 393, endPoint y: 95, distance: 11.4
click at [393, 95] on th "Fulfillment Order Id" at bounding box center [371, 103] width 170 height 37
click at [394, 98] on label "Fulfillment Order Id" at bounding box center [371, 102] width 103 height 15
click at [432, 141] on td "No matches found." at bounding box center [812, 131] width 1200 height 20
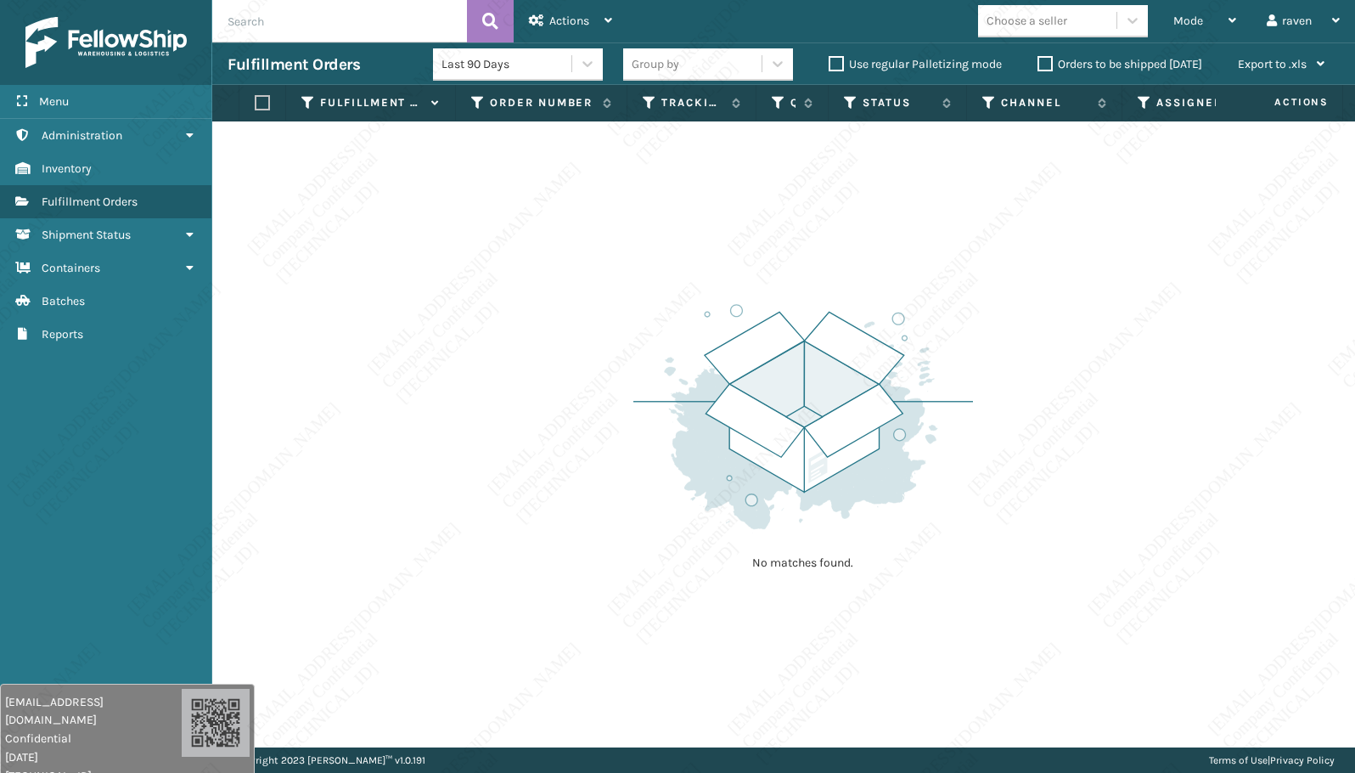
drag, startPoint x: 436, startPoint y: 144, endPoint x: 461, endPoint y: 182, distance: 44.7
click at [460, 183] on div "No matches found." at bounding box center [783, 434] width 1143 height 626
drag, startPoint x: 554, startPoint y: 219, endPoint x: 548, endPoint y: 212, distance: 9.0
click at [554, 222] on div "No matches found." at bounding box center [783, 434] width 1143 height 626
drag, startPoint x: 557, startPoint y: 221, endPoint x: 581, endPoint y: 249, distance: 36.7
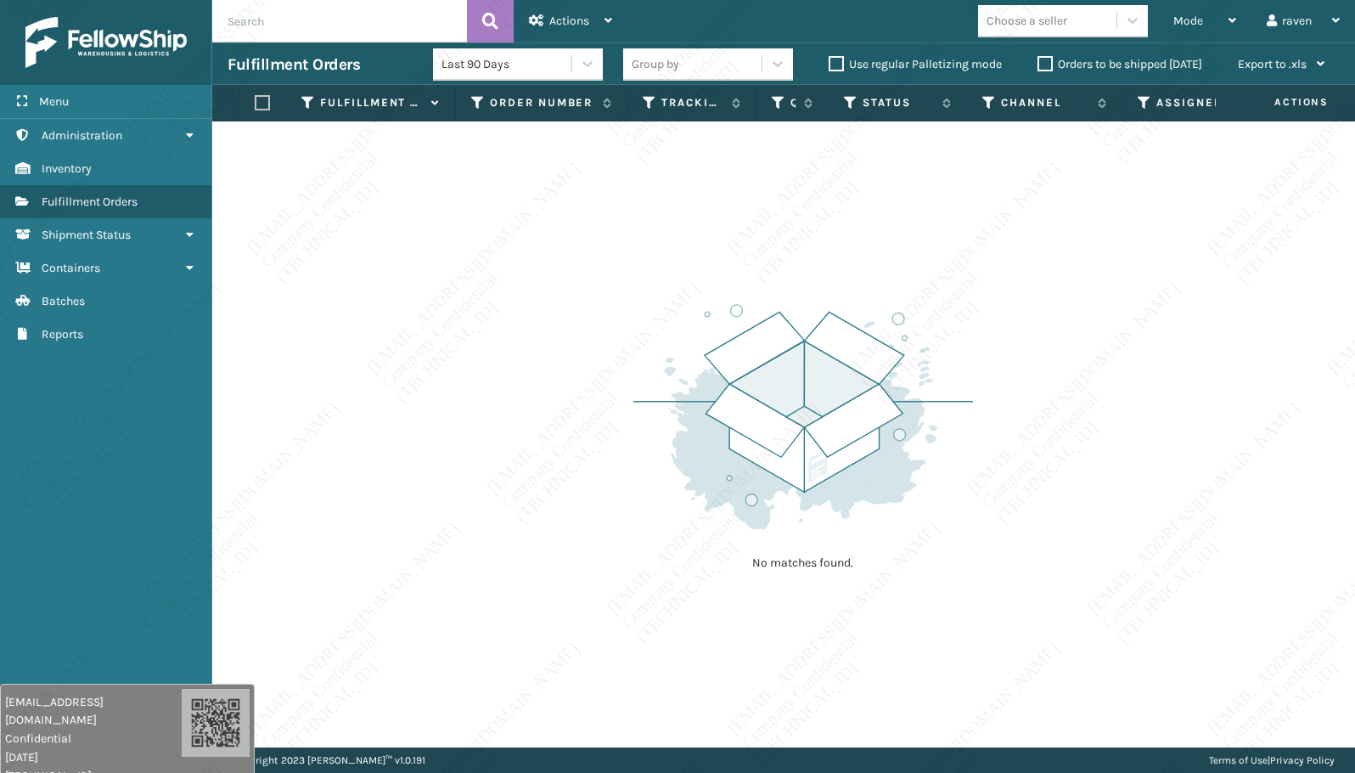
click at [579, 247] on div "No matches found." at bounding box center [783, 434] width 1143 height 626
click at [588, 257] on div "No matches found." at bounding box center [783, 434] width 1143 height 626
drag, startPoint x: 630, startPoint y: 262, endPoint x: 588, endPoint y: 215, distance: 62.5
click at [650, 224] on div "No matches found." at bounding box center [783, 434] width 1143 height 626
click at [588, 215] on div "No matches found." at bounding box center [783, 434] width 1143 height 626
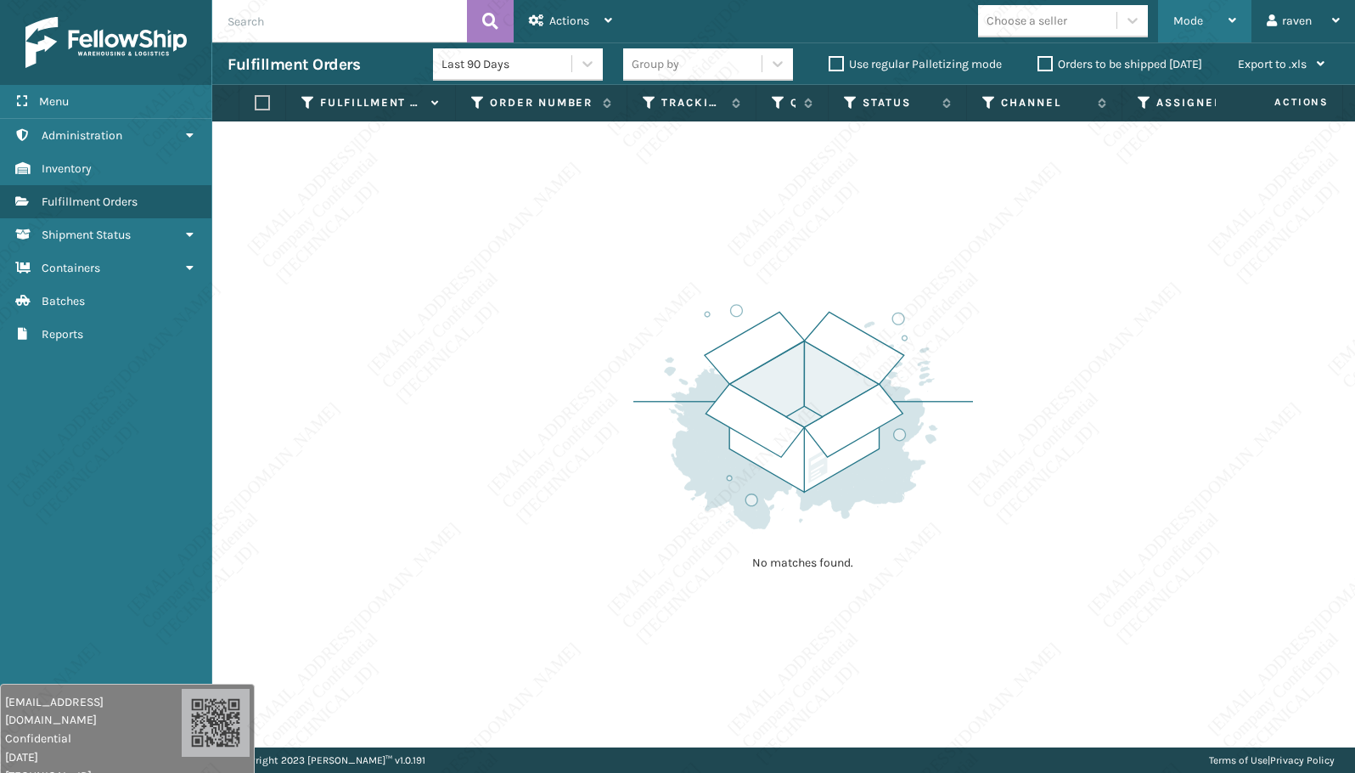
click at [1203, 31] on div "Mode" at bounding box center [1204, 21] width 63 height 42
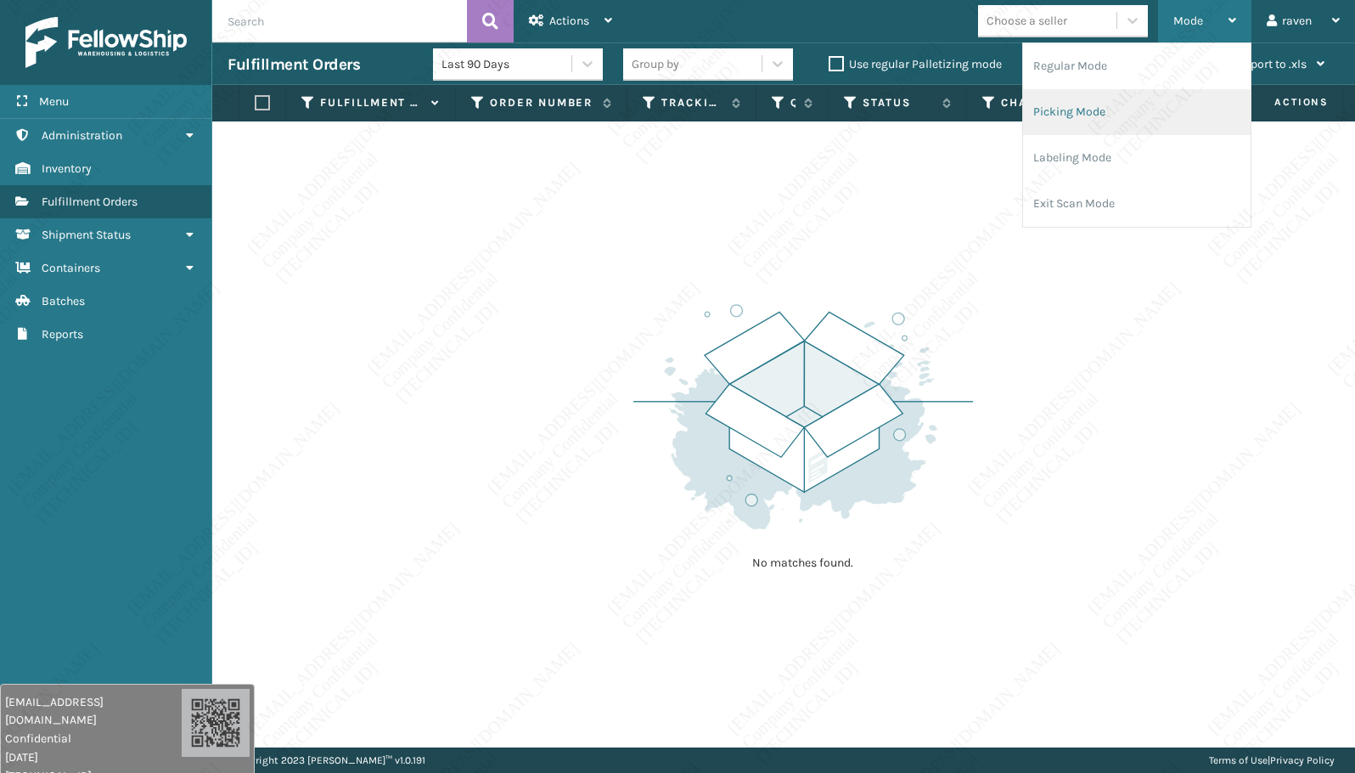
click at [1146, 98] on li "Picking Mode" at bounding box center [1137, 112] width 228 height 46
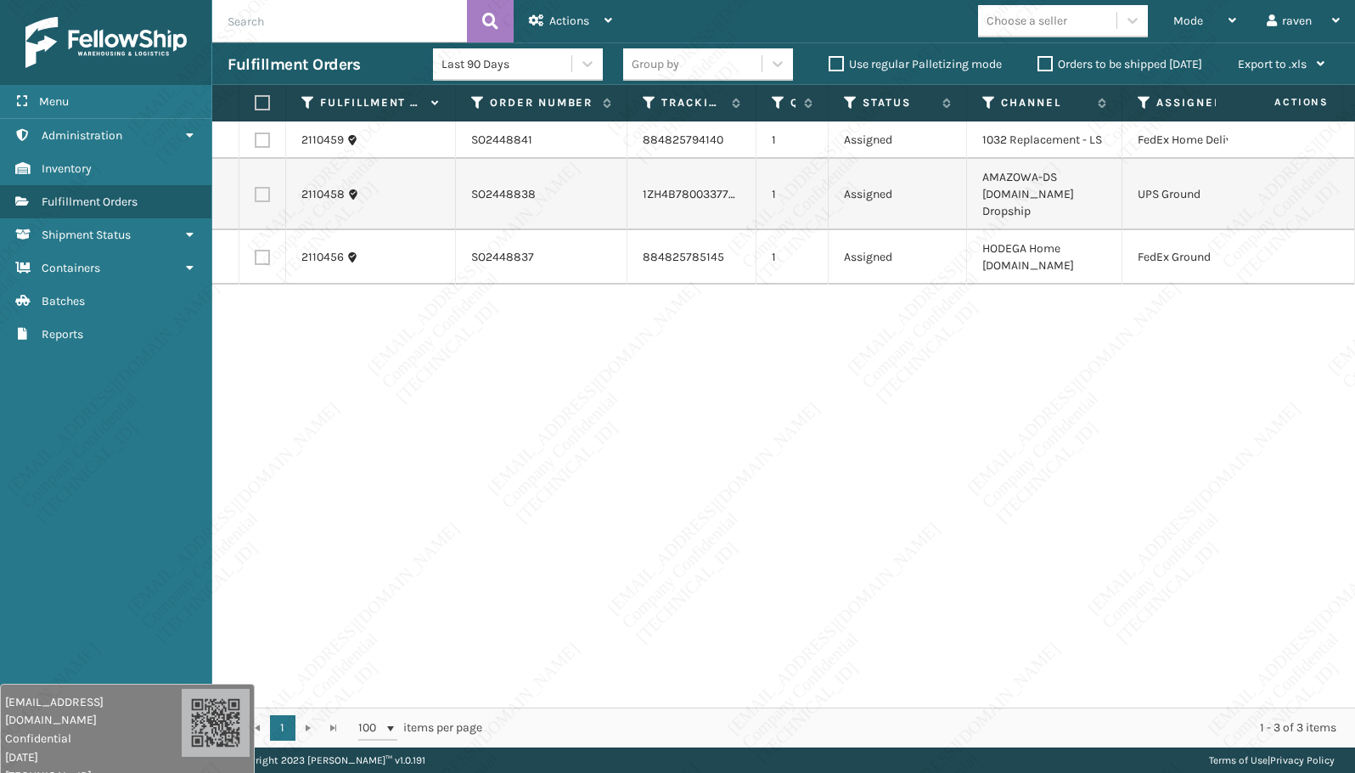
click at [848, 453] on div "2110459 SO2448841 884825794140 1 Assigned 1032 Replacement - LS FedEx Home Deli…" at bounding box center [783, 414] width 1143 height 586
drag, startPoint x: 711, startPoint y: 352, endPoint x: 609, endPoint y: 312, distance: 109.7
click at [710, 353] on div "2110459 SO2448841 884825794140 1 Assigned 1032 Replacement - LS FedEx Home Deli…" at bounding box center [783, 414] width 1143 height 586
click at [259, 187] on label at bounding box center [262, 194] width 15 height 15
click at [256, 187] on input "checkbox" at bounding box center [255, 192] width 1 height 11
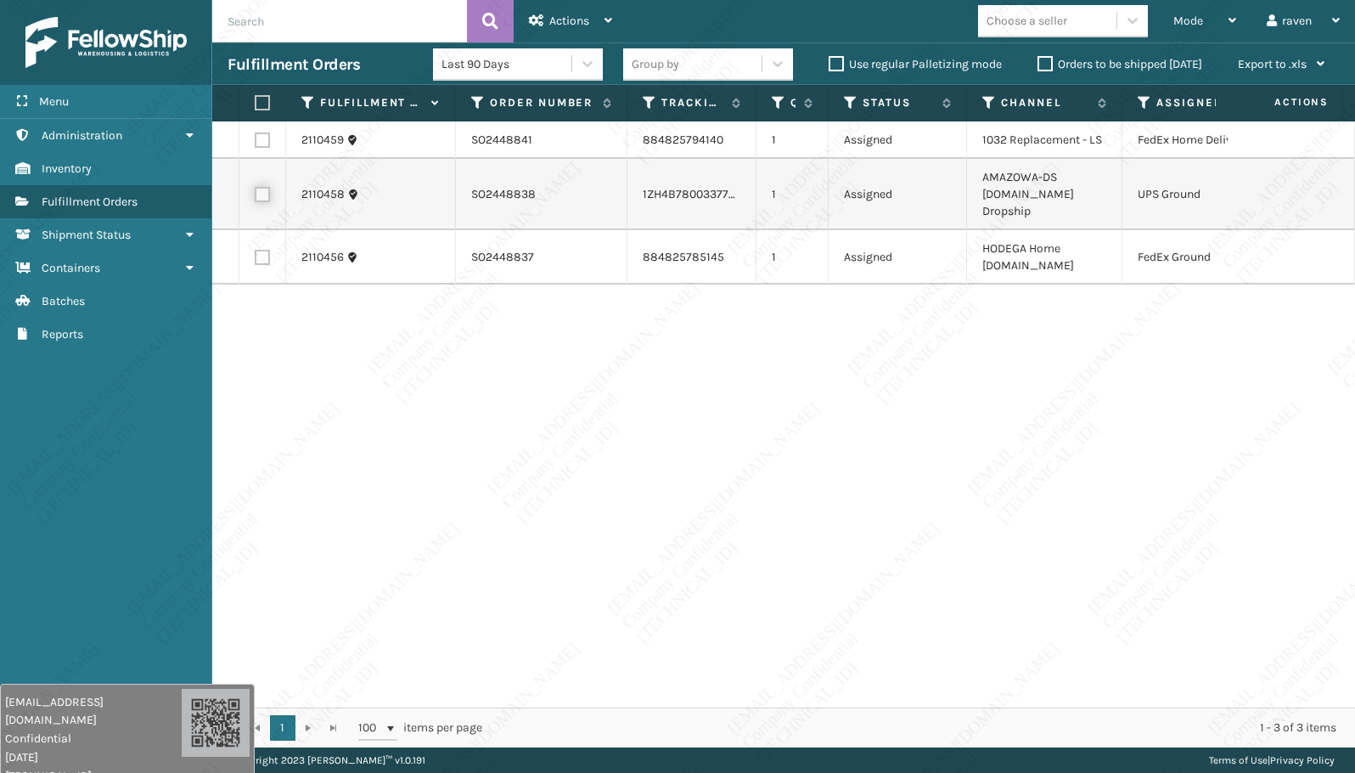
checkbox input "true"
click at [558, 12] on div "Actions" at bounding box center [570, 21] width 83 height 42
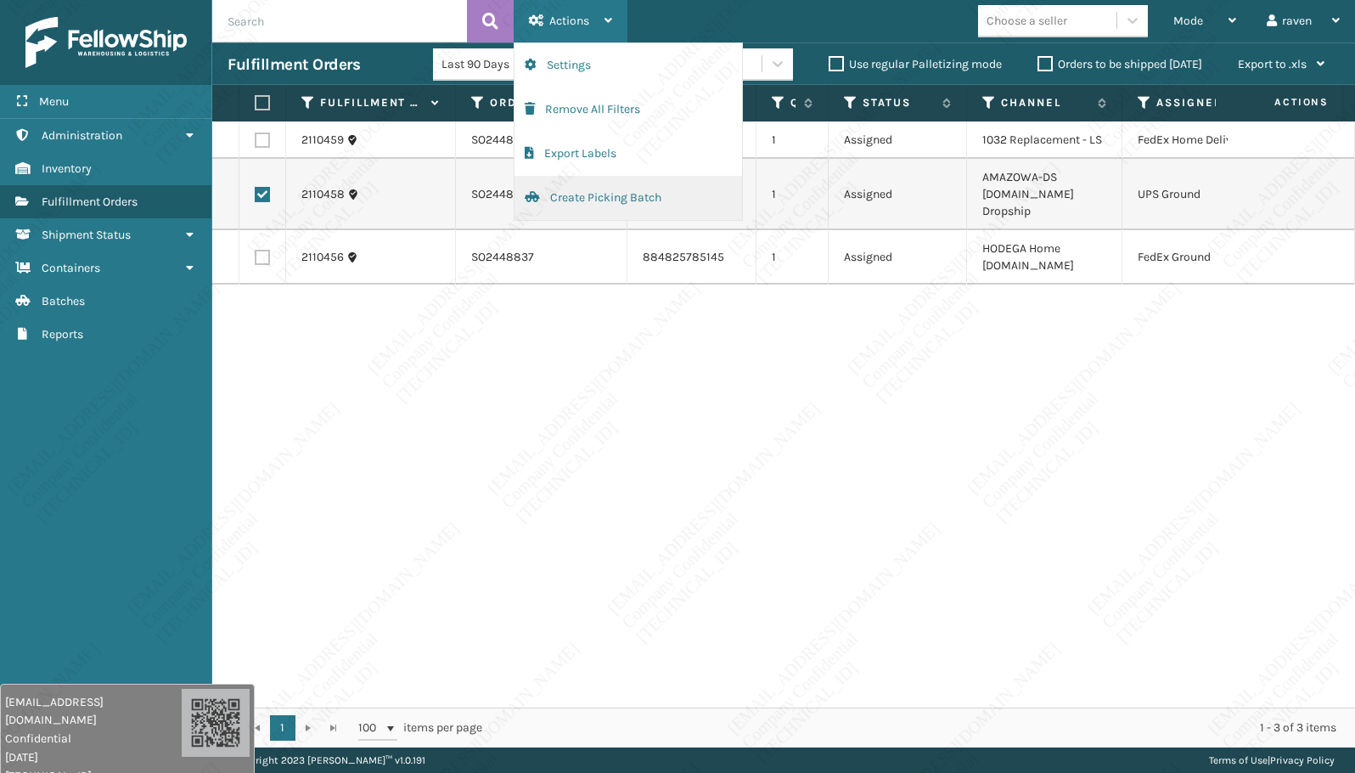
click at [596, 190] on button "Create Picking Batch" at bounding box center [629, 198] width 228 height 44
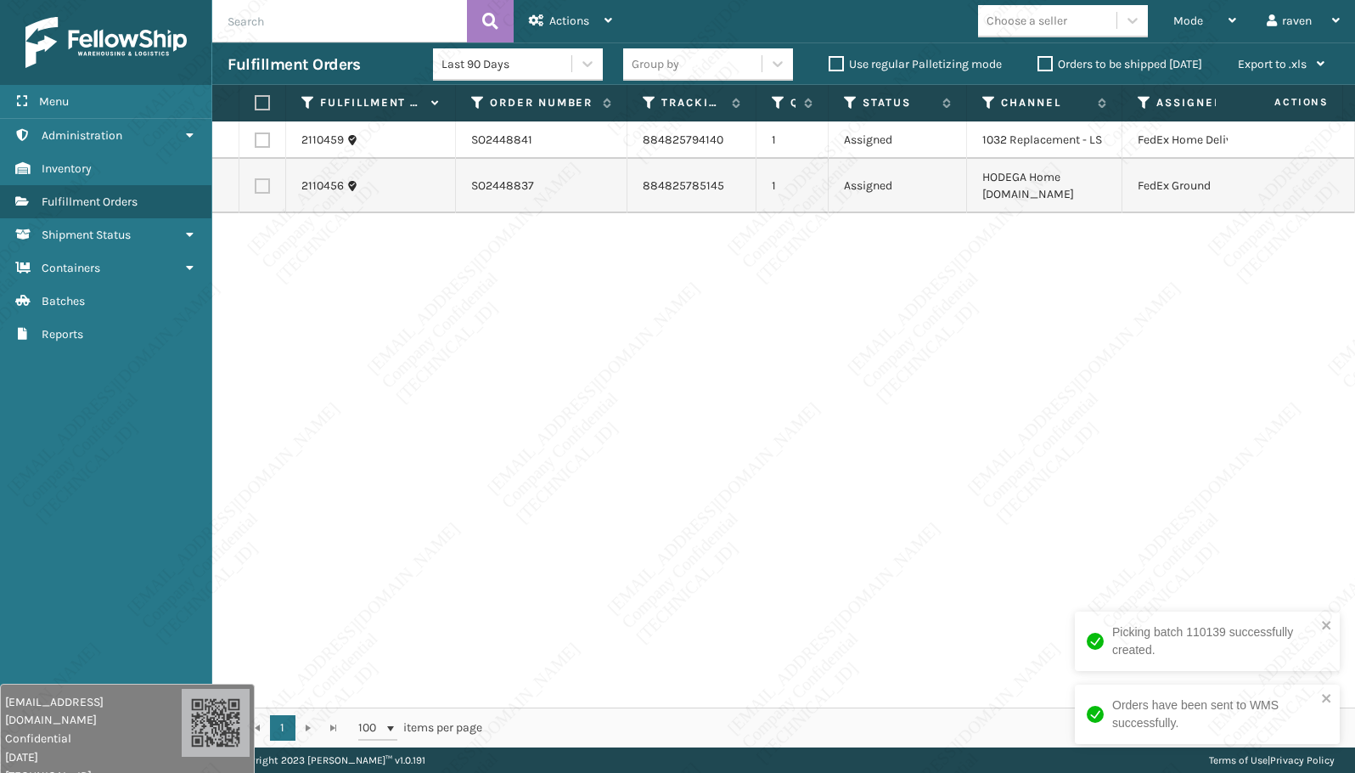
click at [252, 182] on td at bounding box center [262, 186] width 47 height 54
click at [269, 184] on label at bounding box center [262, 185] width 15 height 15
click at [256, 184] on input "checkbox" at bounding box center [255, 183] width 1 height 11
checkbox input "true"
click at [560, 15] on span "Actions" at bounding box center [569, 21] width 40 height 14
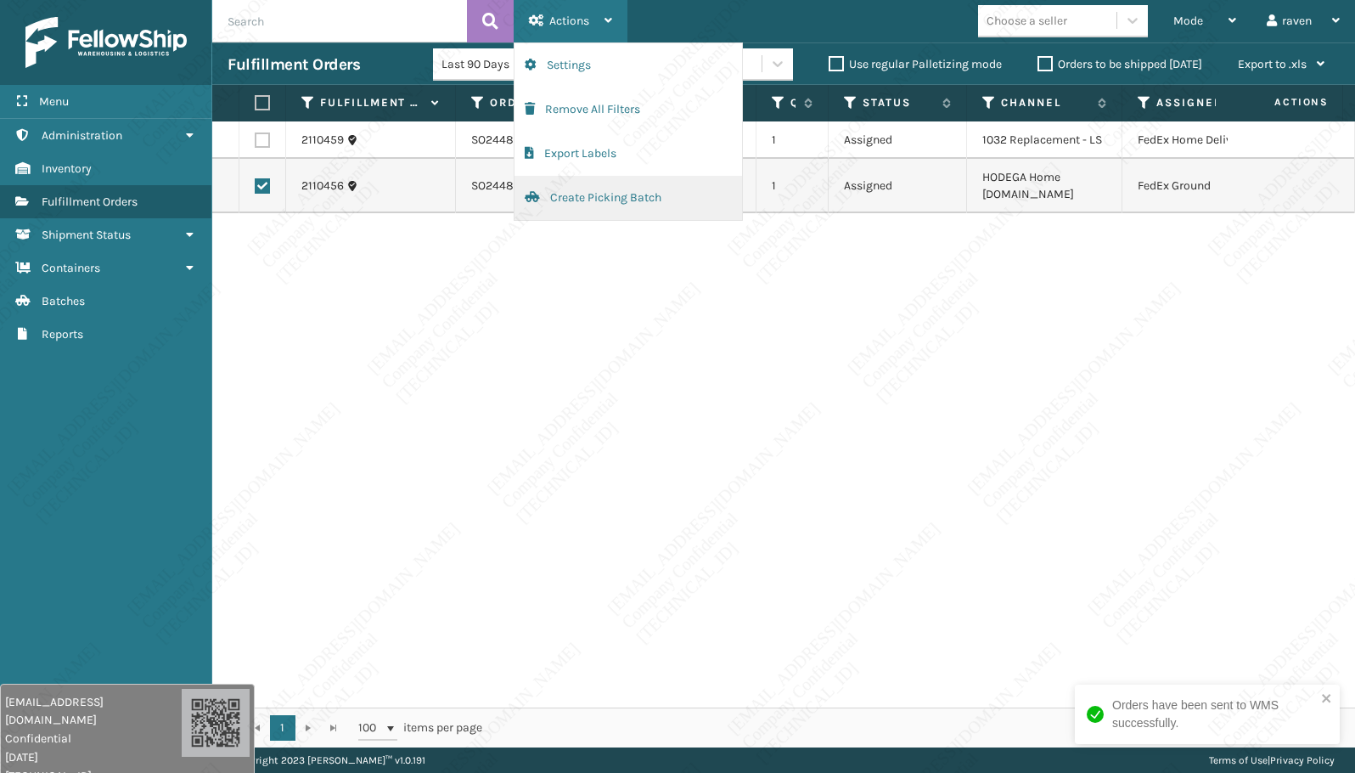
click at [576, 194] on button "Create Picking Batch" at bounding box center [629, 198] width 228 height 44
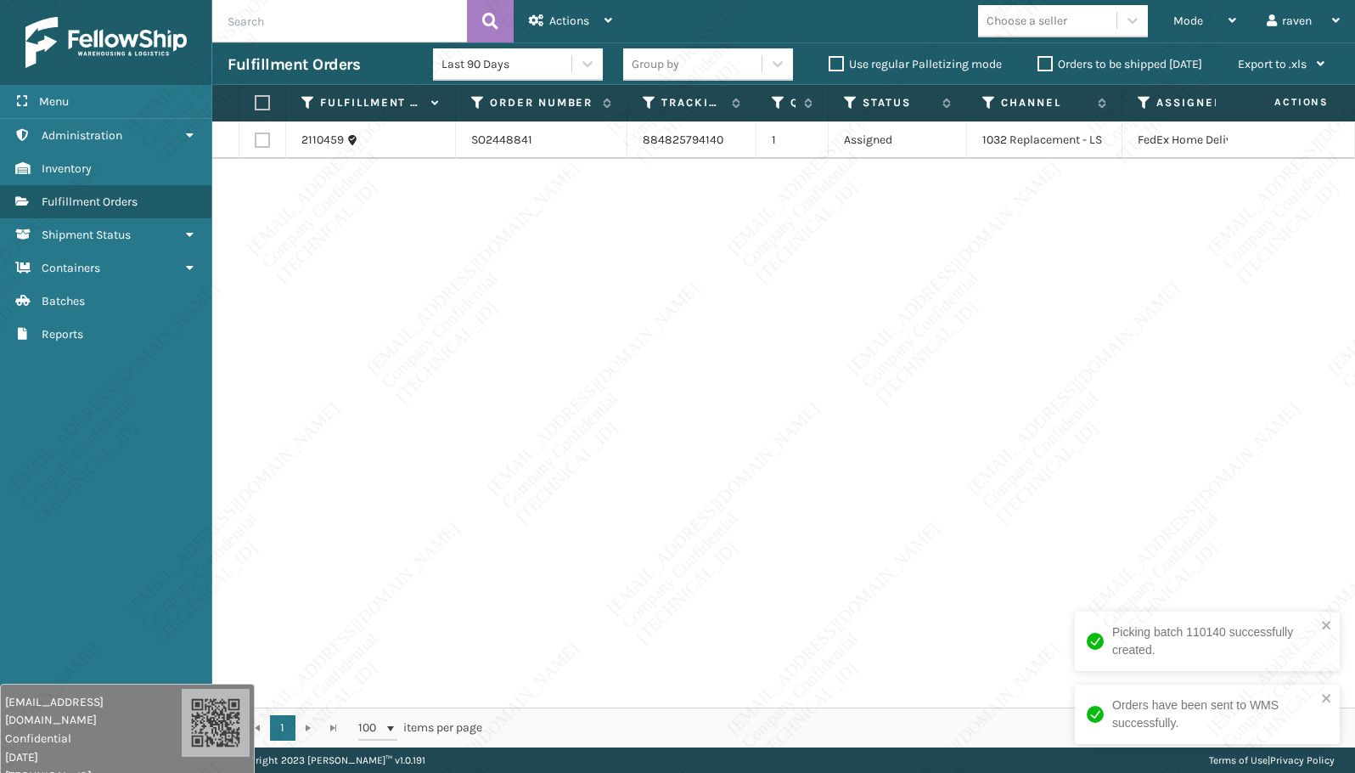
click at [258, 100] on label at bounding box center [260, 102] width 10 height 15
click at [256, 100] on input "checkbox" at bounding box center [255, 103] width 1 height 11
checkbox input "true"
click at [522, 9] on div "Actions Settings Remove All Filters Export Labels Create Picking Batch" at bounding box center [571, 21] width 114 height 42
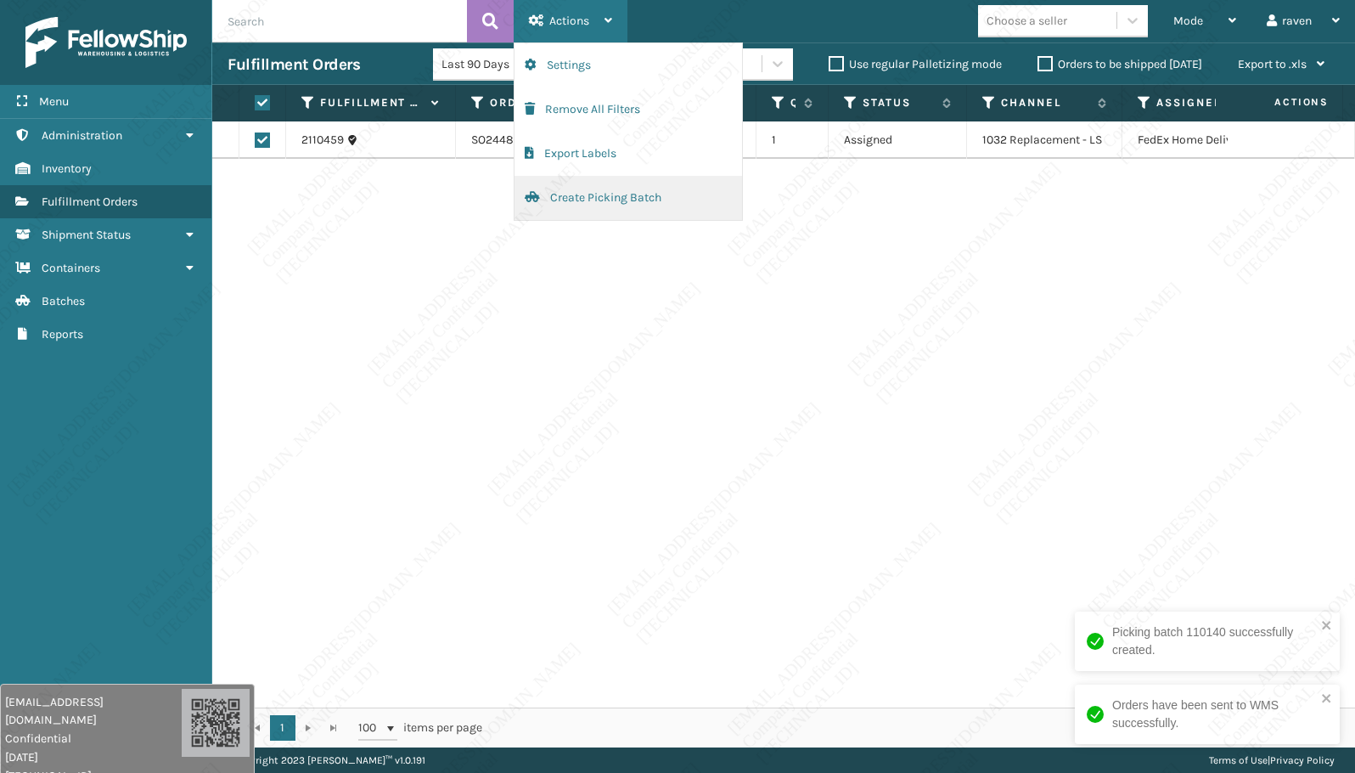
click at [520, 194] on button "Create Picking Batch" at bounding box center [629, 198] width 228 height 44
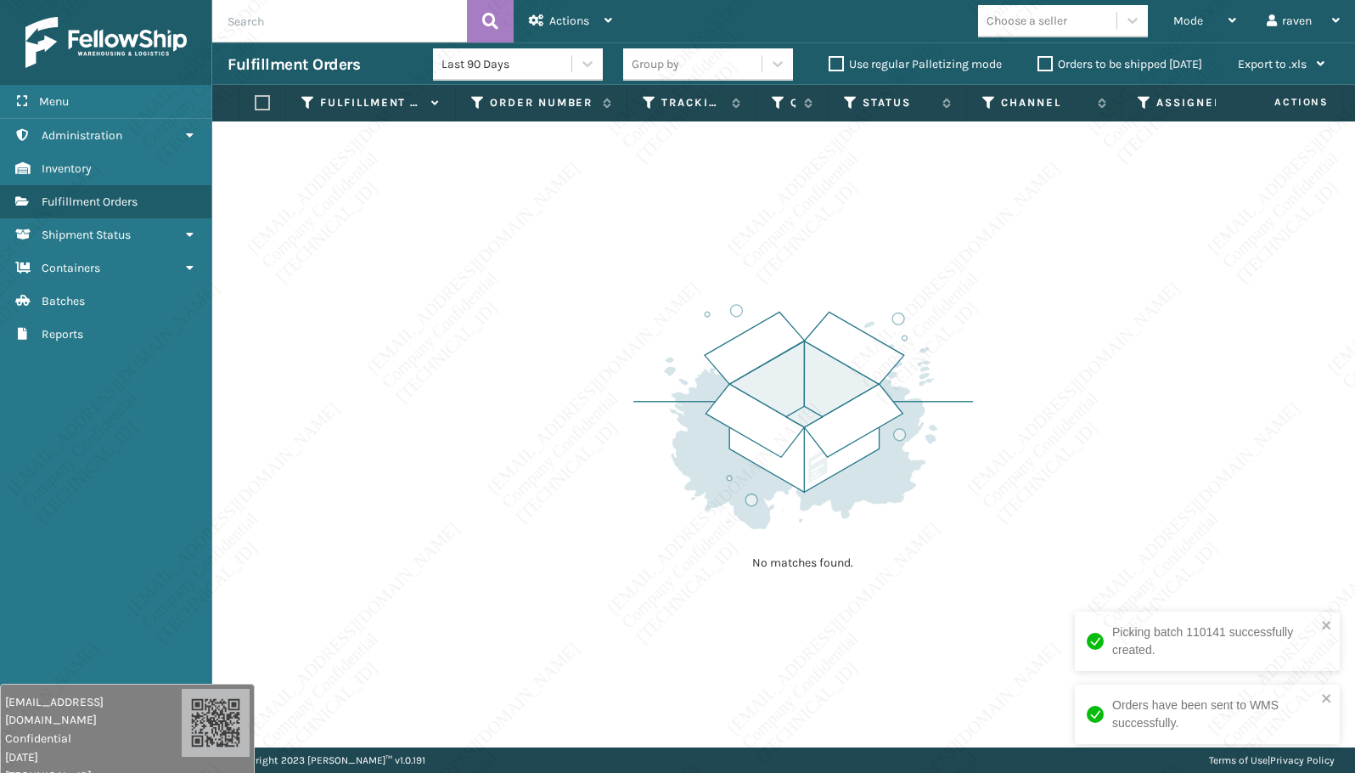
click at [609, 387] on div "No matches found." at bounding box center [783, 434] width 1143 height 626
click at [363, 673] on div "No matches found." at bounding box center [783, 434] width 1143 height 626
click at [504, 756] on div "Copyright 2023 [PERSON_NAME]™ v 1.0.191 Terms of Use | Privacy Policy" at bounding box center [783, 759] width 1143 height 25
click at [506, 757] on div "Copyright 2023 [PERSON_NAME]™ v 1.0.191 Terms of Use | Privacy Policy" at bounding box center [783, 759] width 1143 height 25
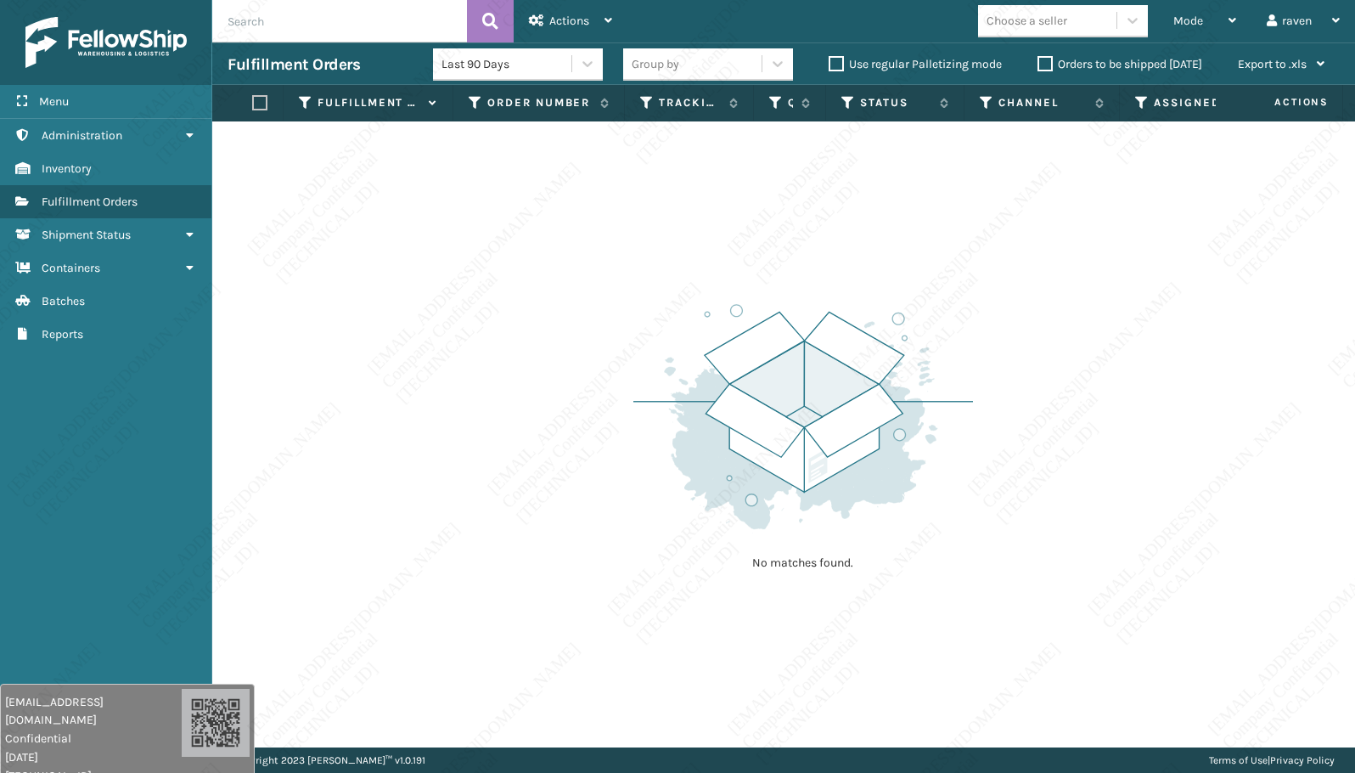
click at [508, 758] on div "Copyright 2023 [PERSON_NAME]™ v 1.0.191 Terms of Use | Privacy Policy" at bounding box center [783, 759] width 1143 height 25
click at [509, 760] on div "Copyright 2023 [PERSON_NAME]™ v 1.0.191 Terms of Use | Privacy Policy" at bounding box center [783, 759] width 1143 height 25
click at [424, 767] on div "Copyright 2023 [PERSON_NAME]™ v 1.0.191 Terms of Use | Privacy Policy" at bounding box center [783, 759] width 1143 height 25
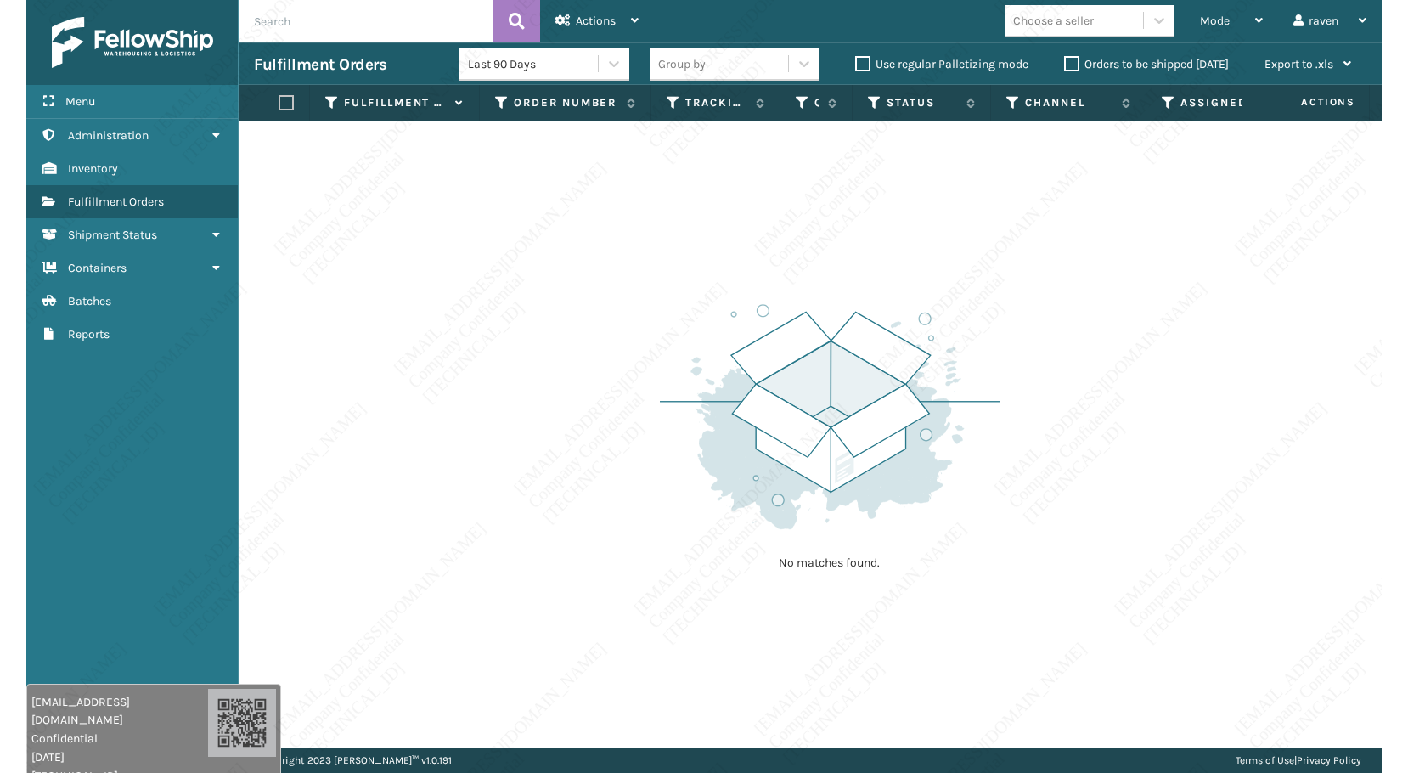
scroll to position [0, 4]
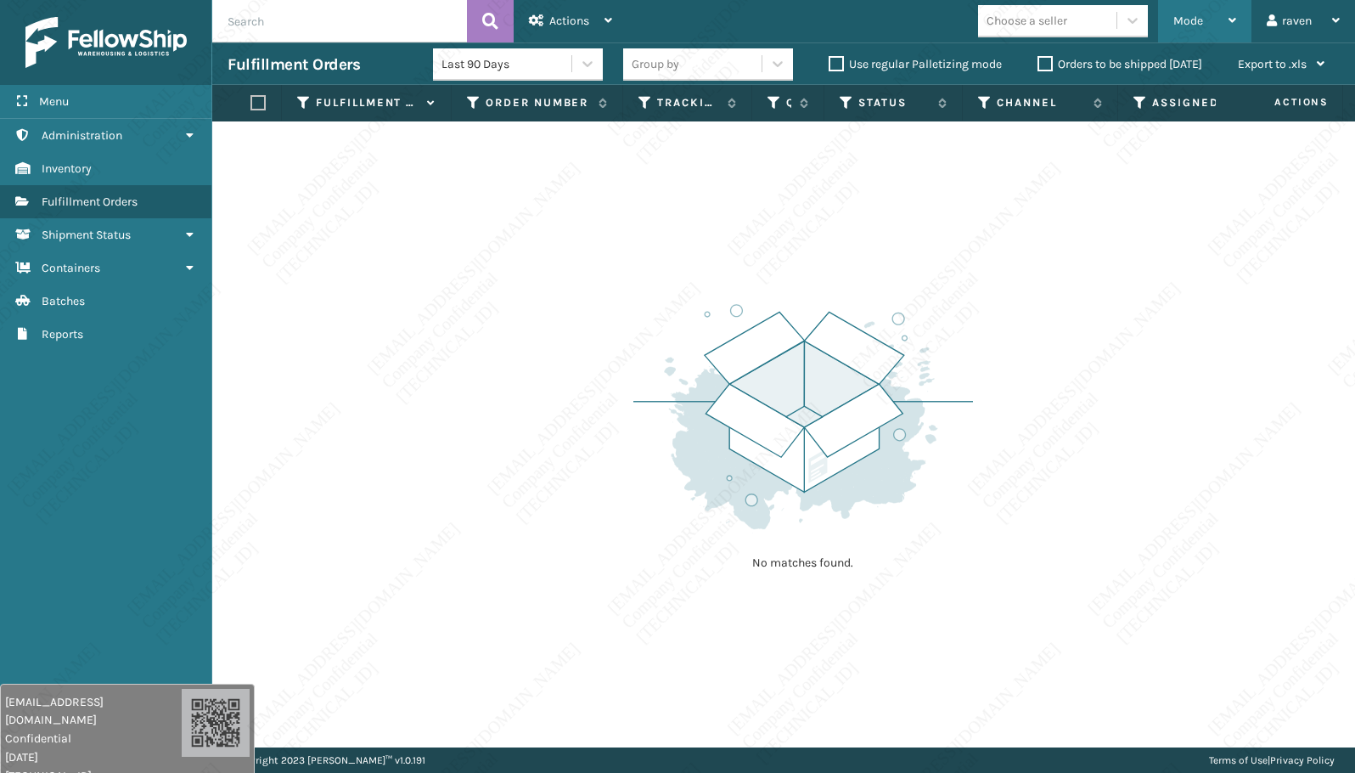
drag, startPoint x: 1212, startPoint y: 17, endPoint x: 1201, endPoint y: 29, distance: 16.8
click at [1212, 17] on div "Mode" at bounding box center [1204, 21] width 63 height 42
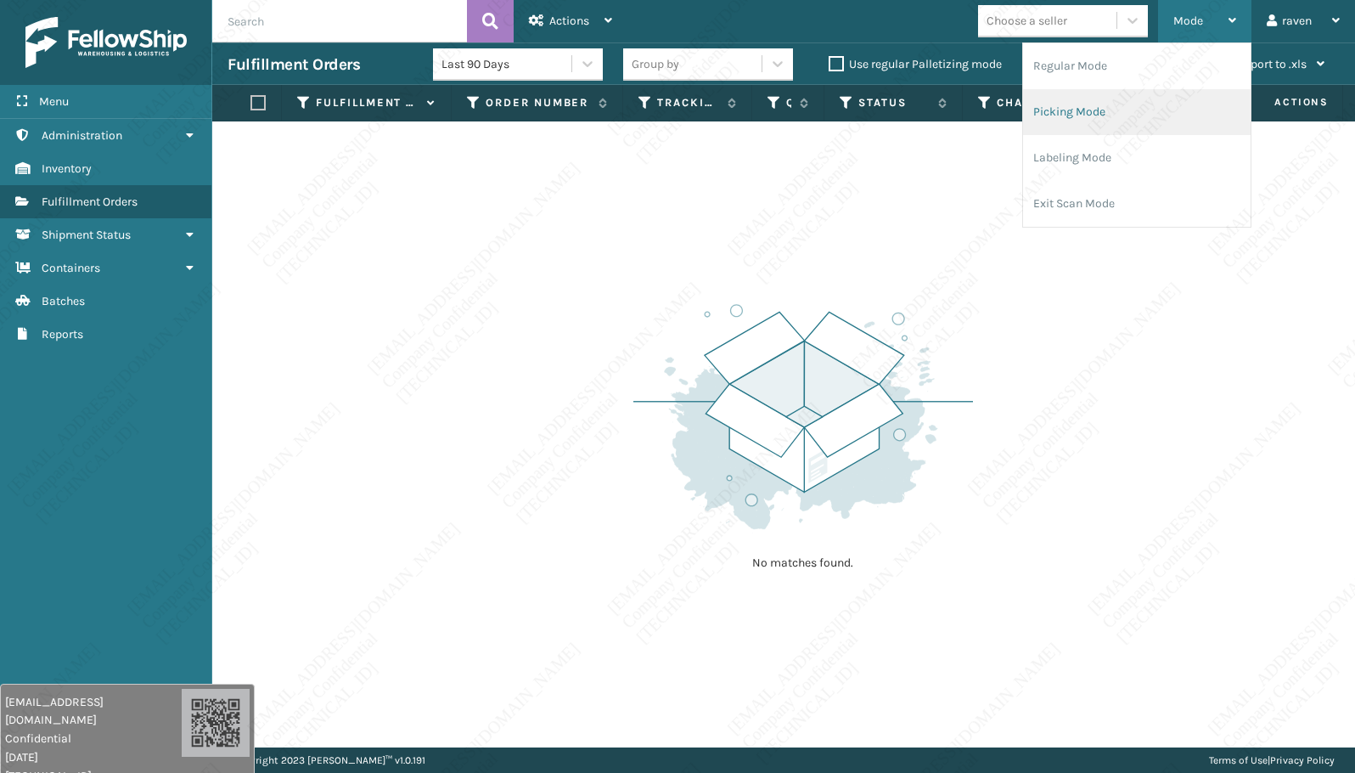
click at [1114, 111] on li "Picking Mode" at bounding box center [1137, 112] width 228 height 46
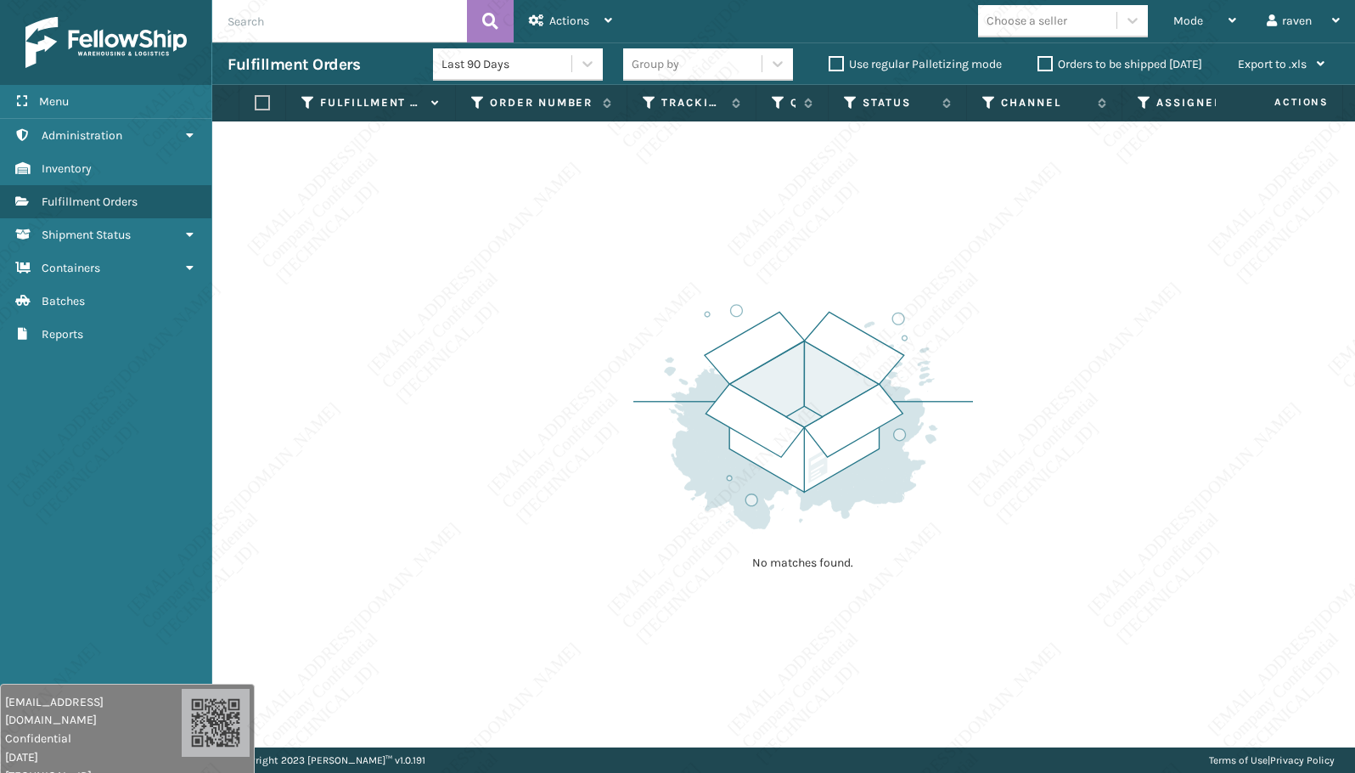
click at [962, 339] on img at bounding box center [803, 416] width 340 height 235
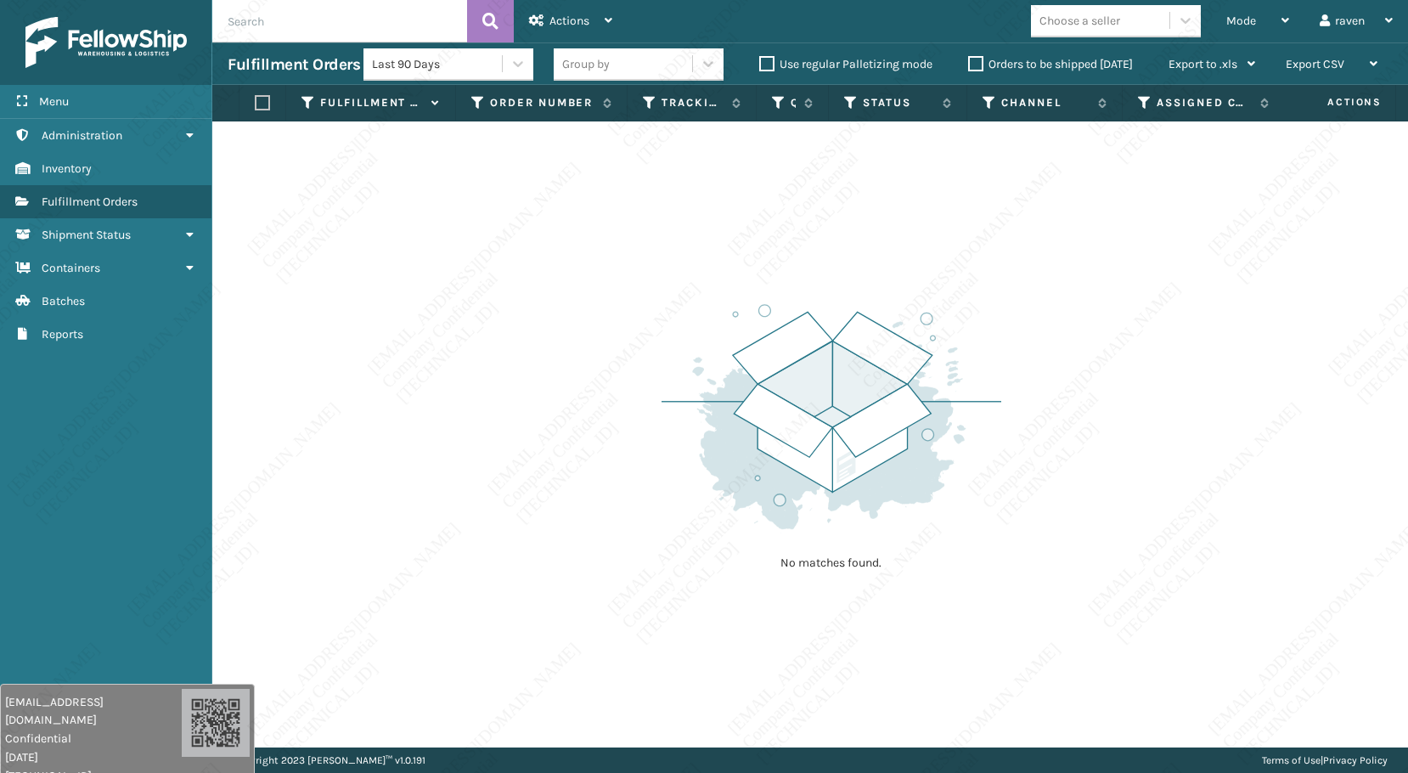
click at [332, 337] on div "No matches found." at bounding box center [809, 434] width 1195 height 626
click at [324, 316] on div "No matches found." at bounding box center [809, 434] width 1195 height 626
click at [916, 390] on img at bounding box center [831, 416] width 340 height 235
click at [871, 396] on img at bounding box center [831, 416] width 340 height 235
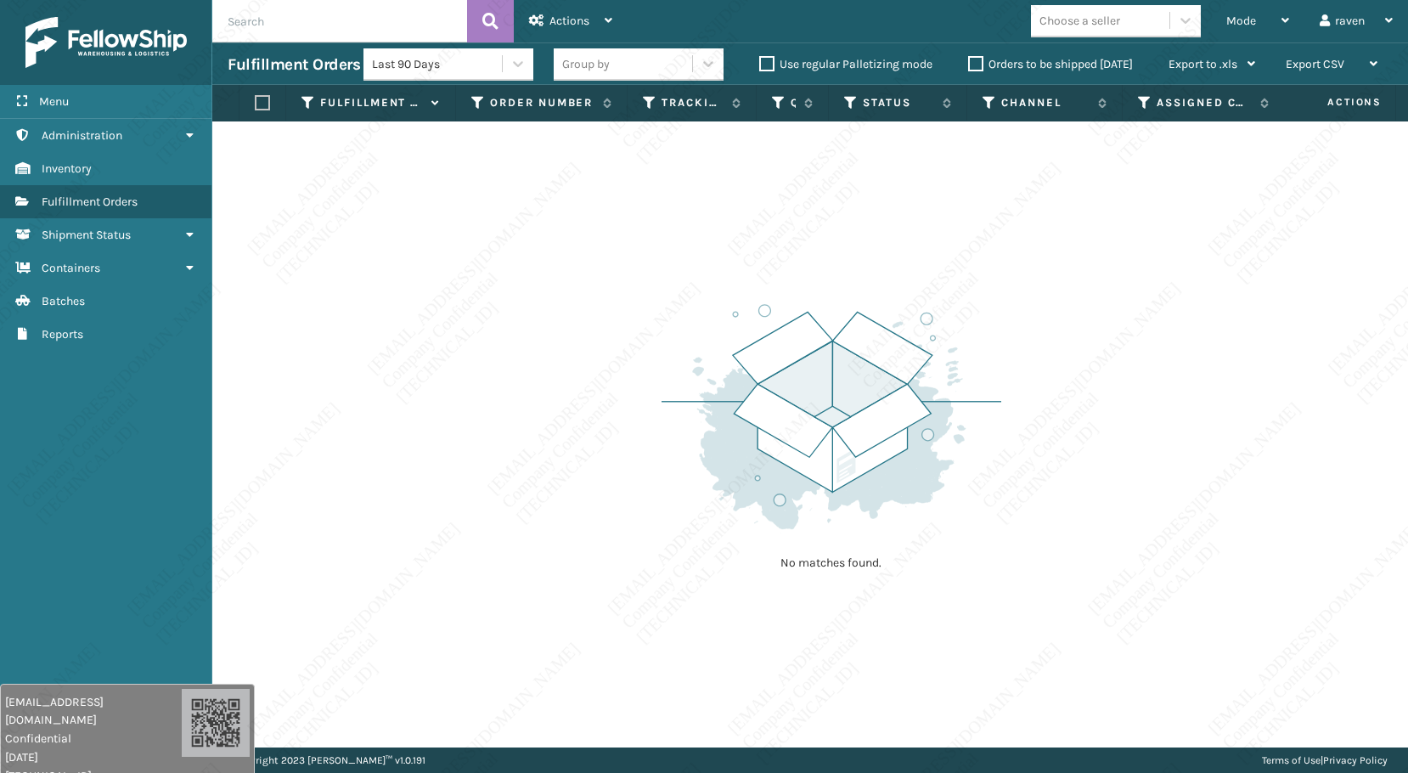
click at [871, 396] on img at bounding box center [831, 416] width 340 height 235
click at [869, 383] on img at bounding box center [831, 416] width 340 height 235
drag, startPoint x: 1173, startPoint y: 503, endPoint x: 1229, endPoint y: 470, distance: 65.1
click at [1229, 469] on div "No matches found." at bounding box center [809, 434] width 1195 height 626
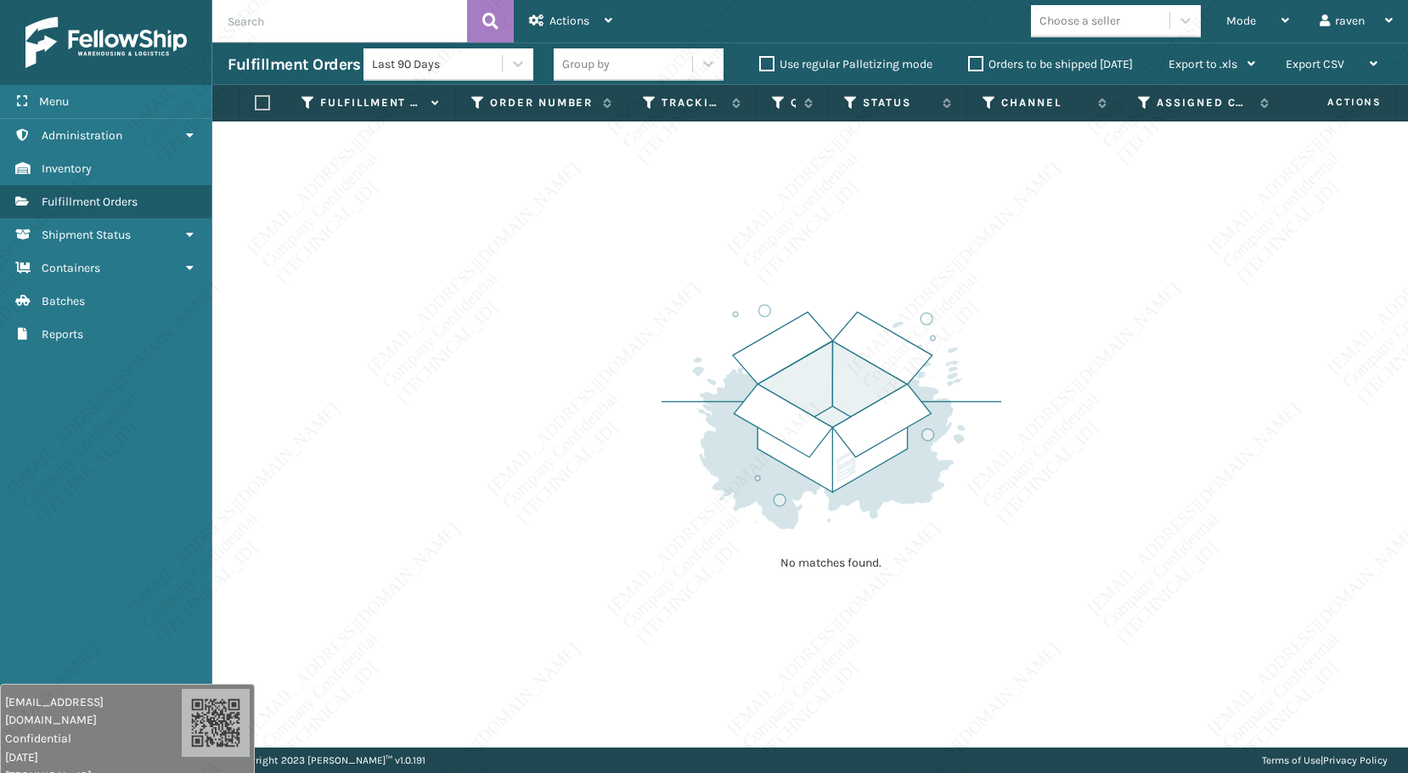
drag, startPoint x: 1212, startPoint y: 492, endPoint x: 1189, endPoint y: 494, distance: 22.2
drag, startPoint x: 1189, startPoint y: 494, endPoint x: 1059, endPoint y: 408, distance: 156.4
click at [1076, 455] on div "No matches found." at bounding box center [809, 434] width 1195 height 626
click at [1084, 423] on div "No matches found." at bounding box center [809, 434] width 1195 height 626
click at [1083, 423] on div "No matches found." at bounding box center [809, 434] width 1195 height 626
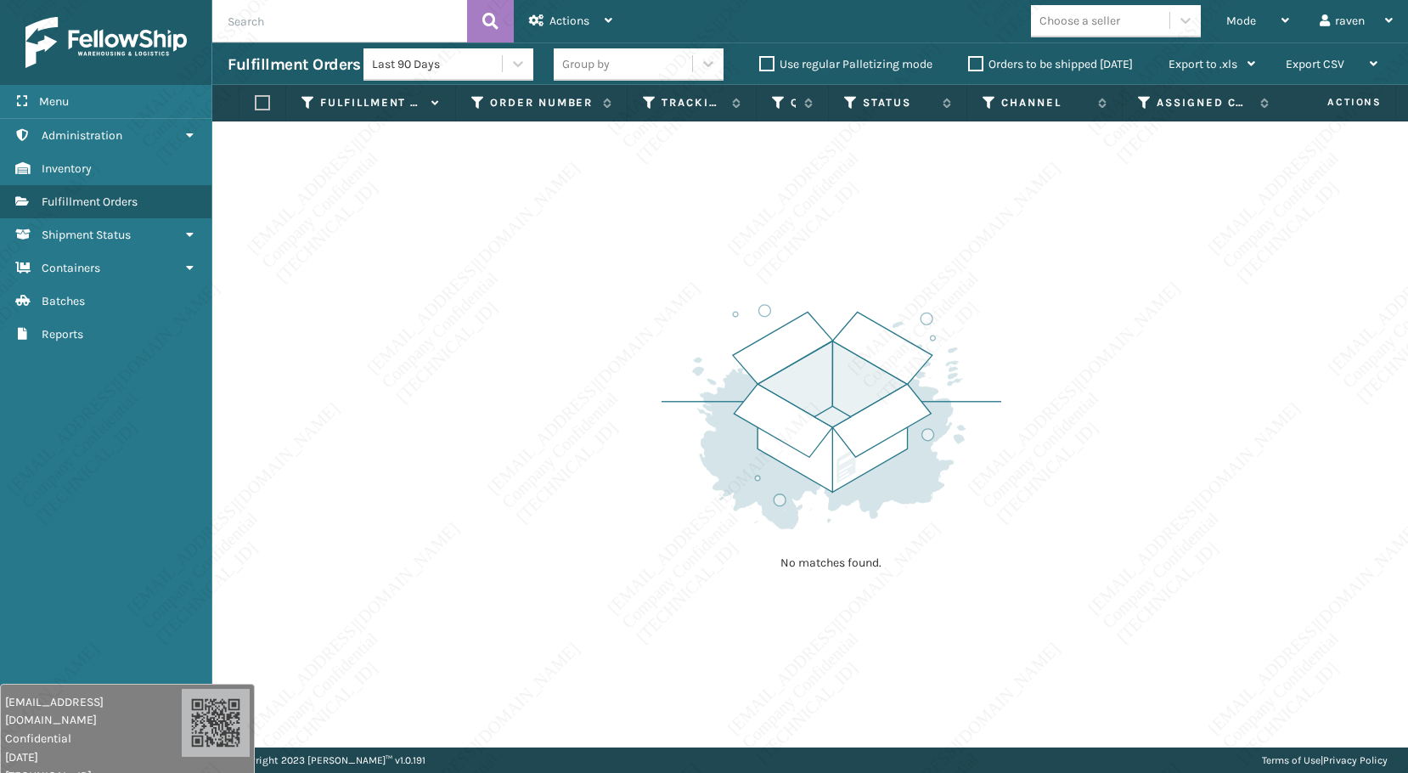
click at [1084, 423] on div "No matches found." at bounding box center [809, 434] width 1195 height 626
click at [1086, 424] on div "No matches found." at bounding box center [809, 434] width 1195 height 626
click at [1085, 423] on div "No matches found." at bounding box center [809, 434] width 1195 height 626
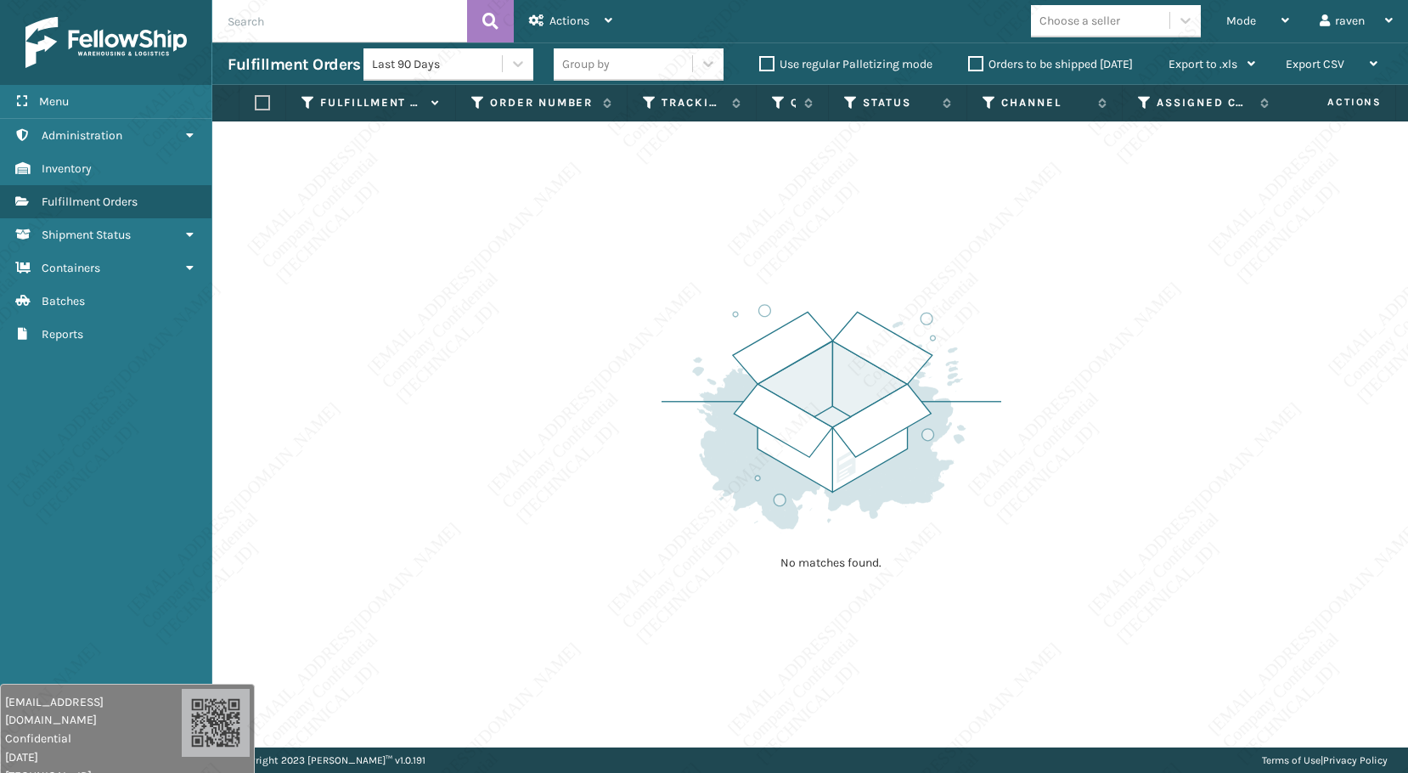
drag, startPoint x: 1085, startPoint y: 422, endPoint x: 1099, endPoint y: 446, distance: 27.4
click at [1099, 446] on div "No matches found." at bounding box center [809, 434] width 1195 height 626
click at [1101, 448] on div "No matches found." at bounding box center [809, 434] width 1195 height 626
click at [1162, 478] on div "No matches found." at bounding box center [809, 434] width 1195 height 626
click at [1248, 473] on div "No matches found." at bounding box center [809, 434] width 1195 height 626
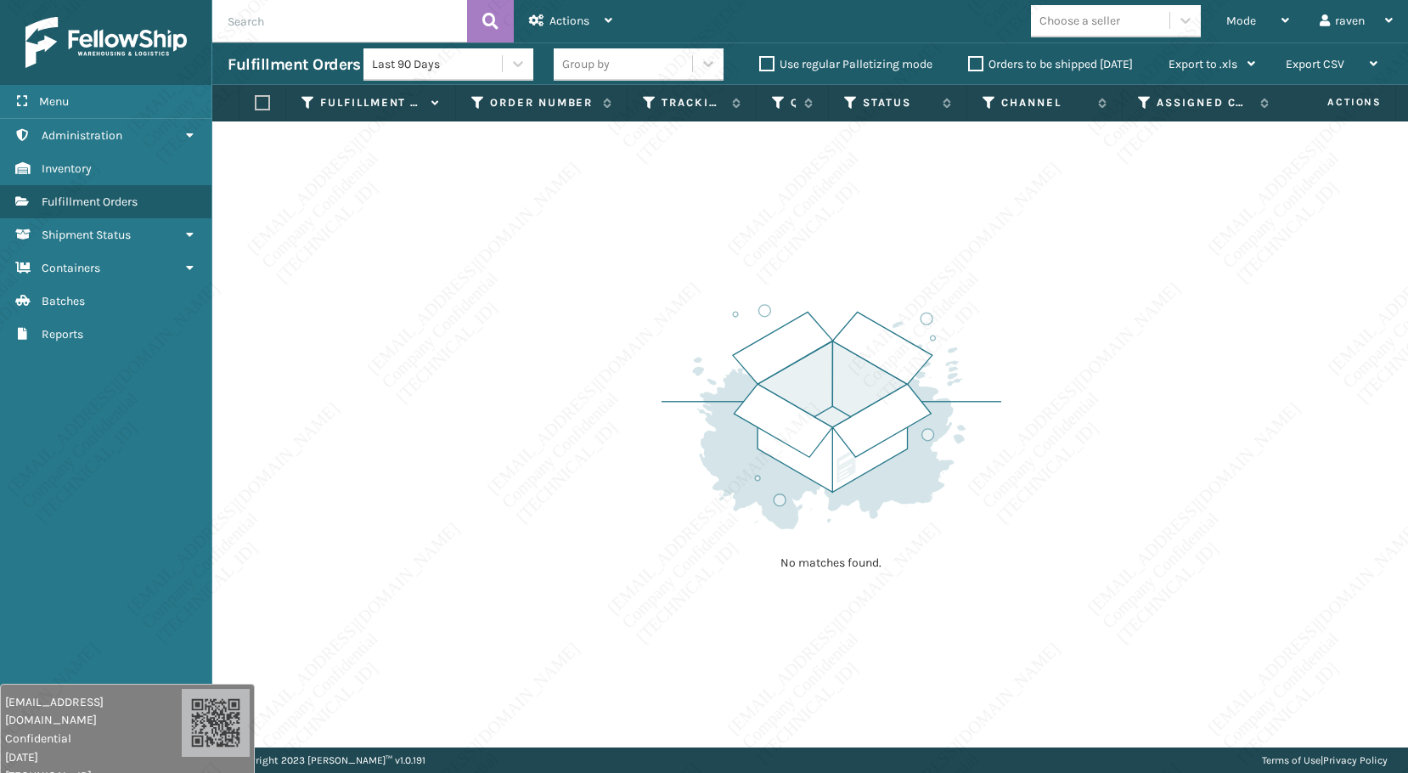
click at [1240, 479] on div "No matches found." at bounding box center [809, 434] width 1195 height 626
click at [349, 447] on div "No matches found." at bounding box center [809, 434] width 1195 height 626
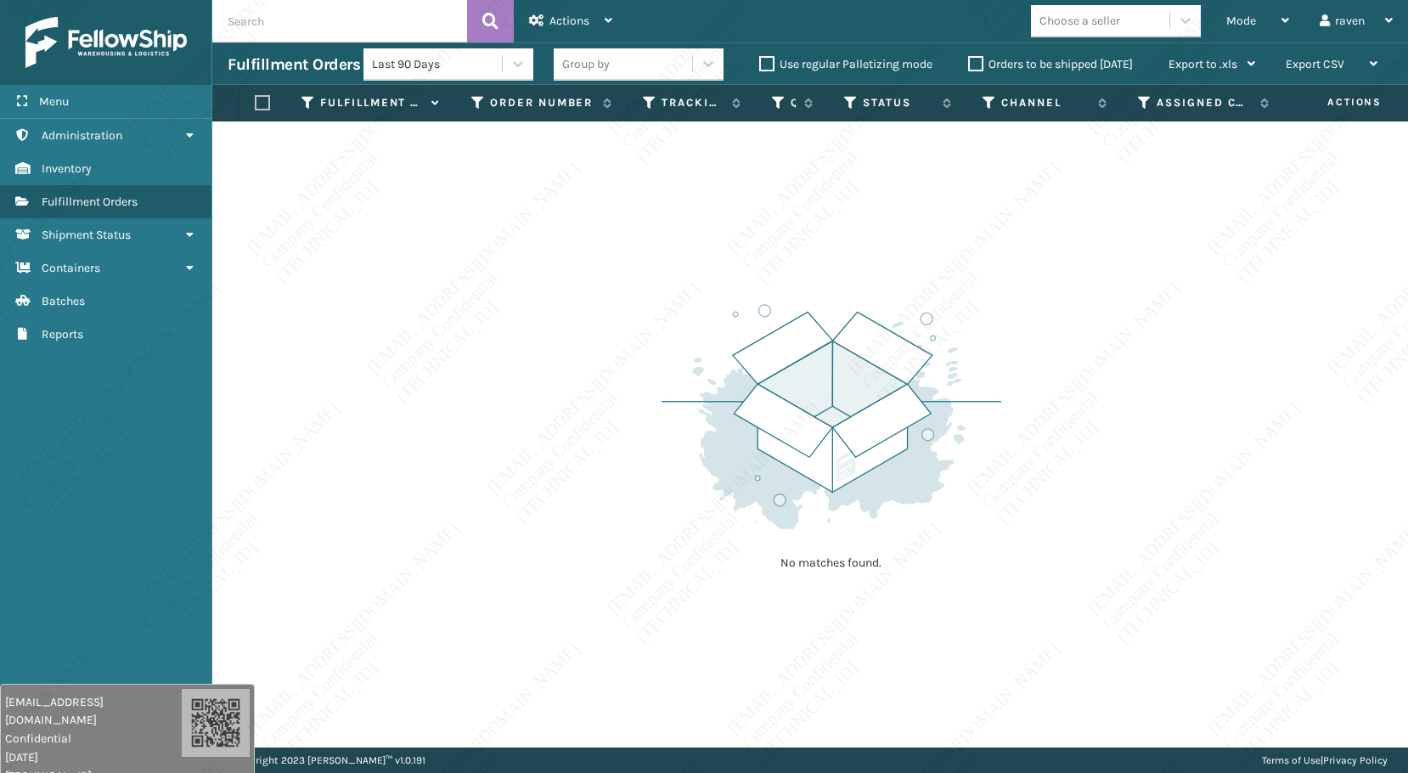
drag, startPoint x: 665, startPoint y: 218, endPoint x: 689, endPoint y: 205, distance: 27.4
click at [665, 218] on div "No matches found." at bounding box center [809, 434] width 1195 height 626
click at [1240, 14] on span "Mode" at bounding box center [1241, 21] width 30 height 14
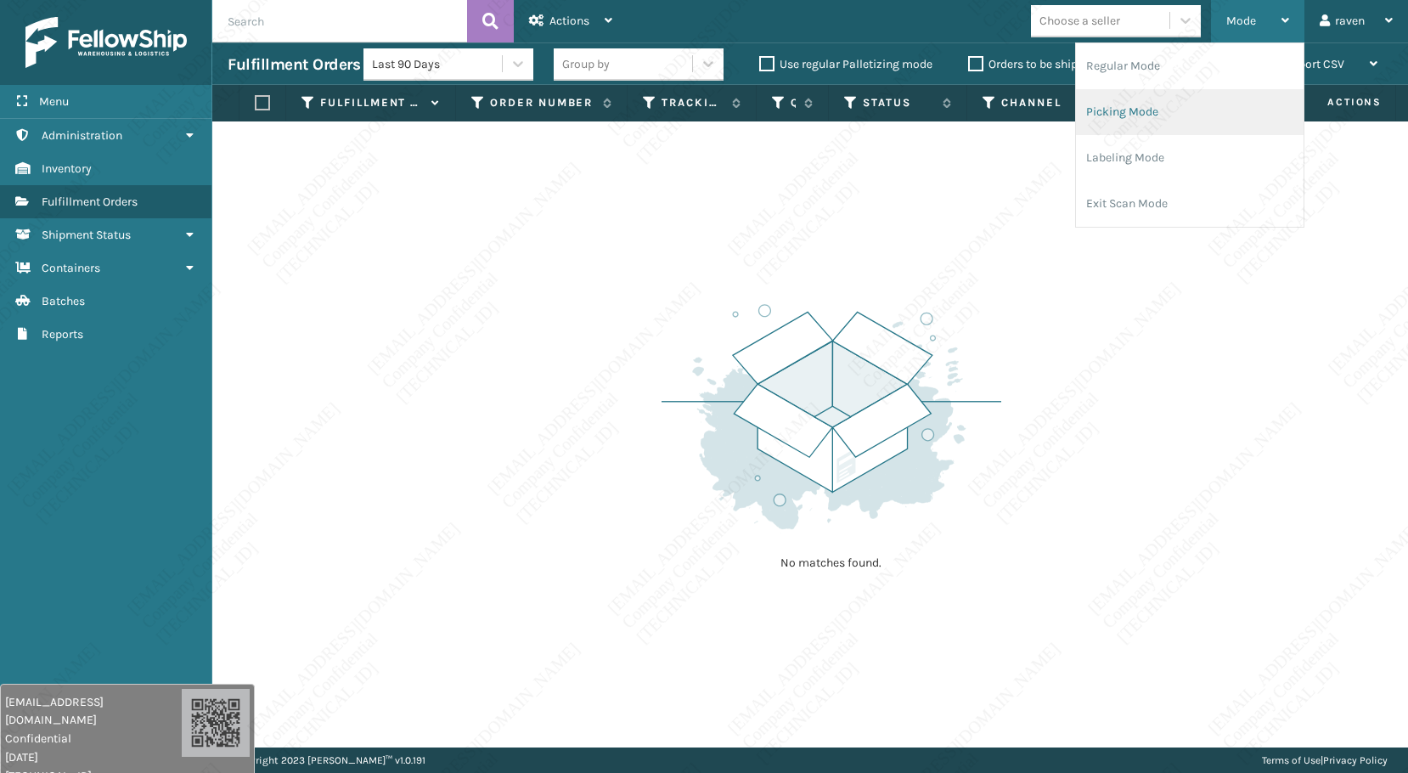
click at [1097, 104] on li "Picking Mode" at bounding box center [1190, 112] width 228 height 46
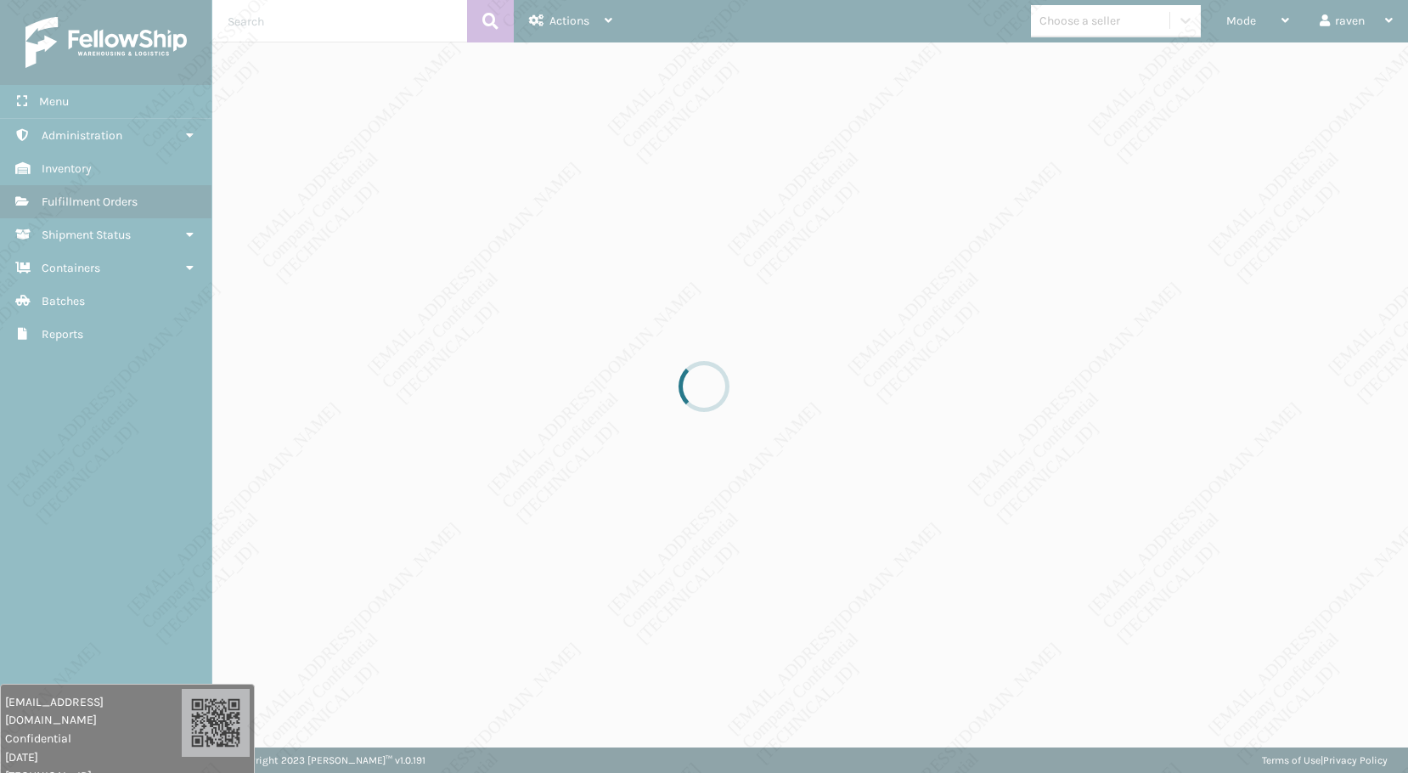
click at [960, 280] on div at bounding box center [704, 386] width 1408 height 773
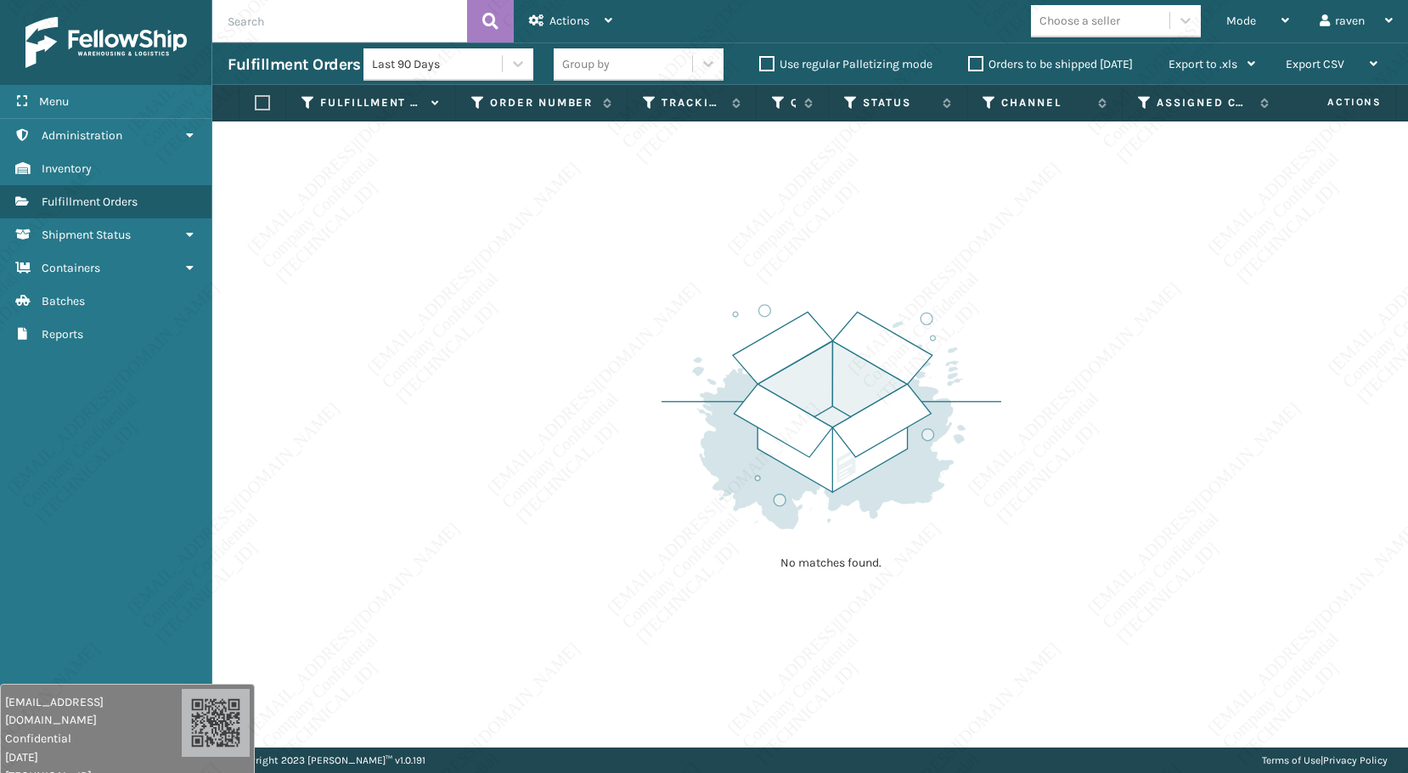
click at [312, 399] on div "No matches found." at bounding box center [809, 434] width 1195 height 626
drag, startPoint x: 1240, startPoint y: 328, endPoint x: 1128, endPoint y: 311, distance: 113.4
click at [1239, 327] on div "No matches found." at bounding box center [809, 434] width 1195 height 626
click at [541, 264] on div "No matches found." at bounding box center [809, 434] width 1195 height 626
click at [1264, 25] on div "Mode" at bounding box center [1257, 21] width 63 height 42
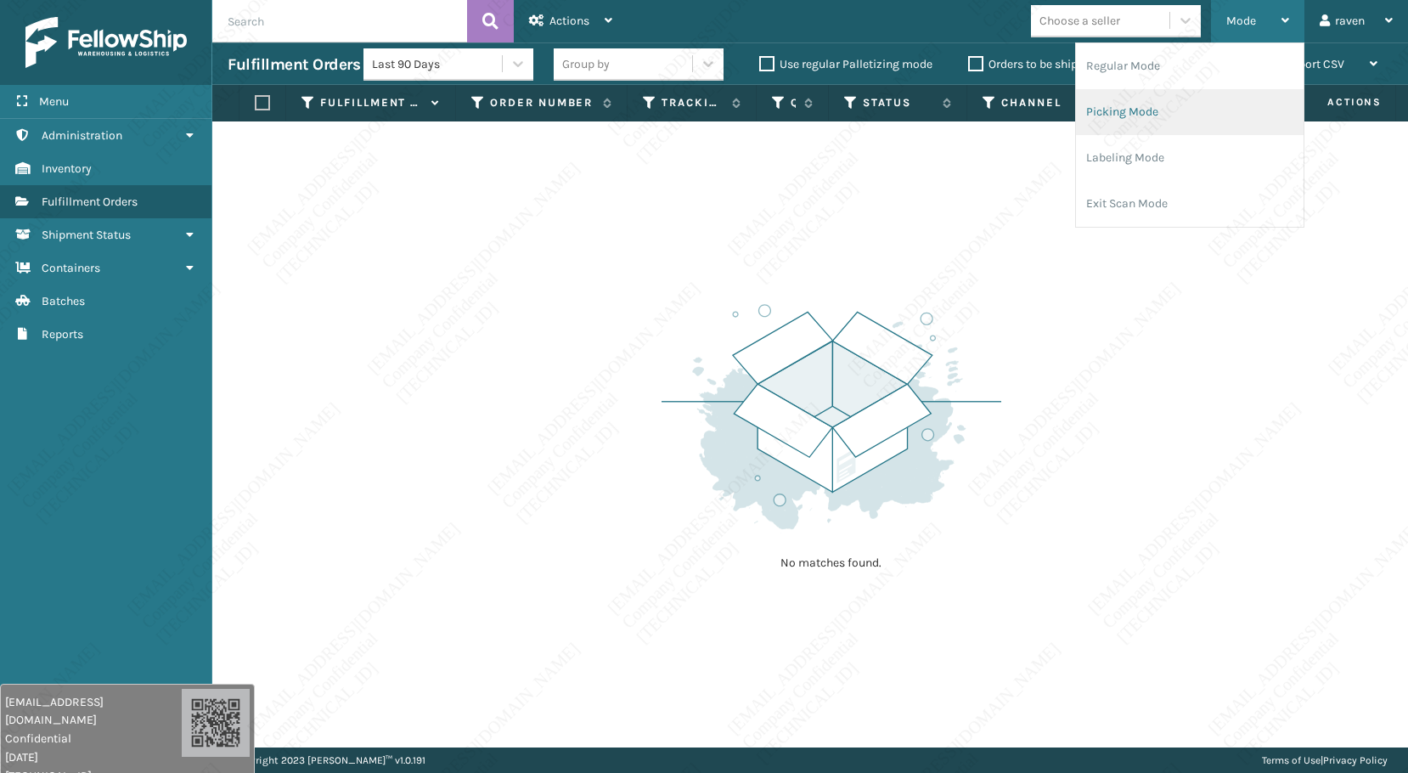
click at [1151, 115] on li "Picking Mode" at bounding box center [1190, 112] width 228 height 46
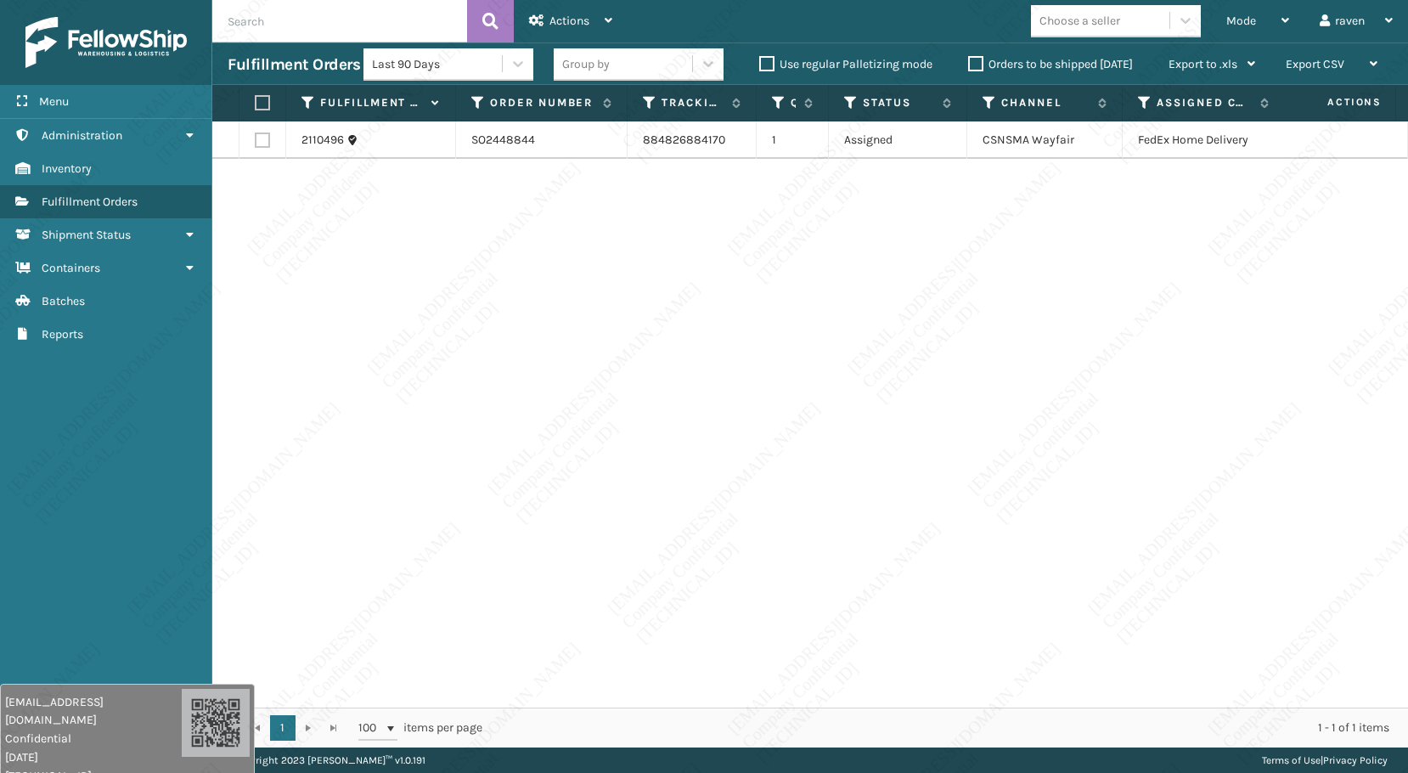
click at [811, 440] on div "2110496 SO2448844 884826884170 1 Assigned CSNSMA Wayfair FedEx Home Delivery" at bounding box center [809, 414] width 1195 height 586
click at [265, 109] on label at bounding box center [260, 102] width 10 height 15
click at [256, 109] on input "checkbox" at bounding box center [255, 103] width 1 height 11
checkbox input "true"
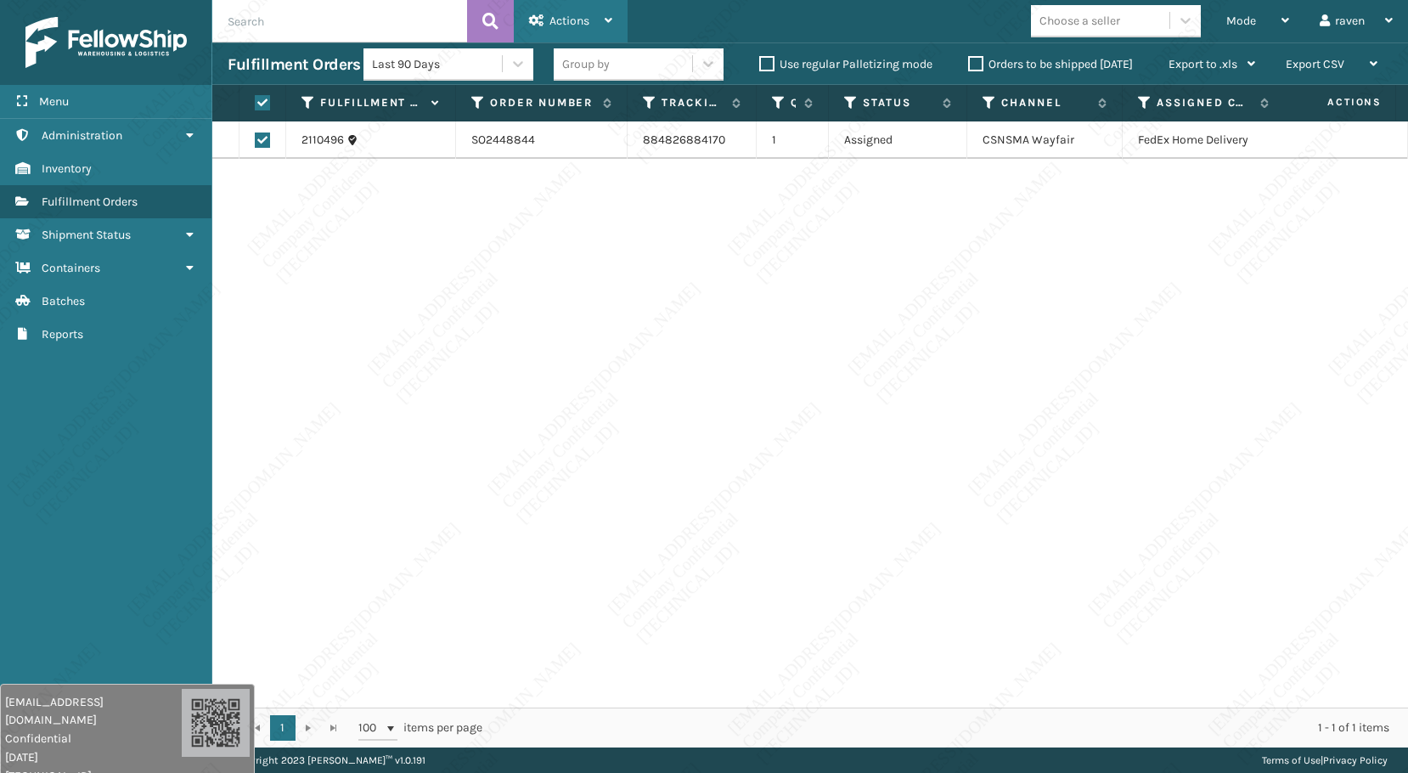
click at [587, 28] on div "Actions" at bounding box center [570, 21] width 83 height 42
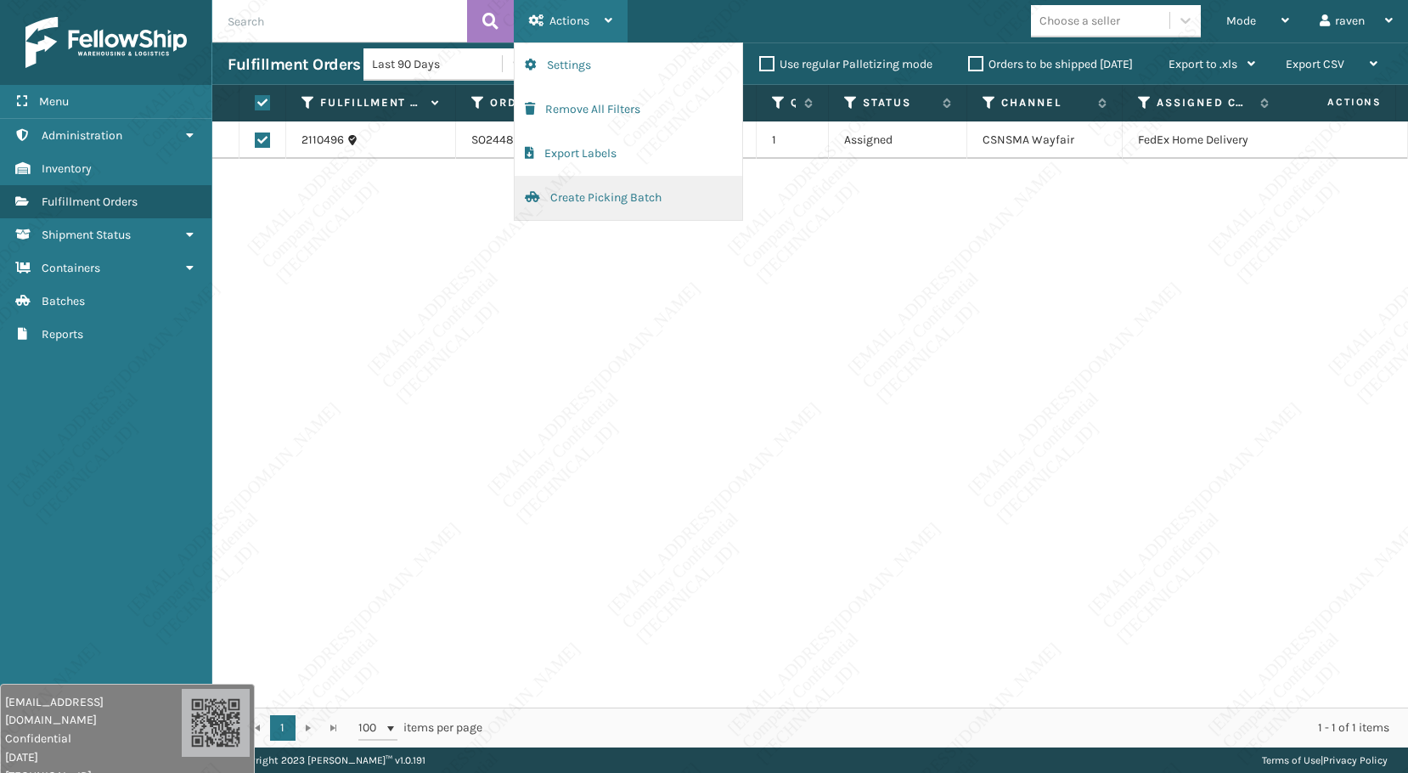
click at [566, 188] on button "Create Picking Batch" at bounding box center [629, 198] width 228 height 44
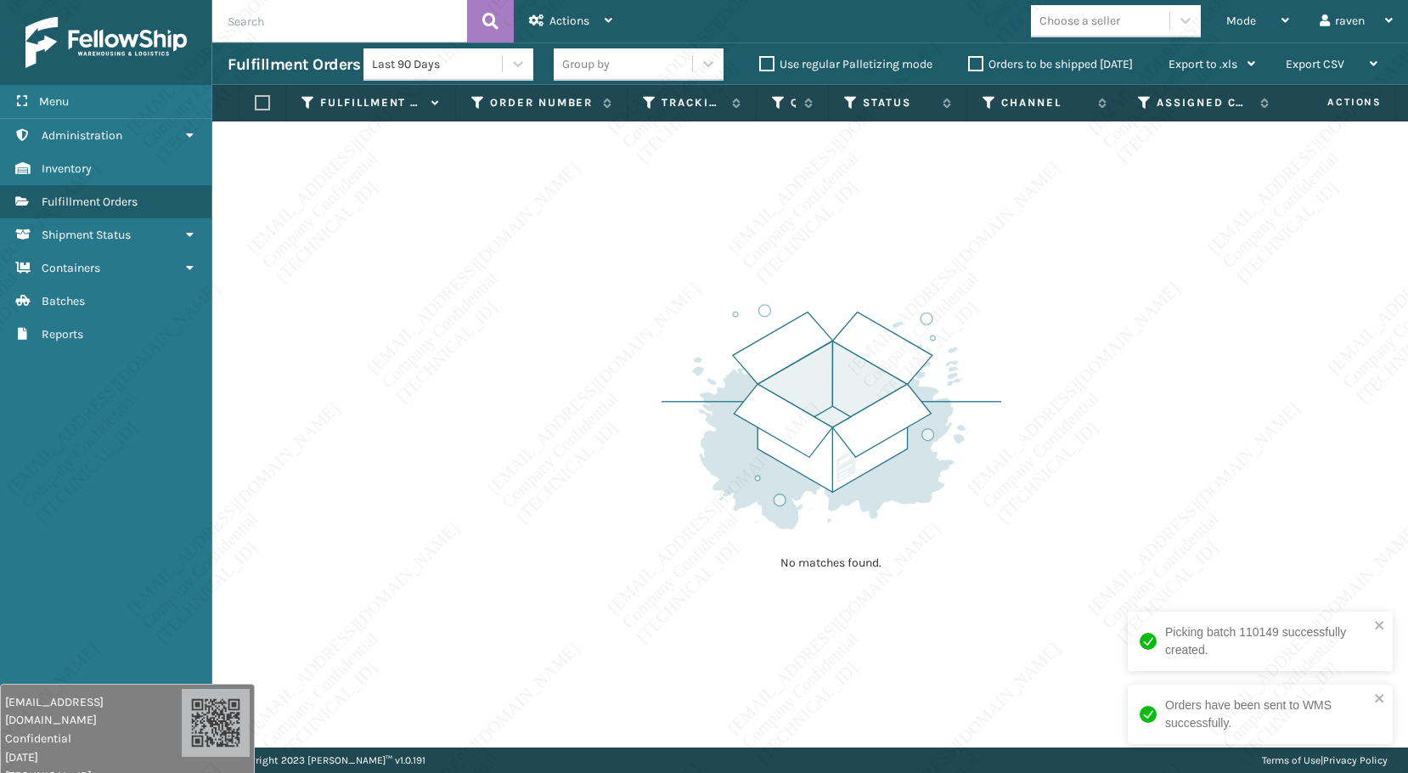
click at [1078, 447] on div "No matches found." at bounding box center [809, 434] width 1195 height 626
click at [1251, 18] on span "Mode" at bounding box center [1241, 21] width 30 height 14
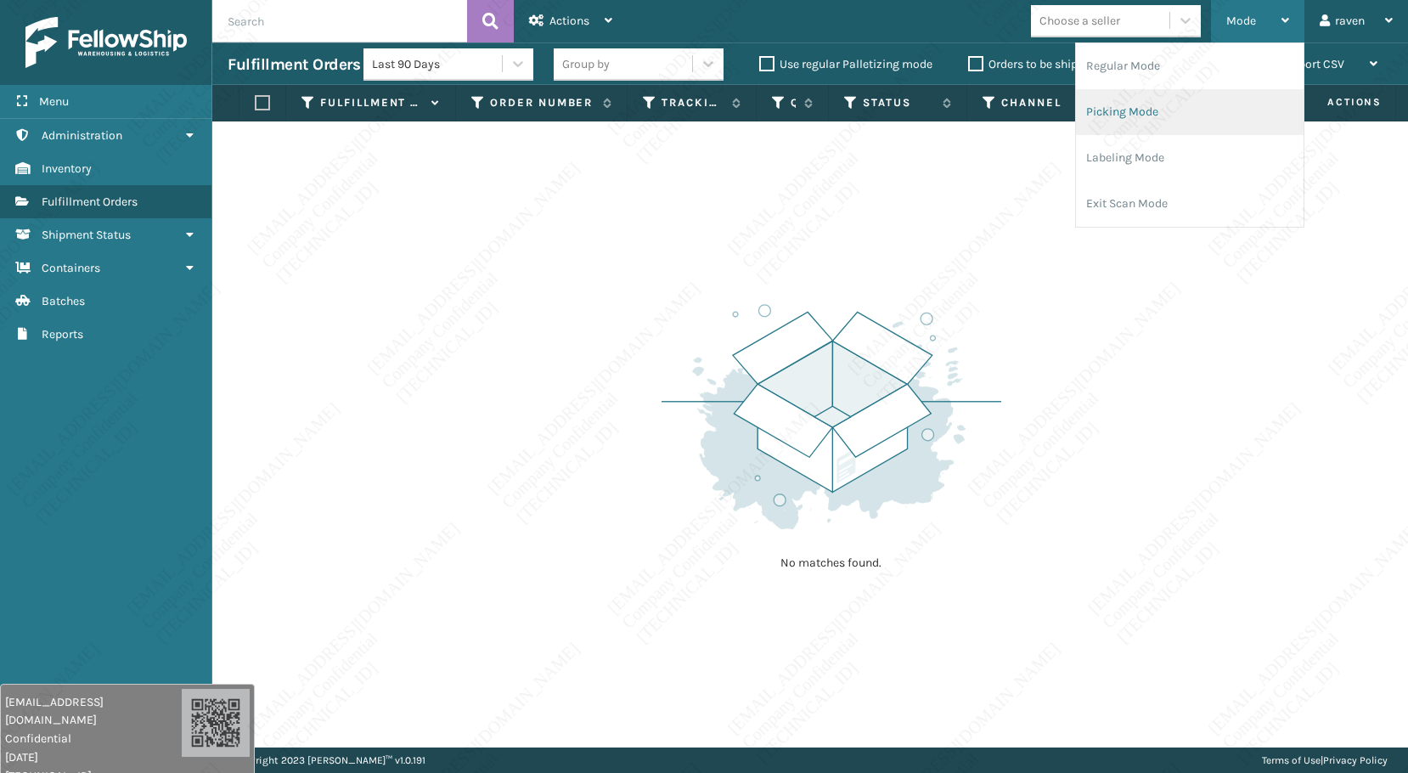
click at [1211, 109] on li "Picking Mode" at bounding box center [1190, 112] width 228 height 46
